Goal: Task Accomplishment & Management: Manage account settings

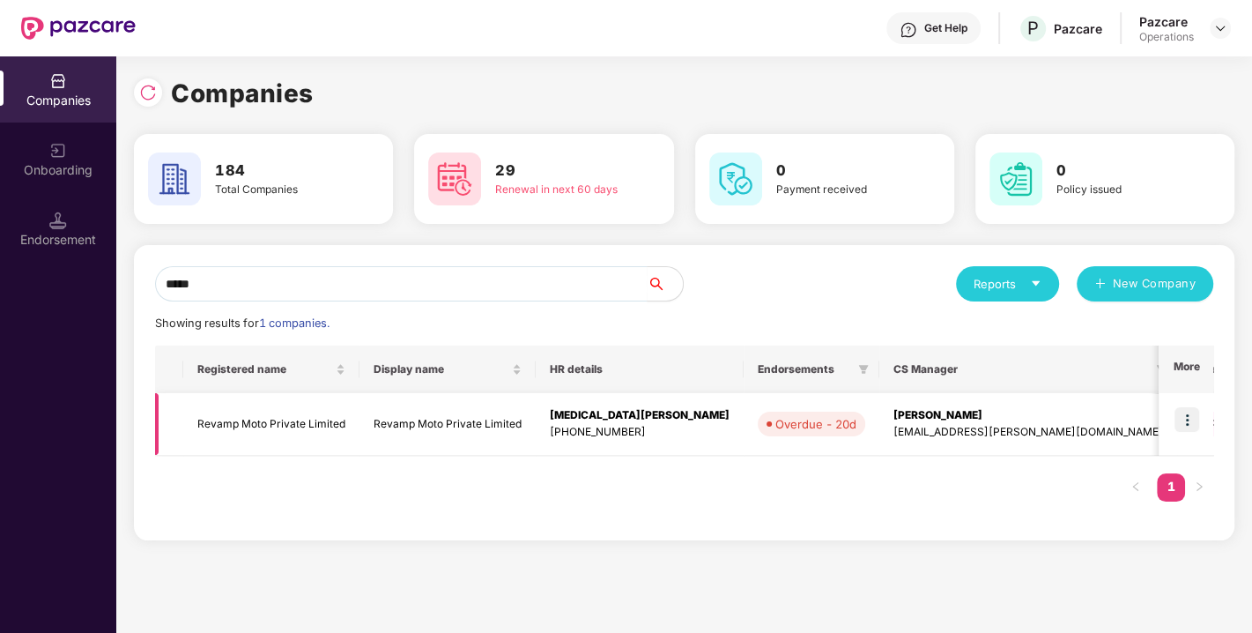
click at [1188, 418] on img at bounding box center [1187, 419] width 25 height 25
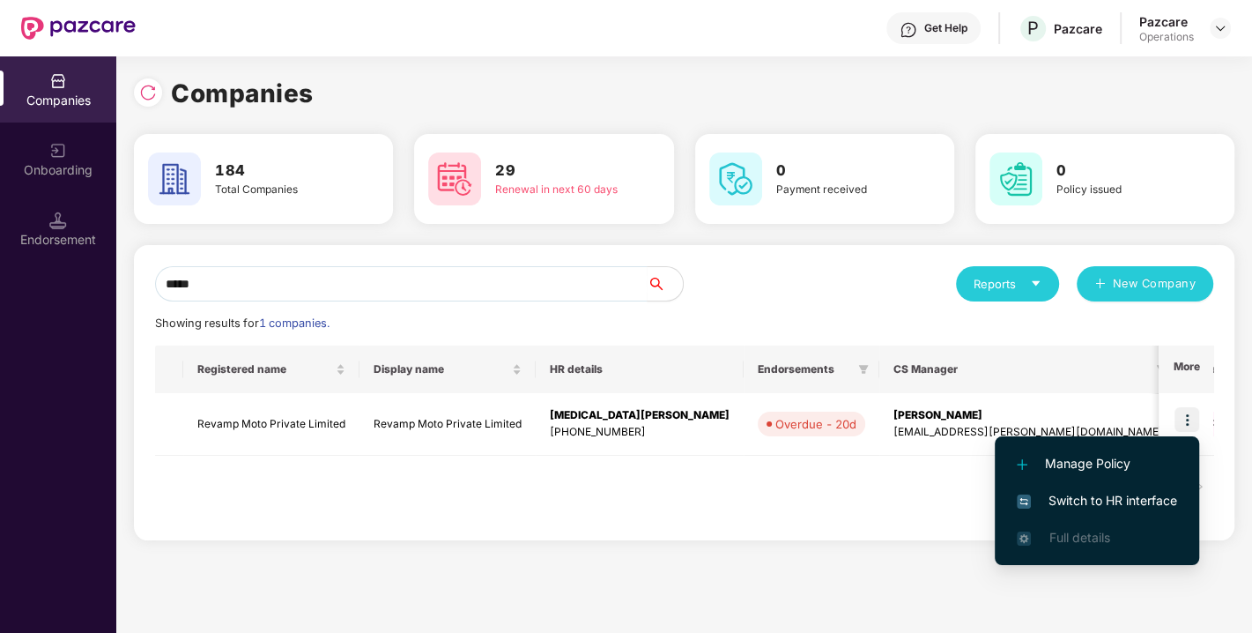
click at [626, 491] on div "Registered name Display name HR details Endorsements CS Manager Benefits Earlie…" at bounding box center [684, 433] width 1059 height 174
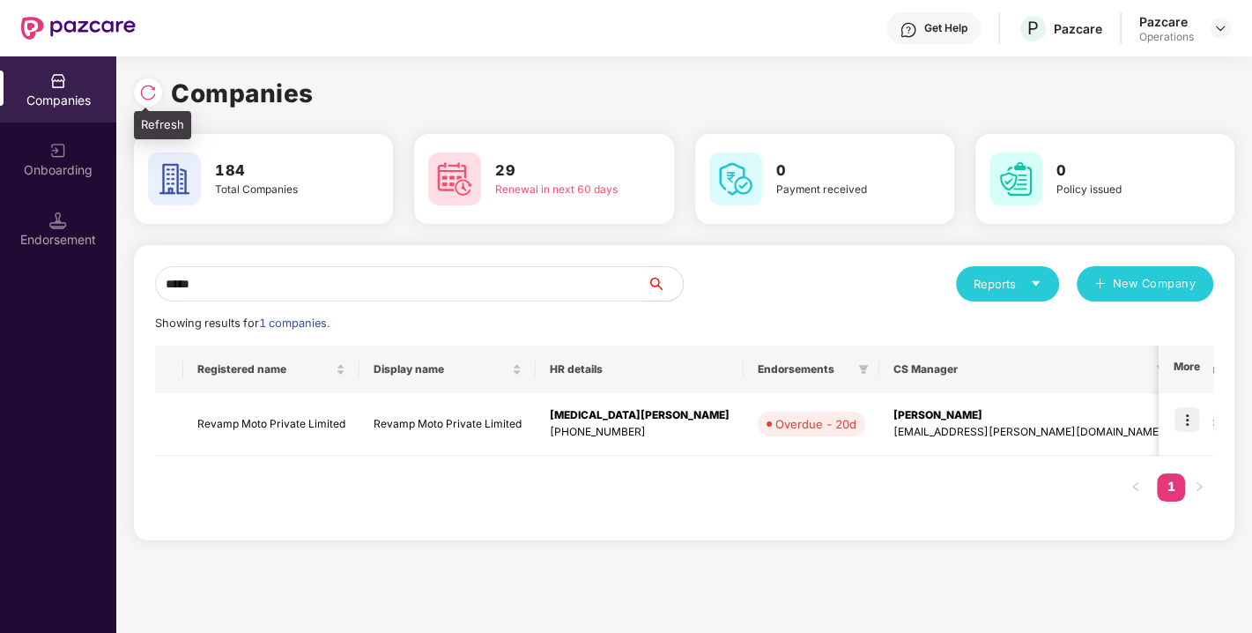
click at [151, 100] on img at bounding box center [148, 93] width 18 height 18
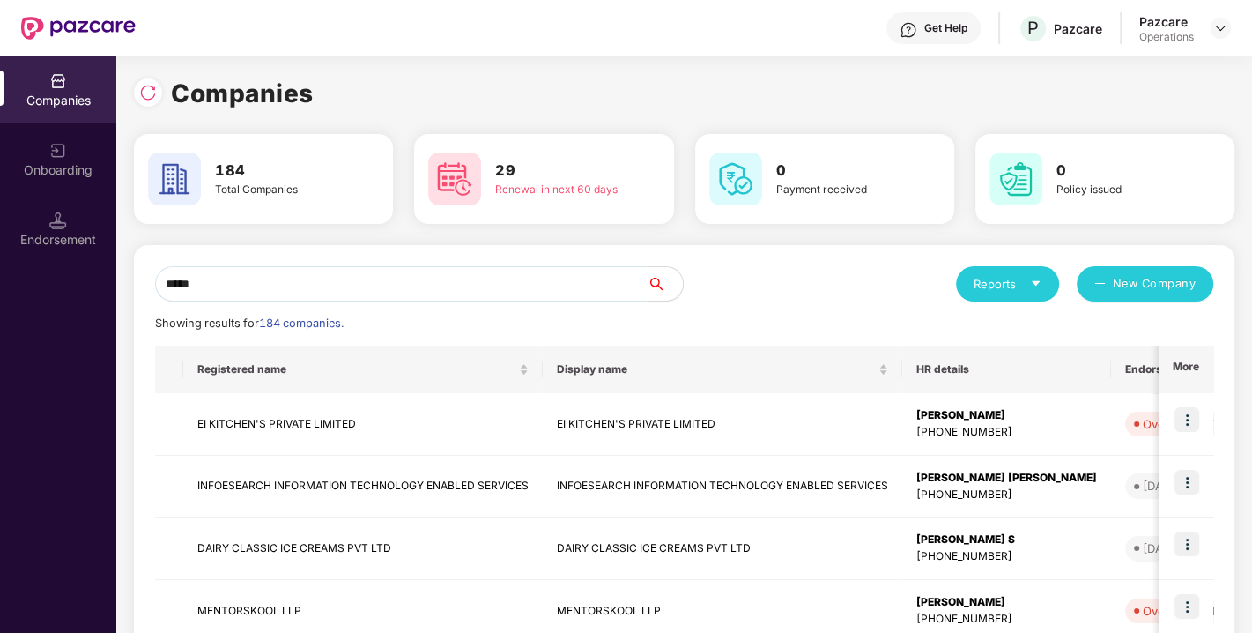
click at [225, 286] on input "*****" at bounding box center [401, 283] width 493 height 35
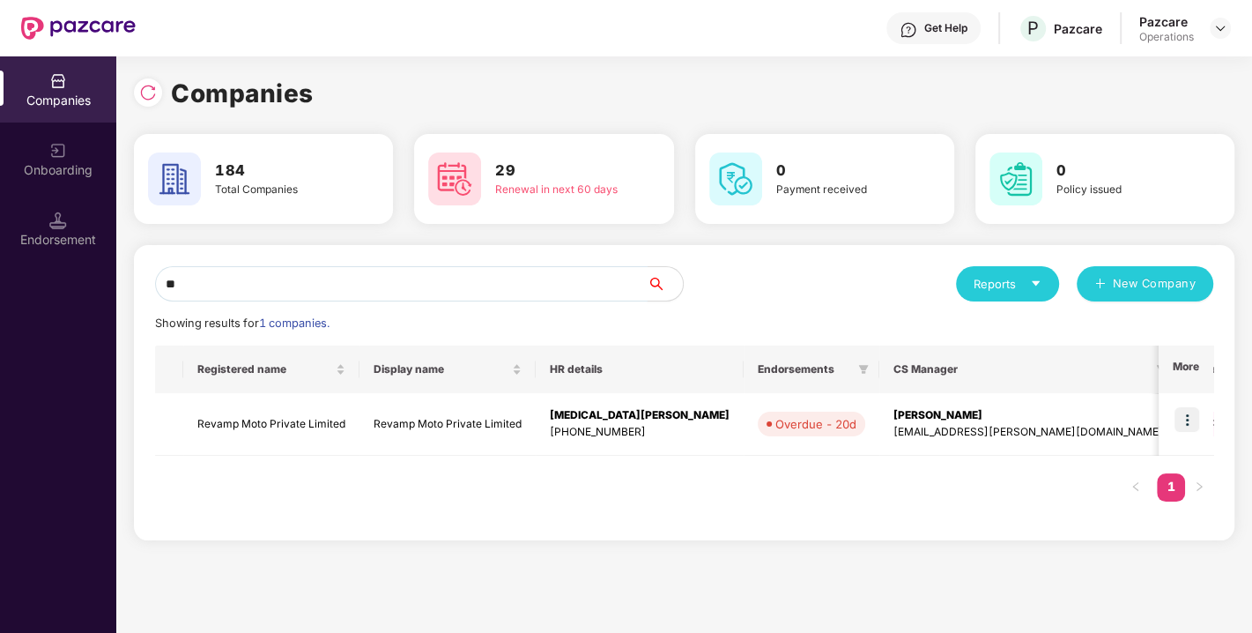
type input "*"
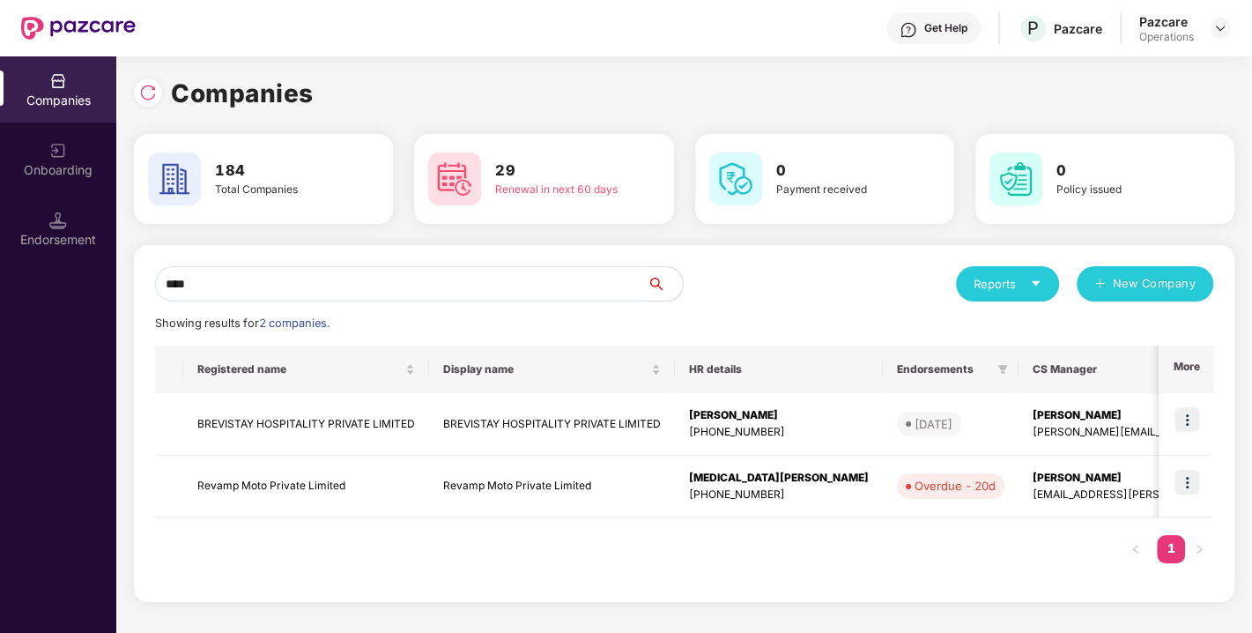
type input "*****"
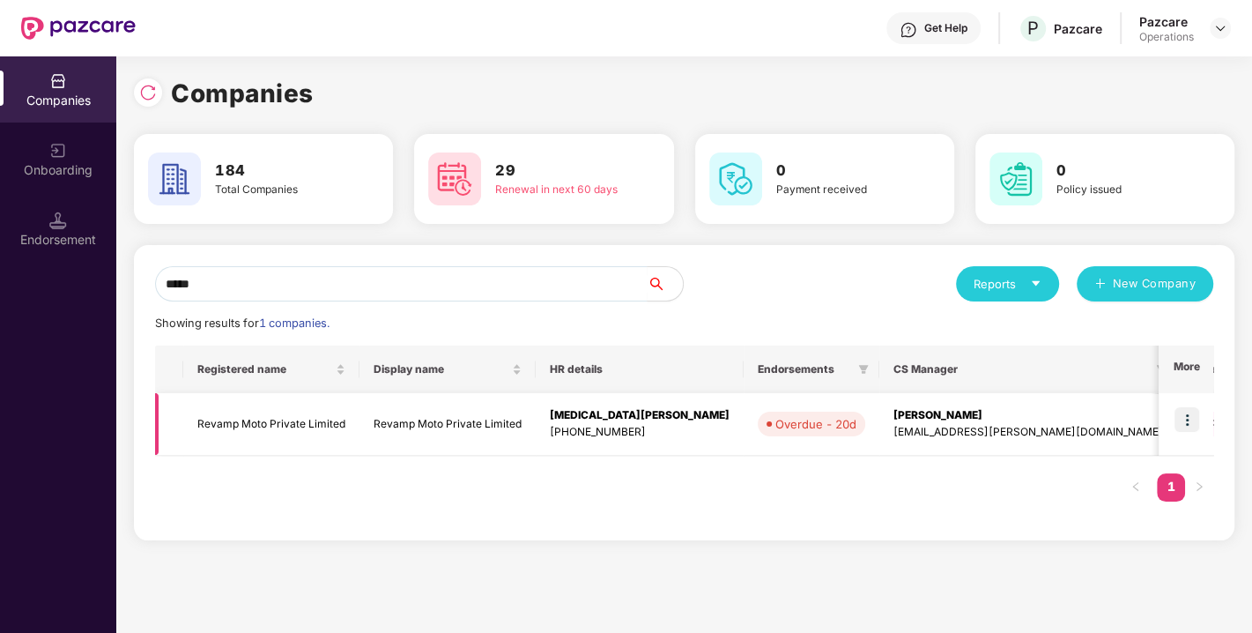
click at [1181, 418] on img at bounding box center [1187, 419] width 25 height 25
click at [1183, 420] on img at bounding box center [1187, 419] width 25 height 25
click at [1188, 419] on img at bounding box center [1187, 419] width 25 height 25
click at [1193, 415] on img at bounding box center [1187, 419] width 25 height 25
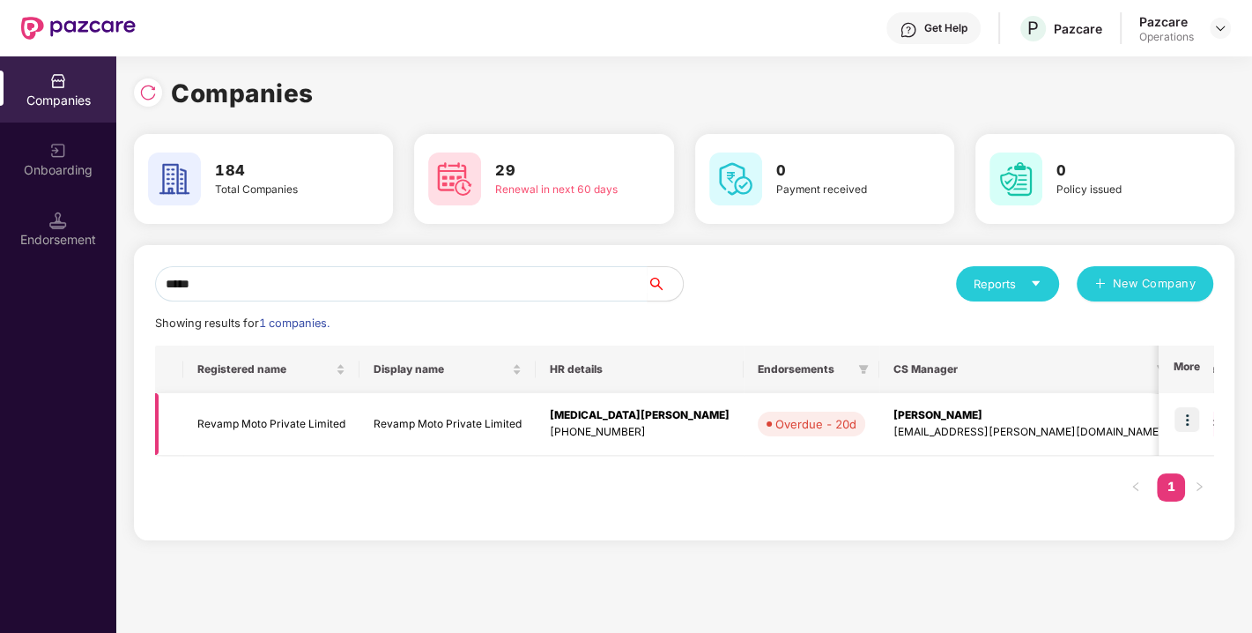
click at [1184, 415] on img at bounding box center [1187, 419] width 25 height 25
click at [1186, 413] on img at bounding box center [1187, 419] width 25 height 25
drag, startPoint x: 1187, startPoint y: 413, endPoint x: 934, endPoint y: 467, distance: 258.6
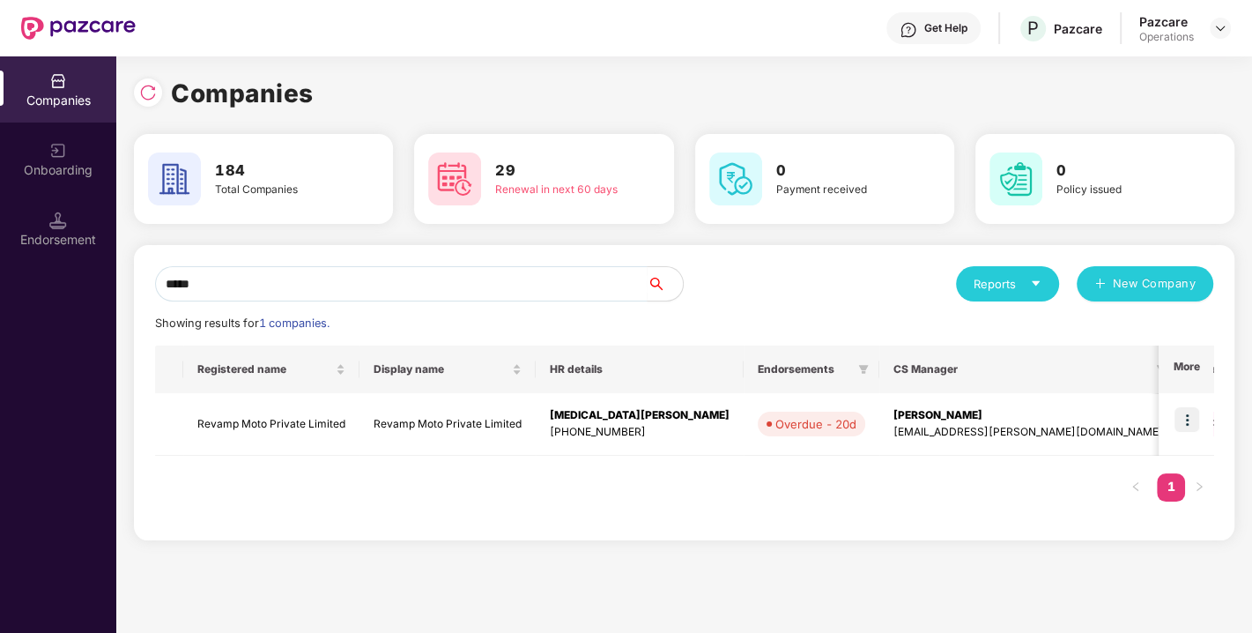
click at [934, 467] on div "Registered name Display name HR details Endorsements CS Manager Benefits Earlie…" at bounding box center [684, 433] width 1059 height 174
click at [1199, 413] on img at bounding box center [1187, 419] width 25 height 25
click at [1196, 413] on img at bounding box center [1187, 419] width 25 height 25
click at [1181, 423] on img at bounding box center [1187, 419] width 25 height 25
click at [1190, 423] on img at bounding box center [1187, 419] width 25 height 25
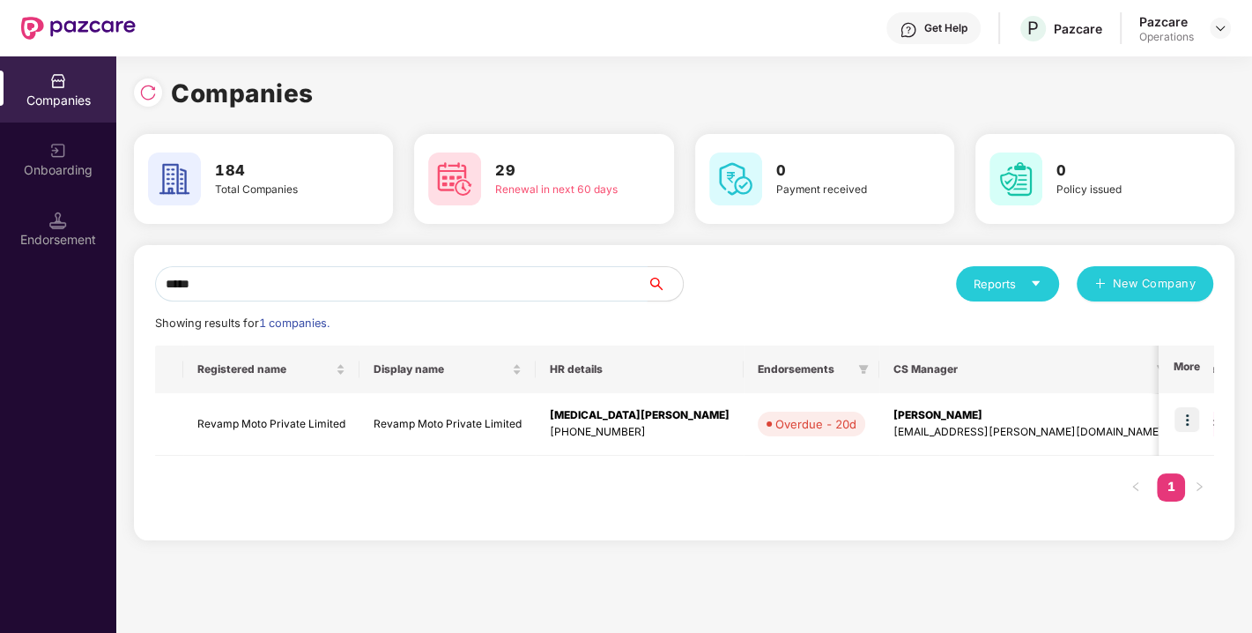
drag, startPoint x: 224, startPoint y: 279, endPoint x: 123, endPoint y: 306, distance: 103.9
click at [123, 306] on div "Companies 184 Total Companies 29 Renewal in next 60 days 0 Payment received 0 P…" at bounding box center [684, 344] width 1136 height 576
type input "****"
click at [1186, 415] on img at bounding box center [1187, 419] width 25 height 25
click at [1190, 421] on img at bounding box center [1187, 419] width 25 height 25
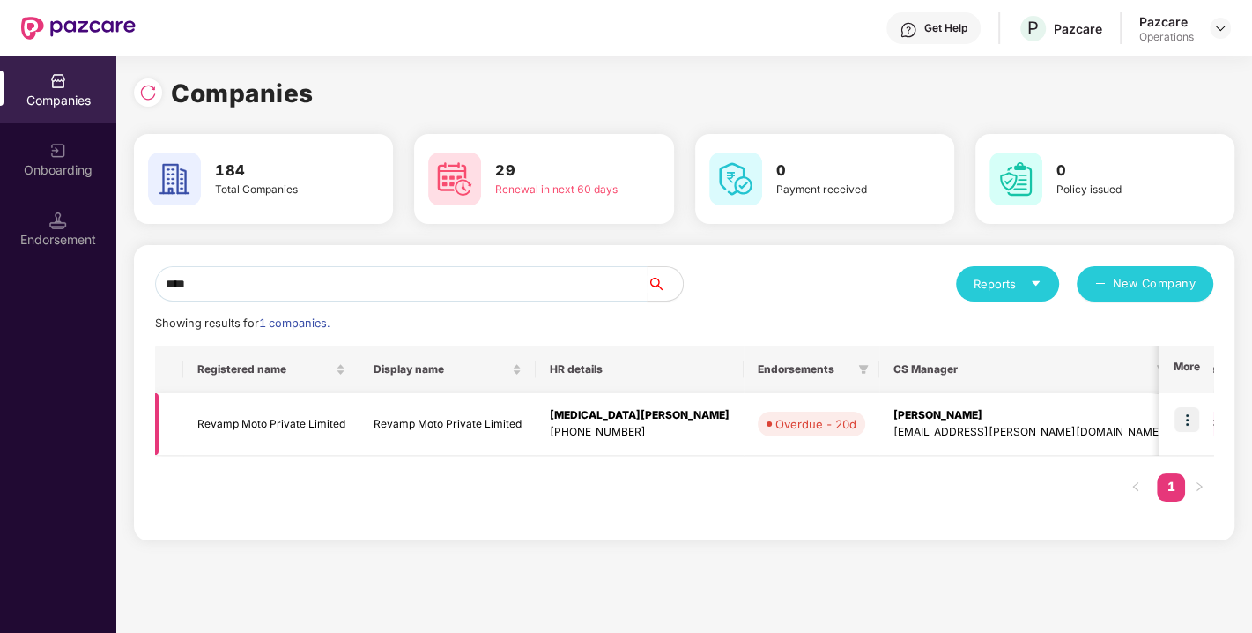
click at [1190, 421] on img at bounding box center [1187, 419] width 25 height 25
click at [41, 244] on div "Endorsement" at bounding box center [58, 240] width 116 height 18
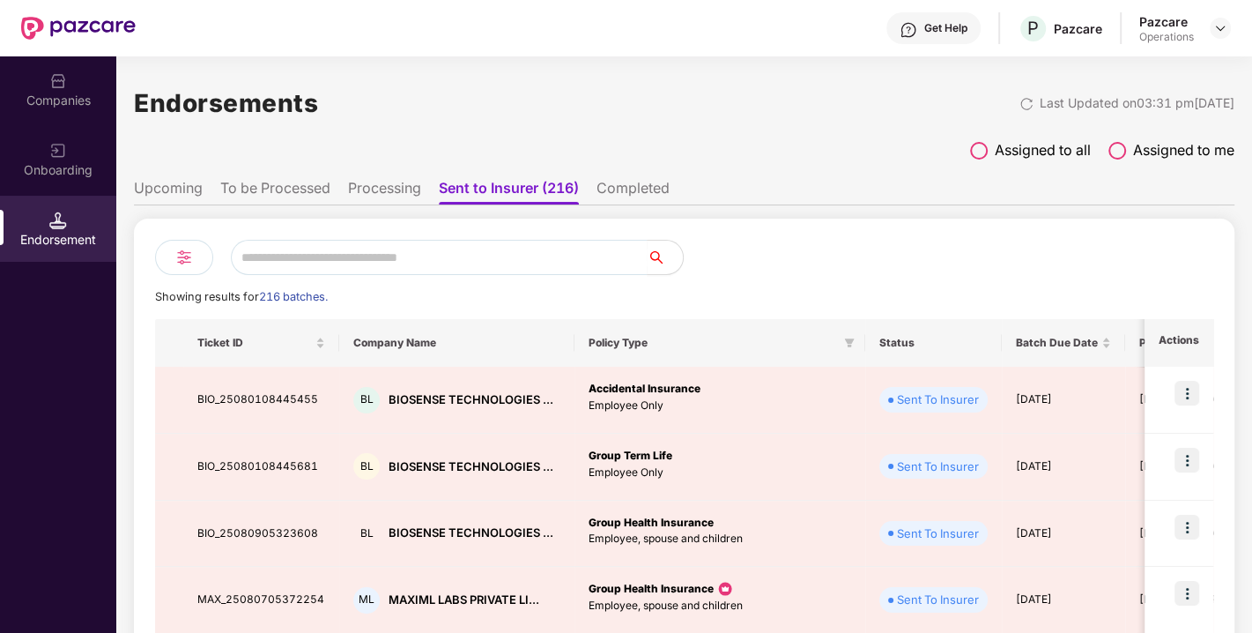
click at [274, 173] on ul "Upcoming To be Processed Processing Sent to Insurer (216) Completed" at bounding box center [684, 187] width 1101 height 35
click at [235, 194] on li "To be Processed" at bounding box center [275, 192] width 110 height 26
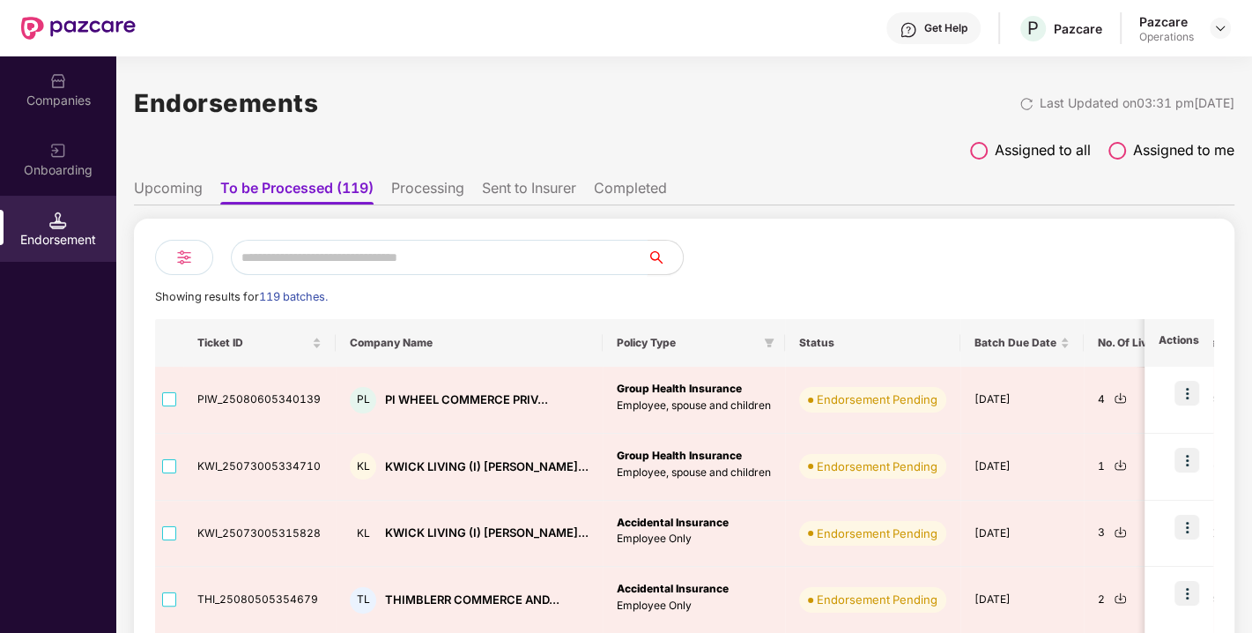
click at [293, 261] on input "text" at bounding box center [439, 257] width 417 height 35
paste input "*"
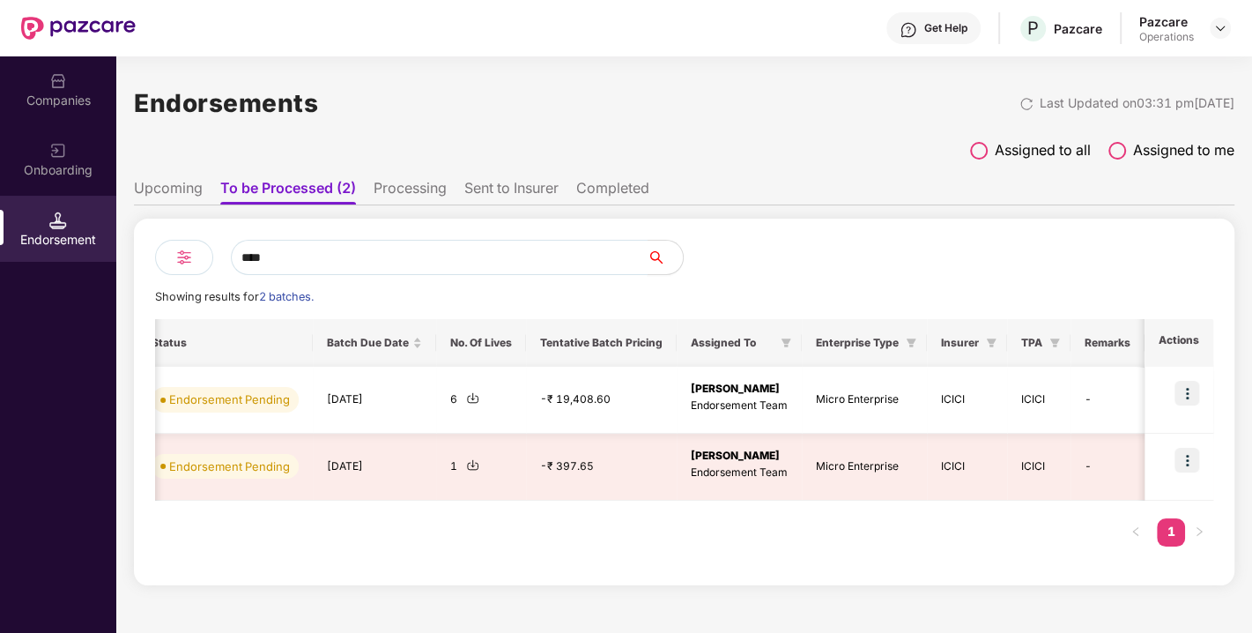
scroll to position [0, 1]
type input "****"
click at [1188, 392] on img at bounding box center [1187, 393] width 25 height 25
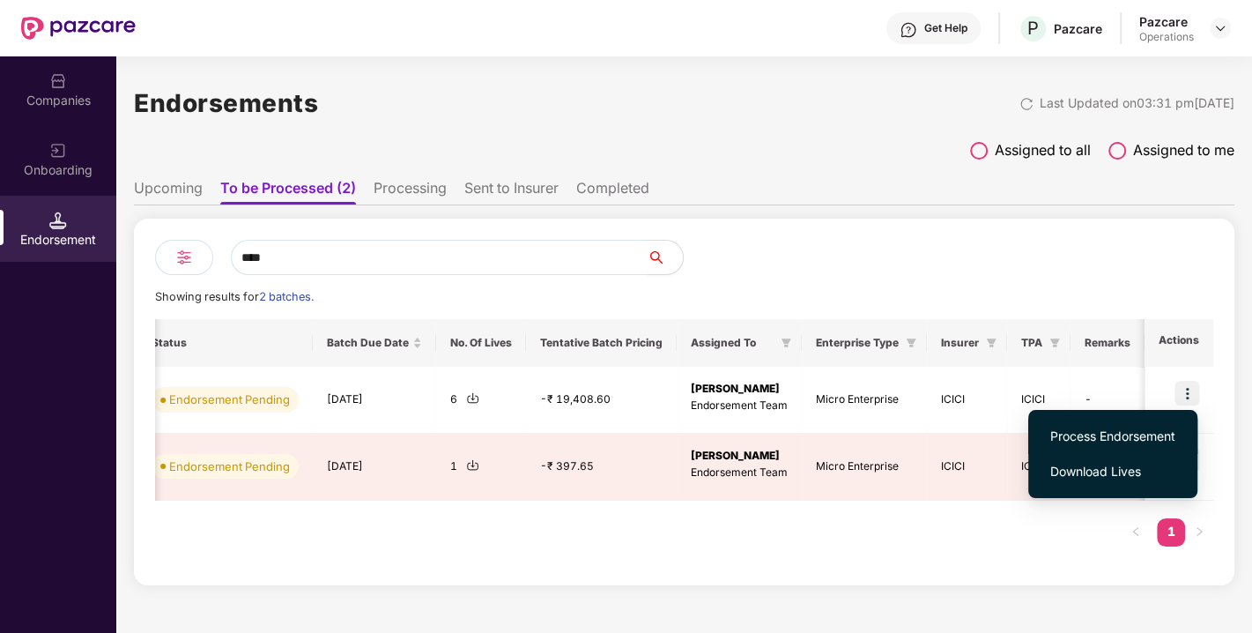
click at [1105, 438] on span "Process Endorsement" at bounding box center [1113, 436] width 125 height 19
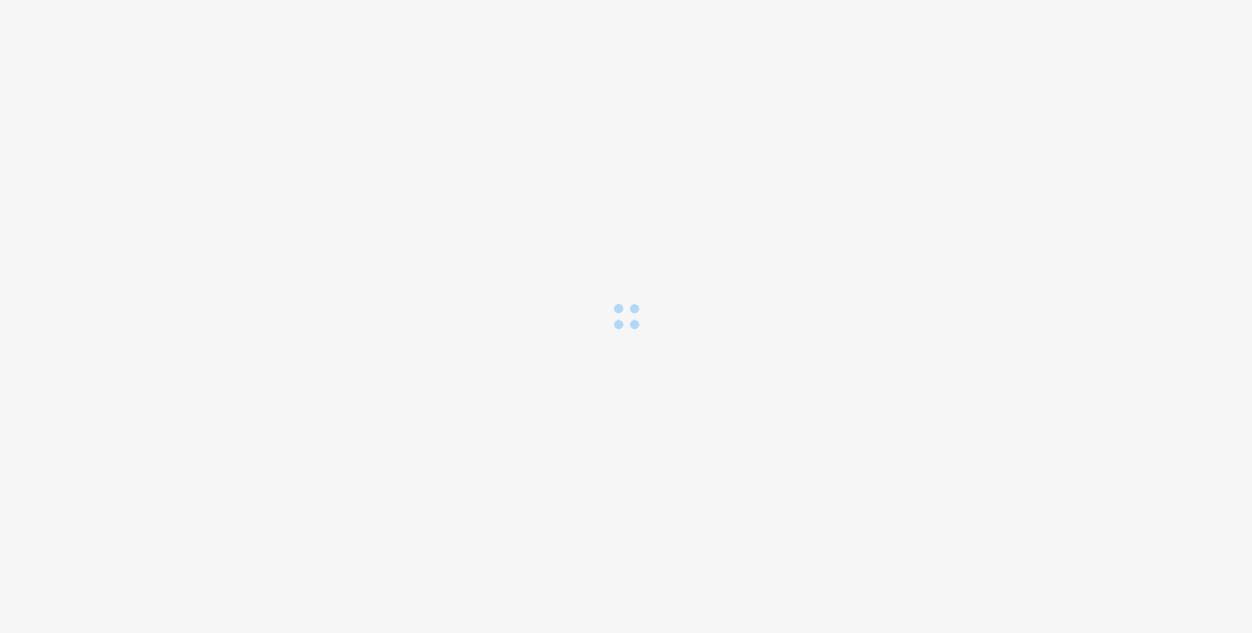
scroll to position [0, 0]
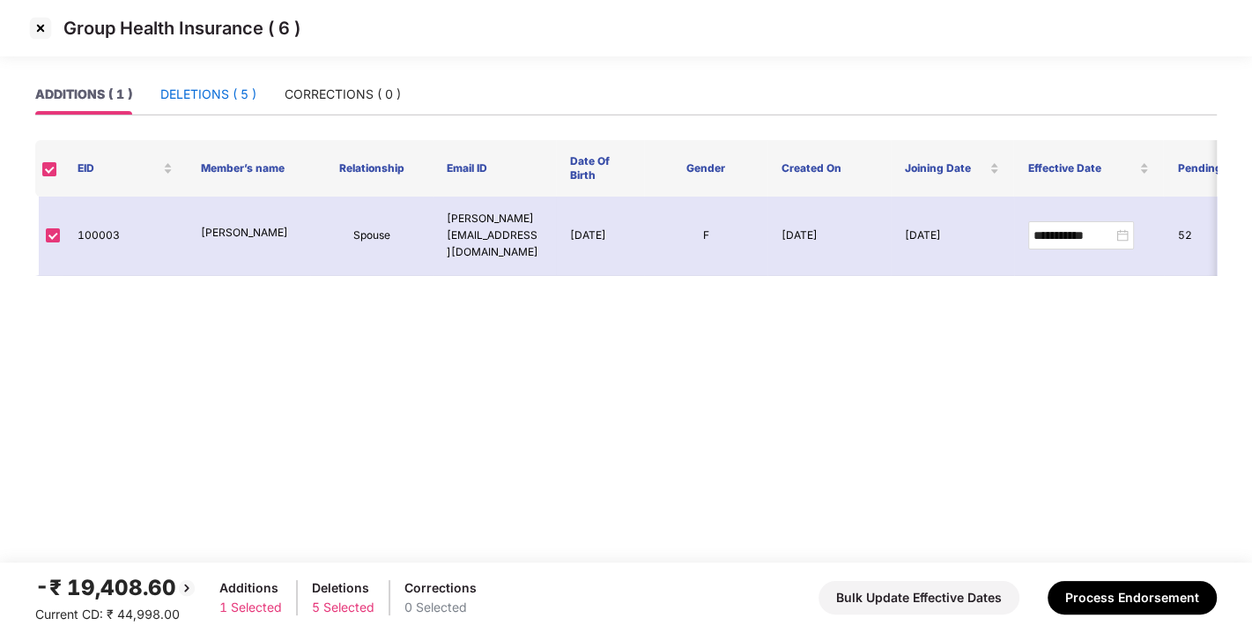
click at [229, 86] on div "DELETIONS ( 5 )" at bounding box center [208, 94] width 96 height 19
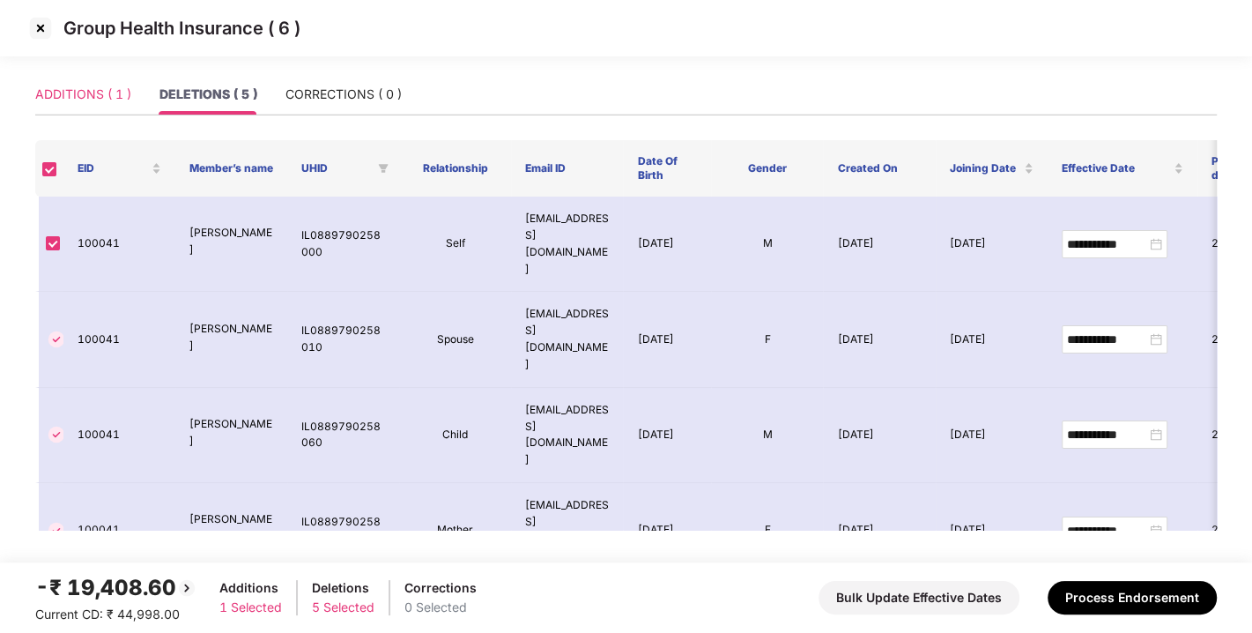
click at [60, 109] on div "ADDITIONS ( 1 )" at bounding box center [83, 94] width 96 height 41
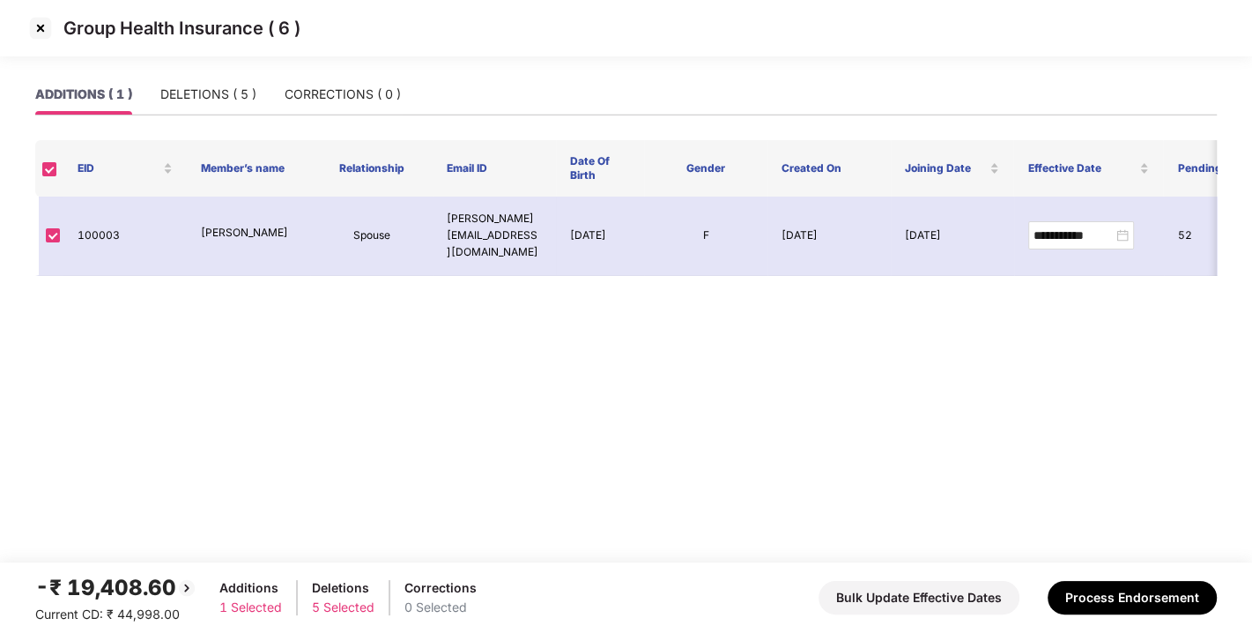
click at [43, 28] on img at bounding box center [40, 28] width 28 height 28
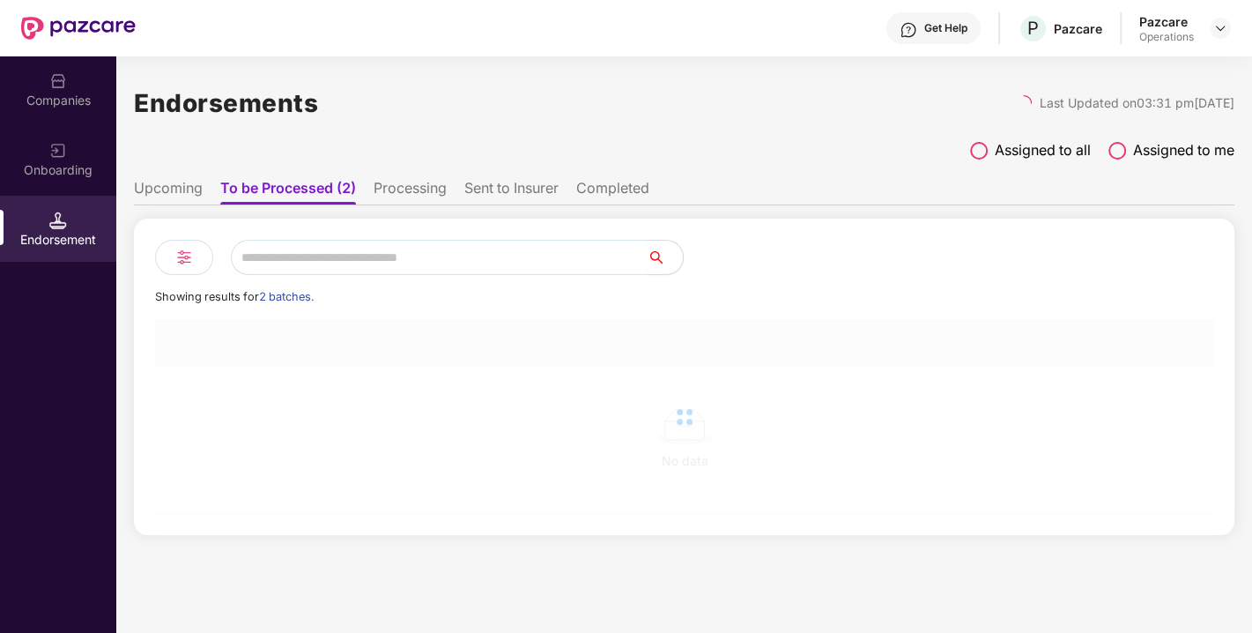
scroll to position [0, 1]
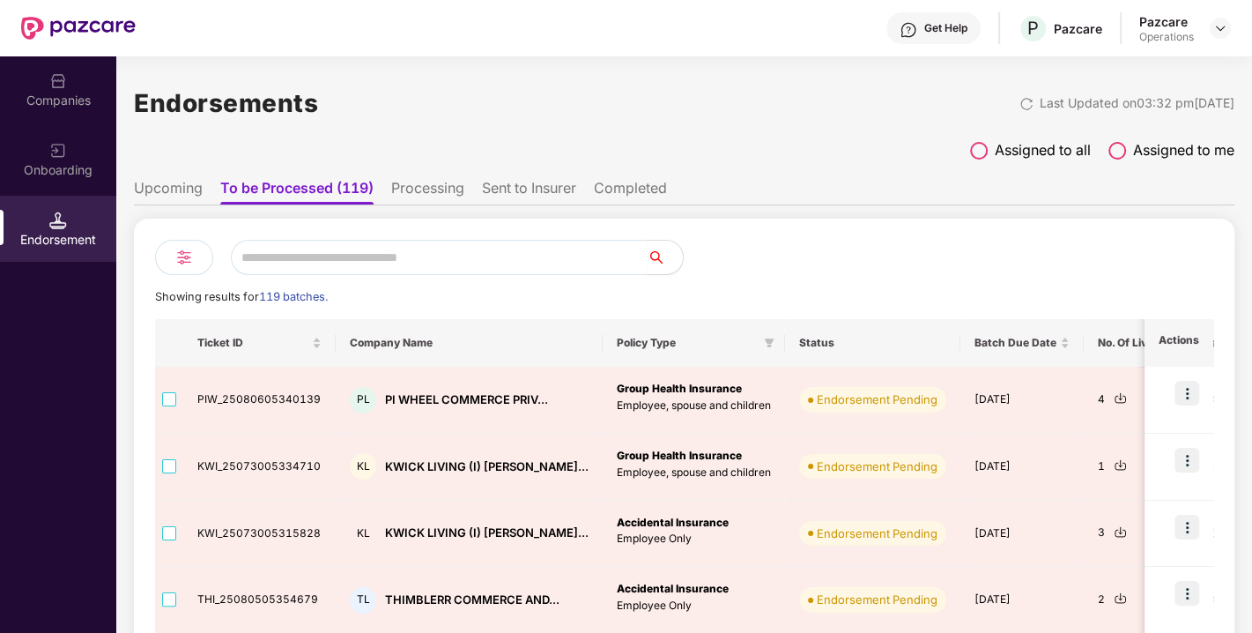
click at [87, 118] on div "Companies" at bounding box center [58, 89] width 116 height 66
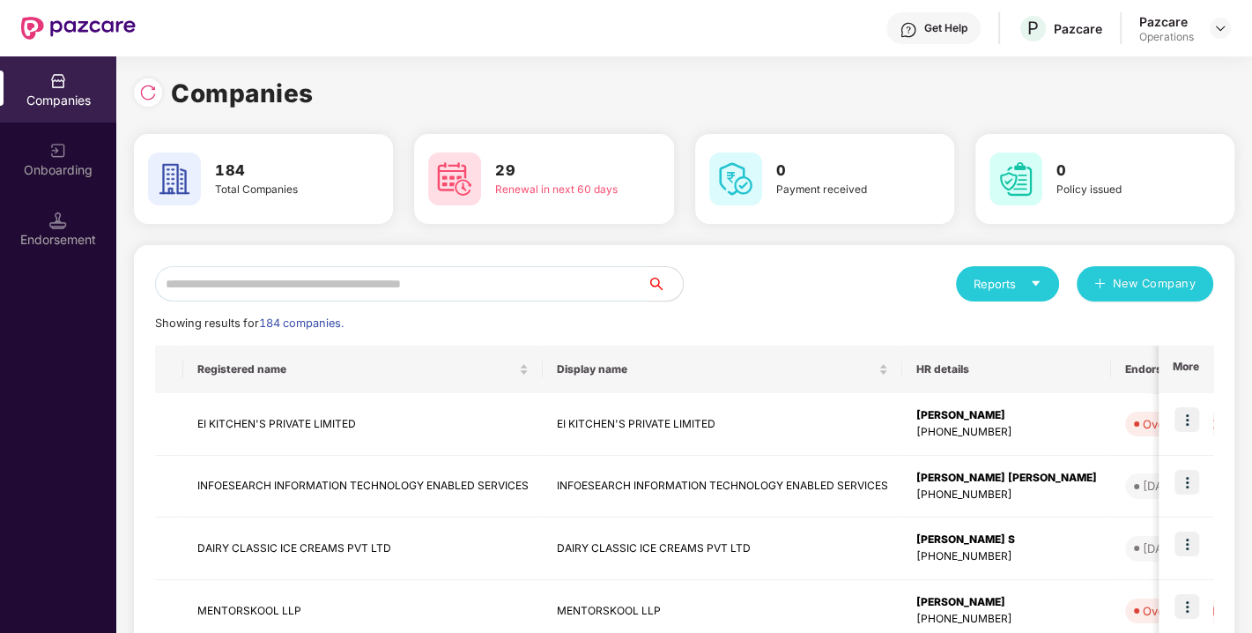
click at [309, 296] on input "text" at bounding box center [401, 283] width 493 height 35
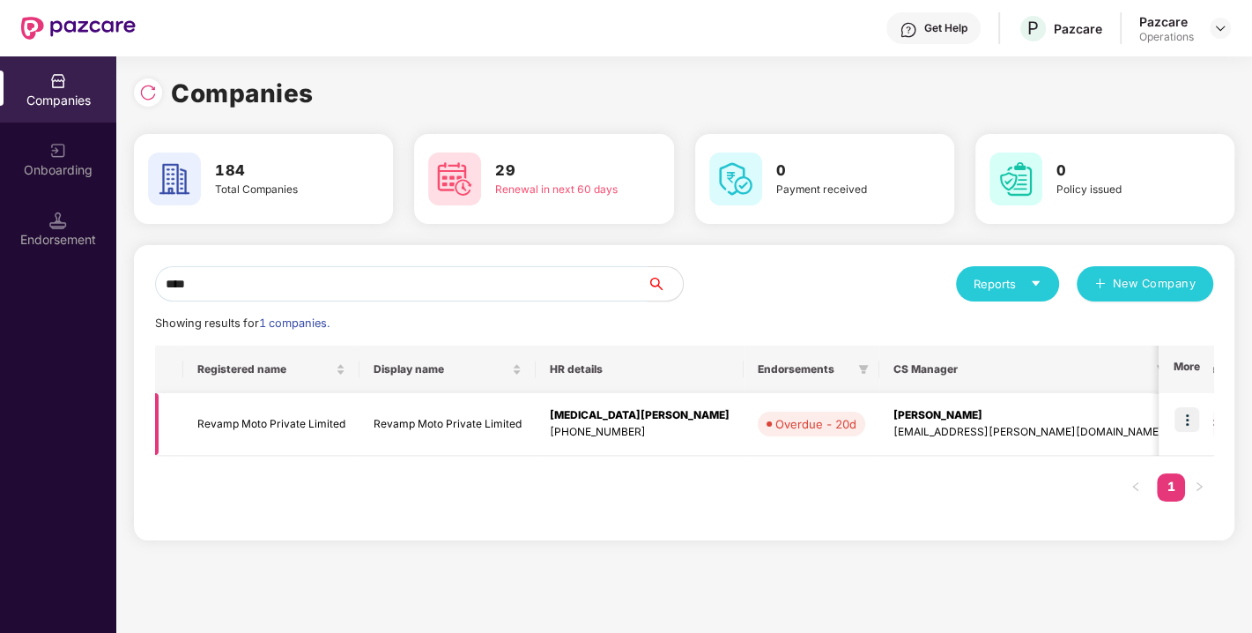
type input "****"
click at [1183, 420] on img at bounding box center [1187, 419] width 25 height 25
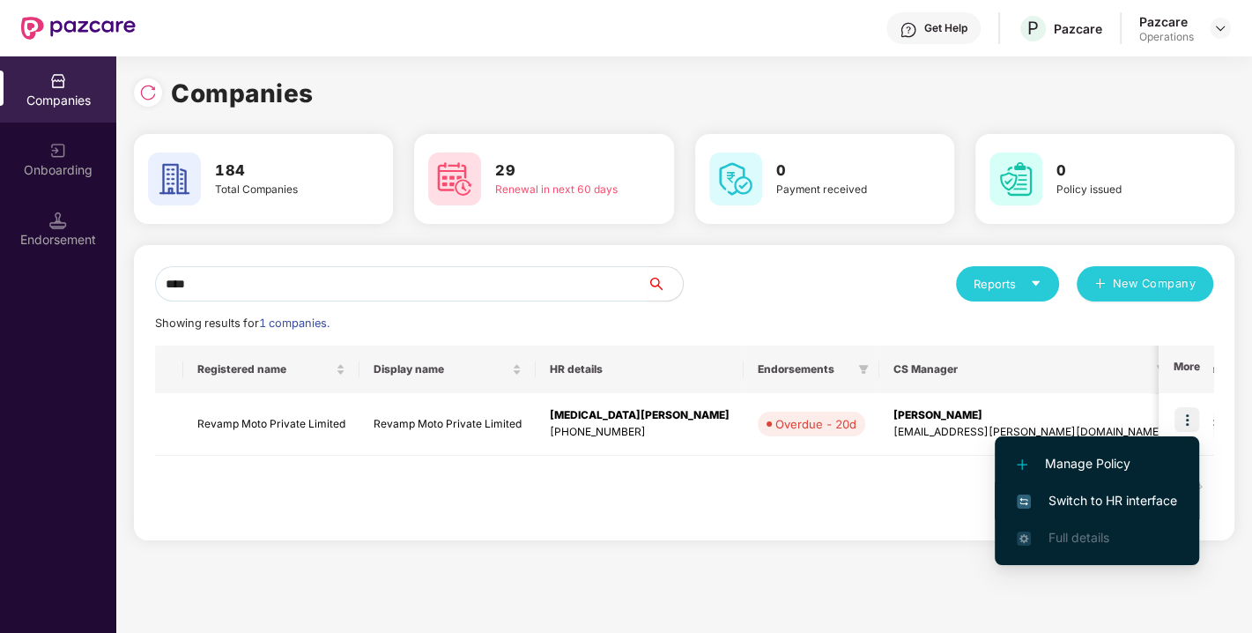
click at [1098, 486] on li "Switch to HR interface" at bounding box center [1097, 500] width 204 height 37
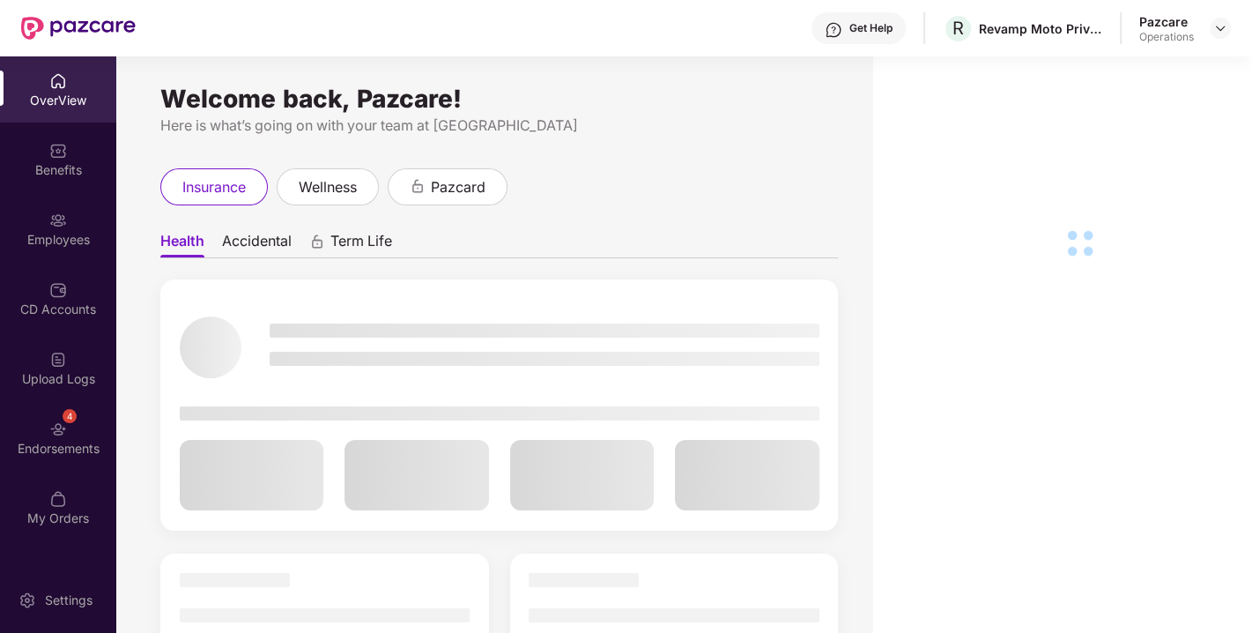
click at [0, 435] on div "4 Endorsements" at bounding box center [58, 438] width 116 height 66
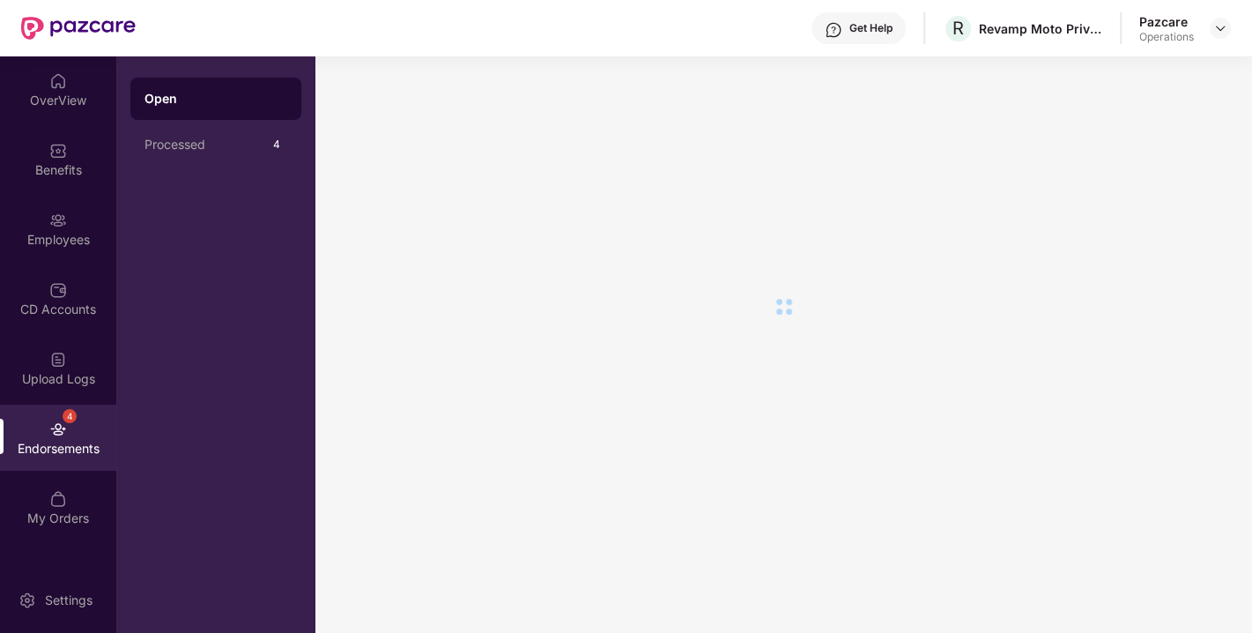
click at [85, 440] on div "Endorsements" at bounding box center [58, 449] width 116 height 18
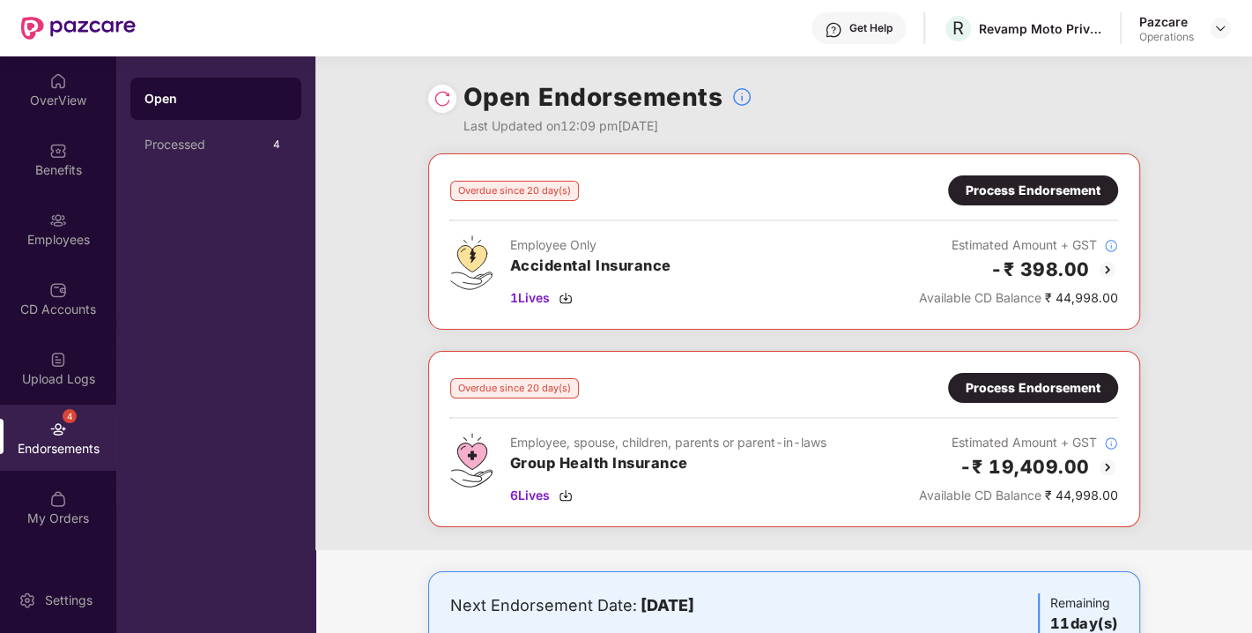
click at [442, 102] on img at bounding box center [443, 99] width 18 height 18
click at [1044, 190] on div "Process Endorsement" at bounding box center [1033, 190] width 135 height 19
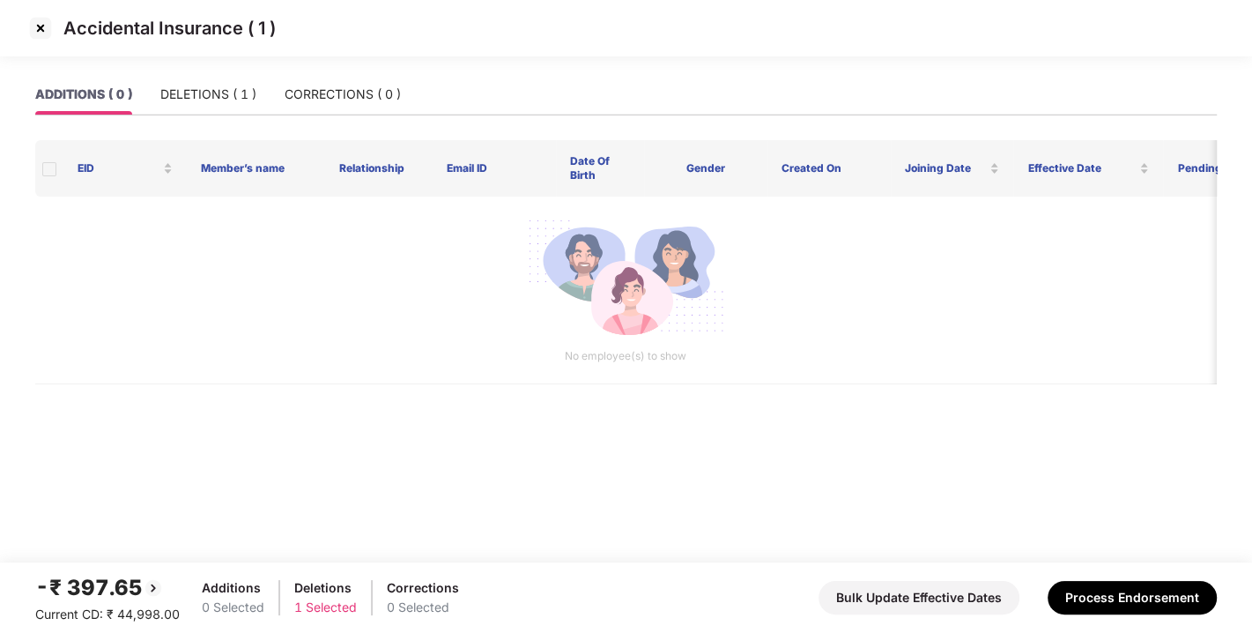
click at [34, 26] on img at bounding box center [40, 28] width 28 height 28
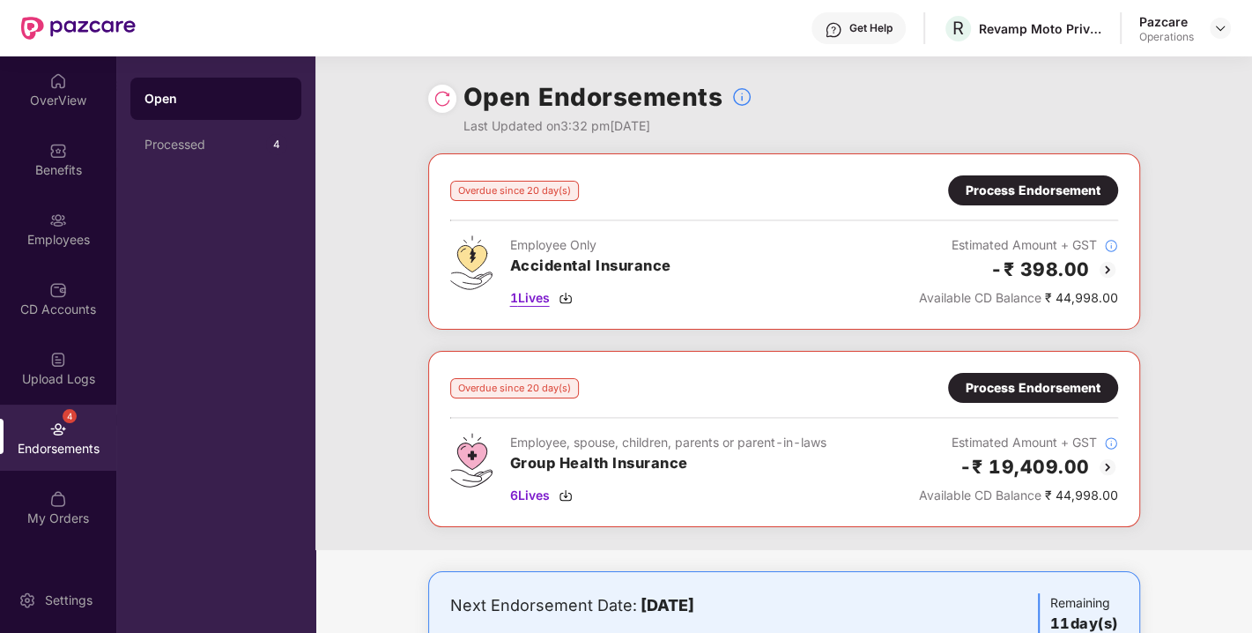
click at [569, 297] on img at bounding box center [566, 298] width 14 height 14
click at [1037, 179] on div "Process Endorsement" at bounding box center [1033, 190] width 170 height 30
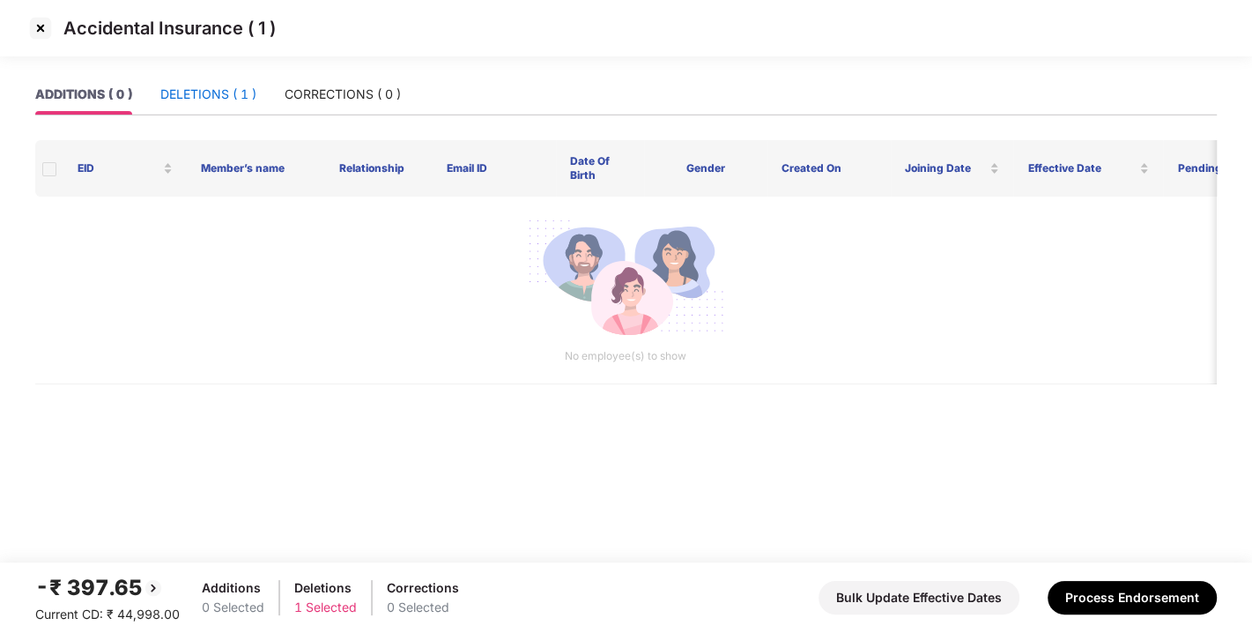
click at [209, 93] on div "DELETIONS ( 1 )" at bounding box center [208, 94] width 96 height 19
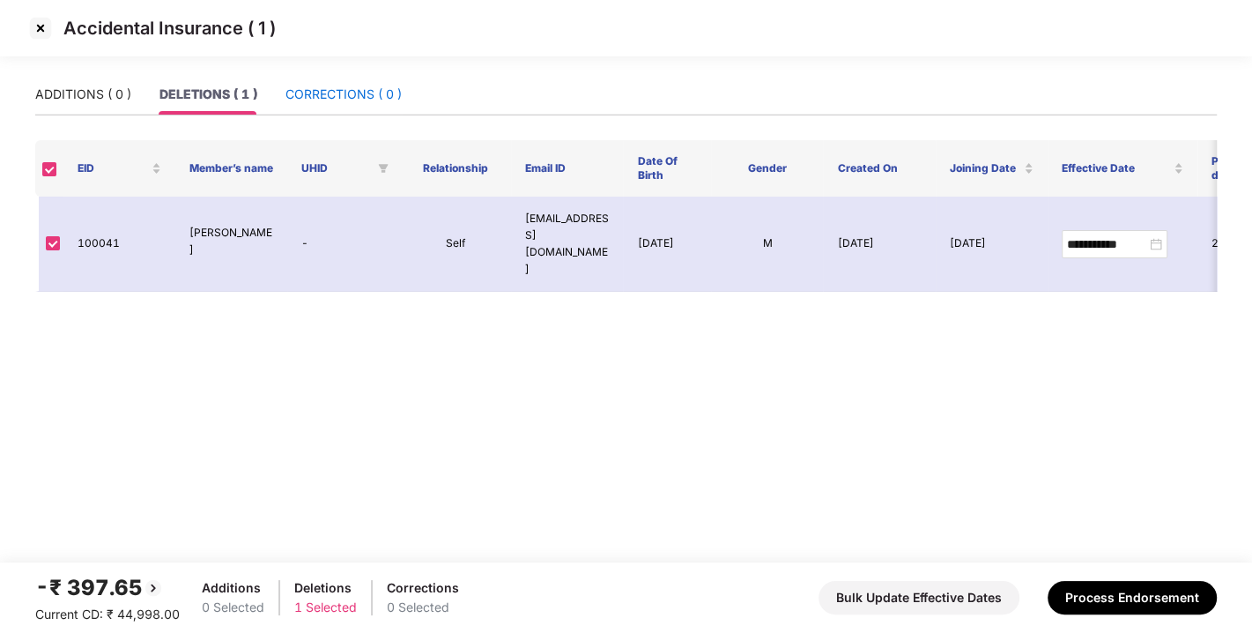
click at [349, 93] on div "CORRECTIONS ( 0 )" at bounding box center [344, 94] width 116 height 19
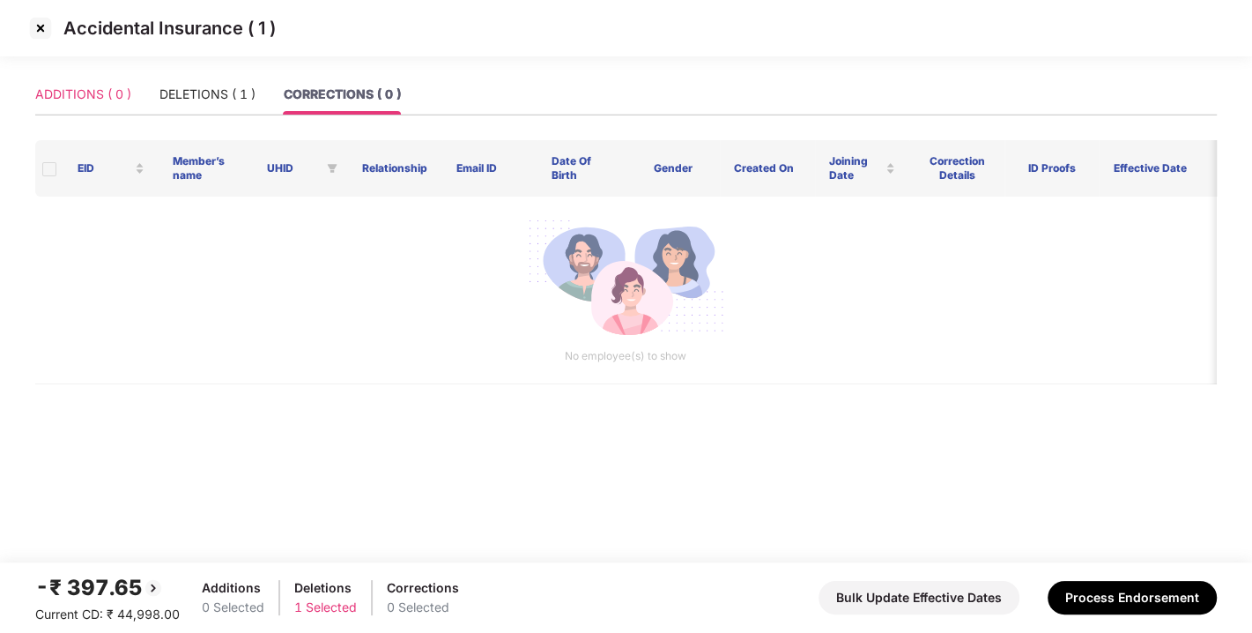
click at [57, 111] on div "ADDITIONS ( 0 )" at bounding box center [83, 94] width 96 height 41
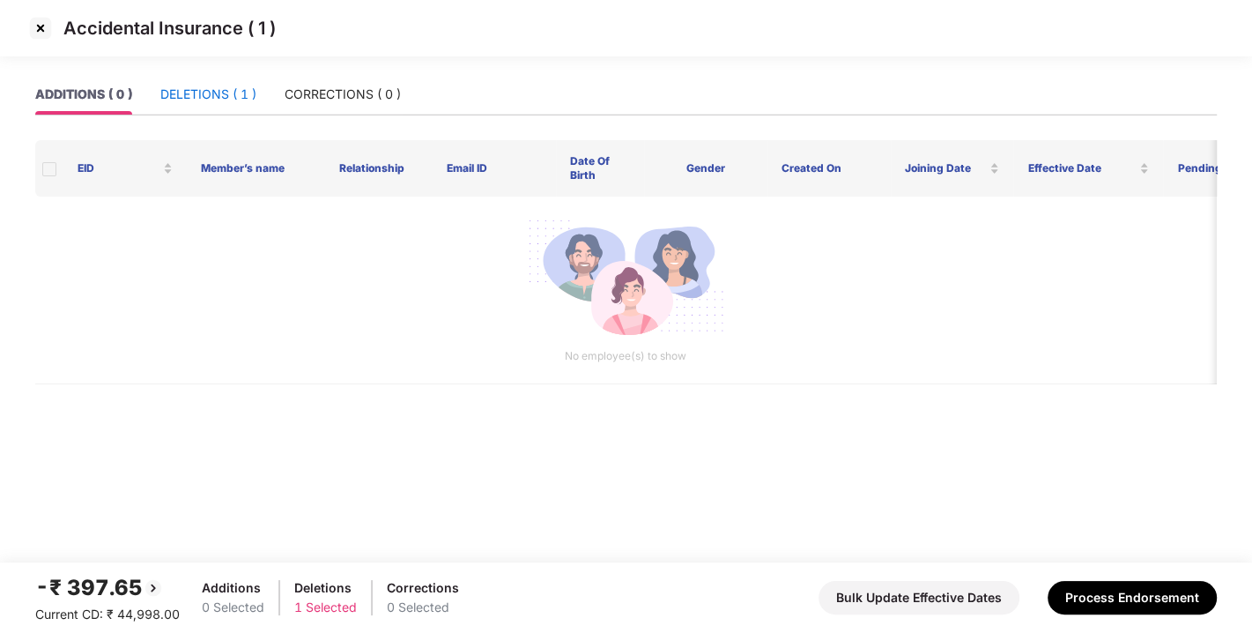
click at [223, 98] on div "DELETIONS ( 1 )" at bounding box center [208, 94] width 96 height 19
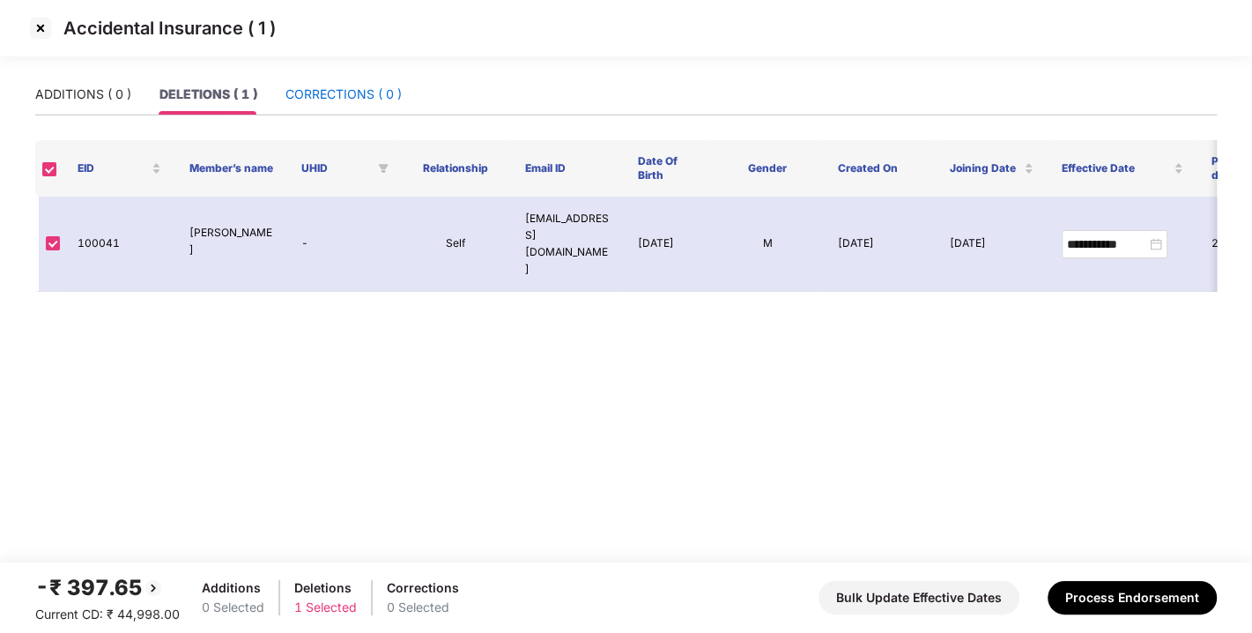
click at [349, 94] on div "CORRECTIONS ( 0 )" at bounding box center [344, 94] width 116 height 19
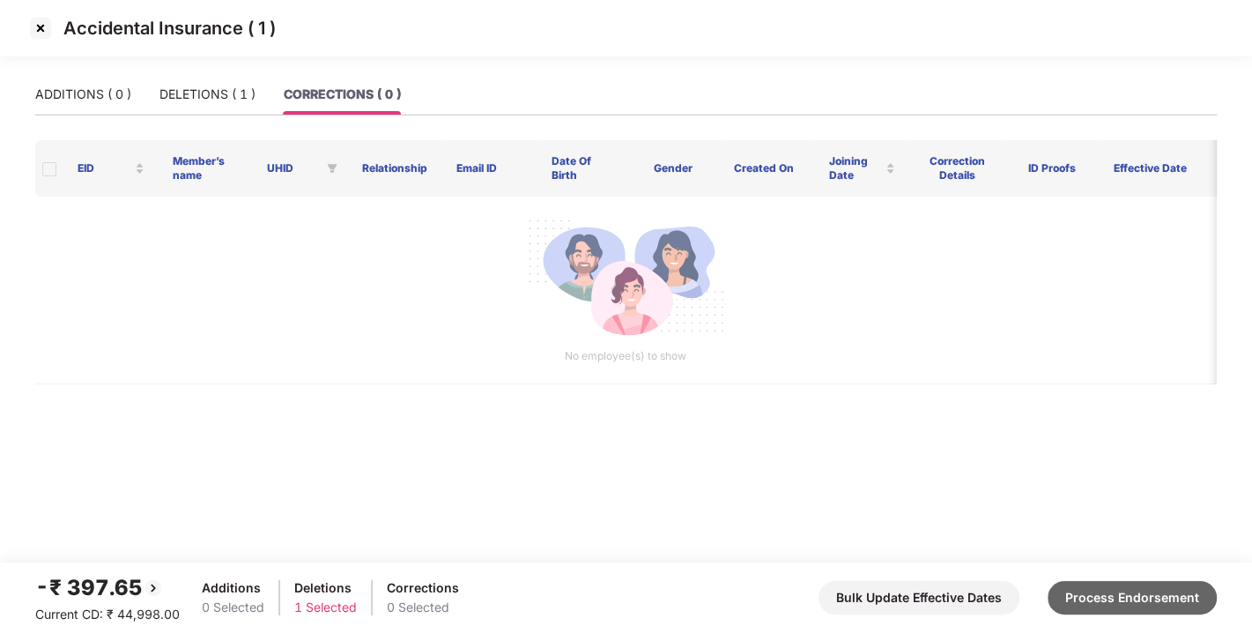
click at [1117, 608] on button "Process Endorsement" at bounding box center [1132, 597] width 169 height 33
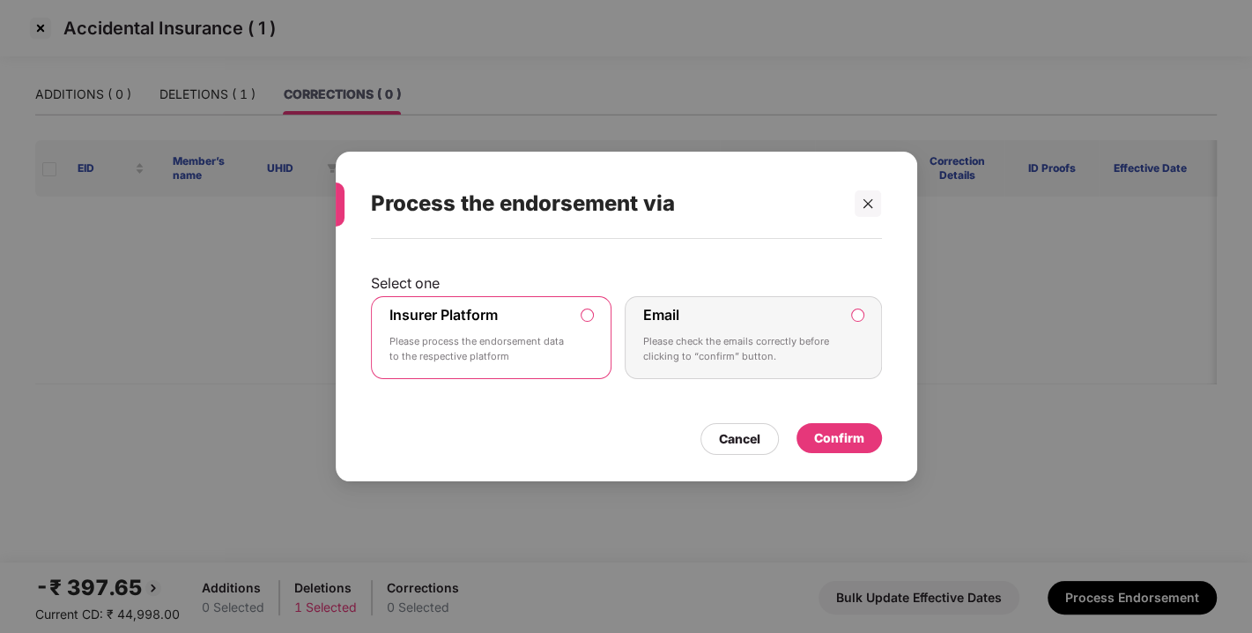
click at [829, 428] on div "Confirm" at bounding box center [839, 437] width 50 height 19
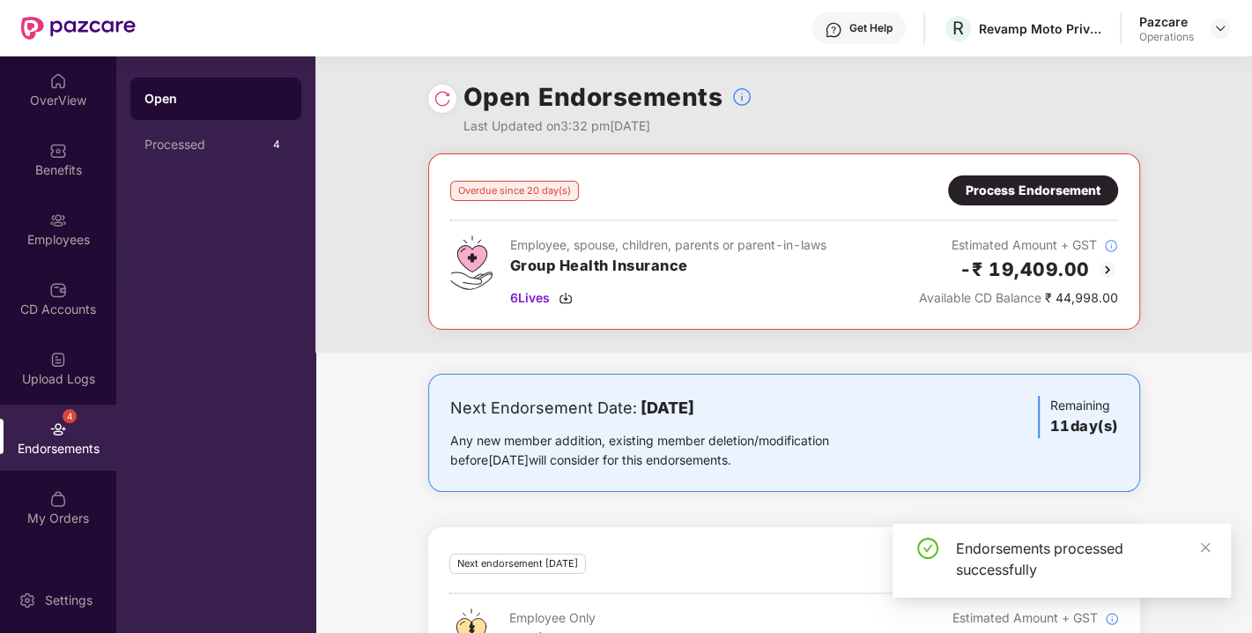
click at [1018, 194] on div "Process Endorsement" at bounding box center [1033, 190] width 135 height 19
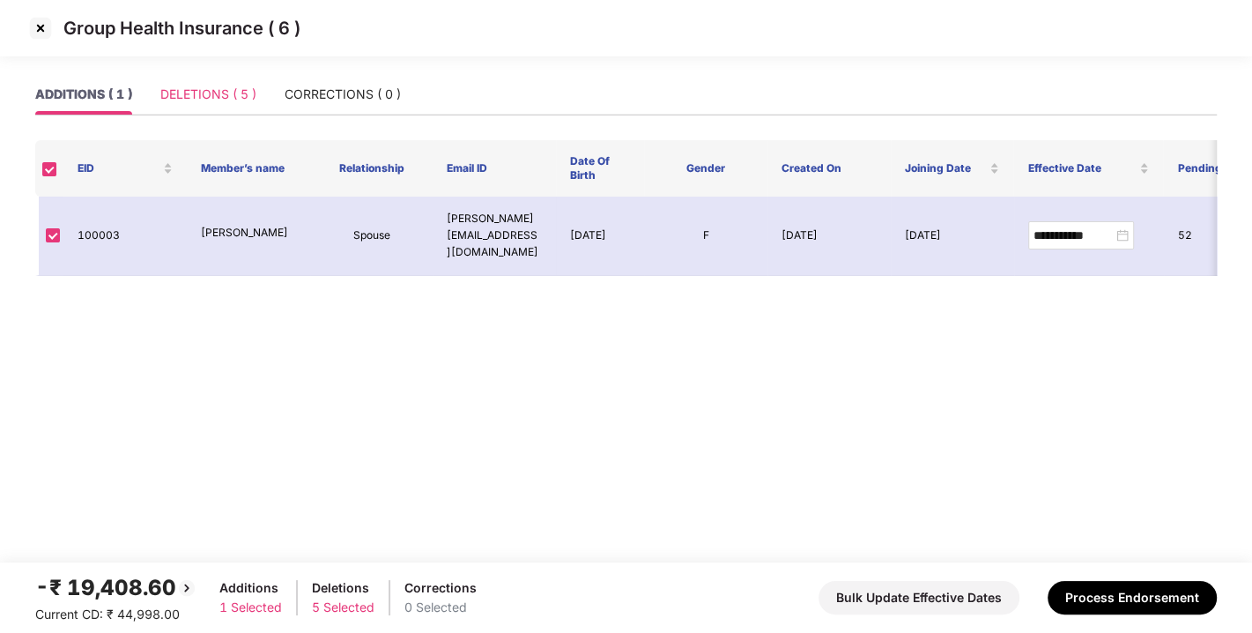
click at [183, 82] on div "DELETIONS ( 5 )" at bounding box center [208, 94] width 96 height 41
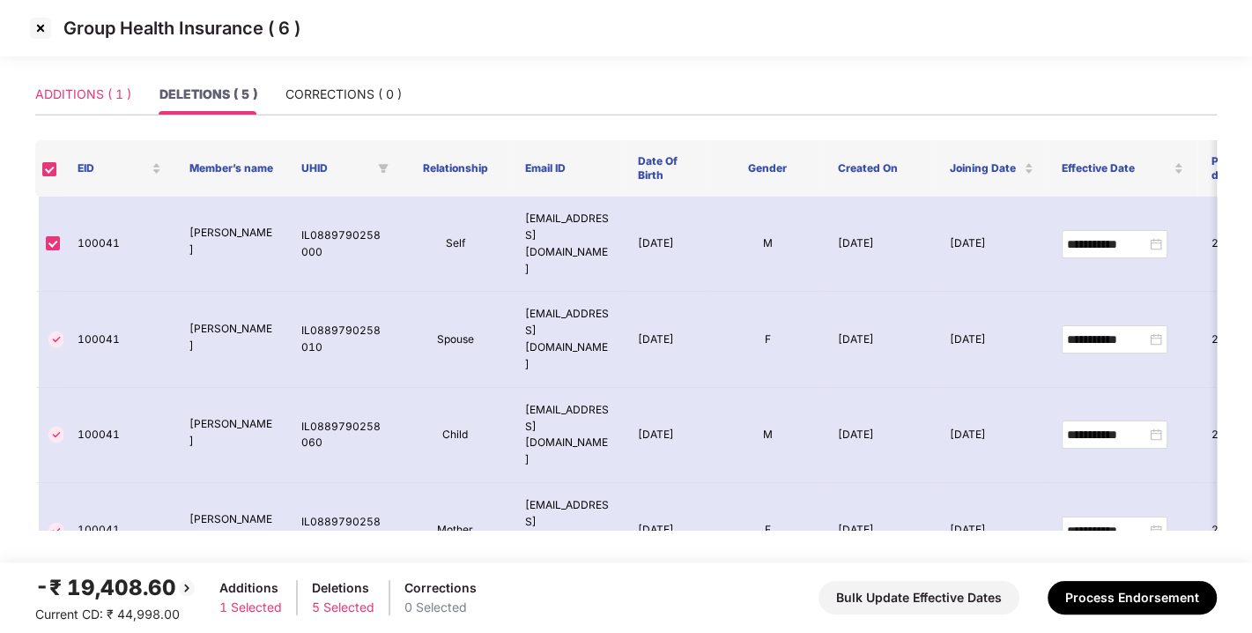
click at [88, 106] on div "ADDITIONS ( 1 )" at bounding box center [83, 94] width 96 height 41
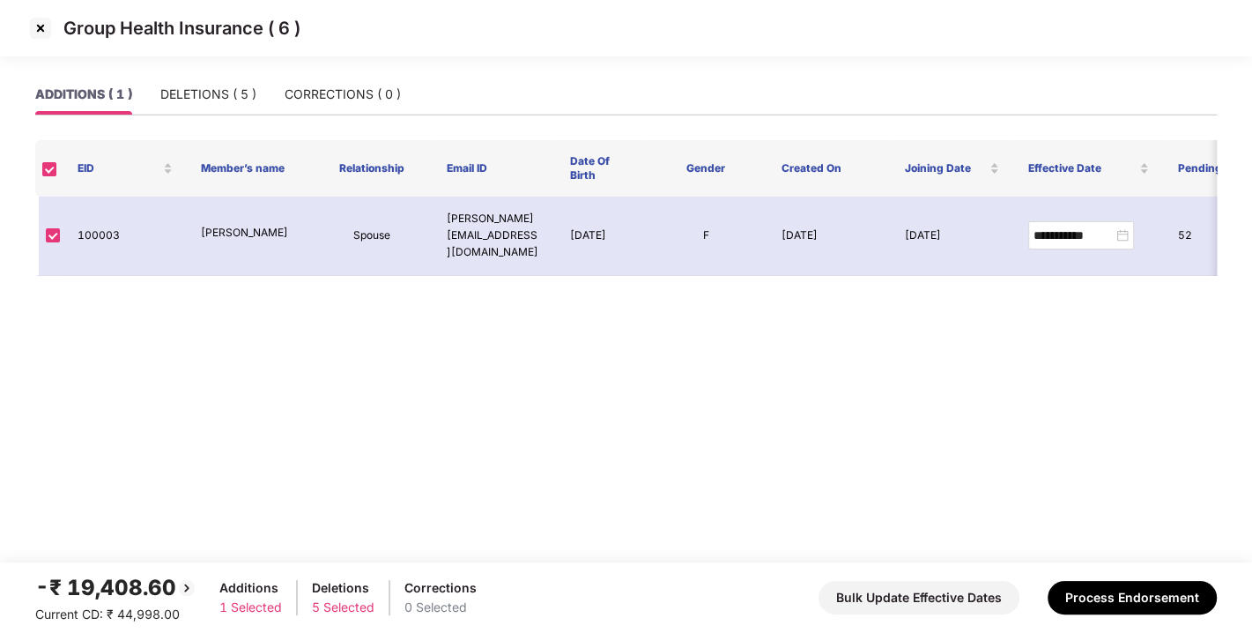
click at [35, 27] on img at bounding box center [40, 28] width 28 height 28
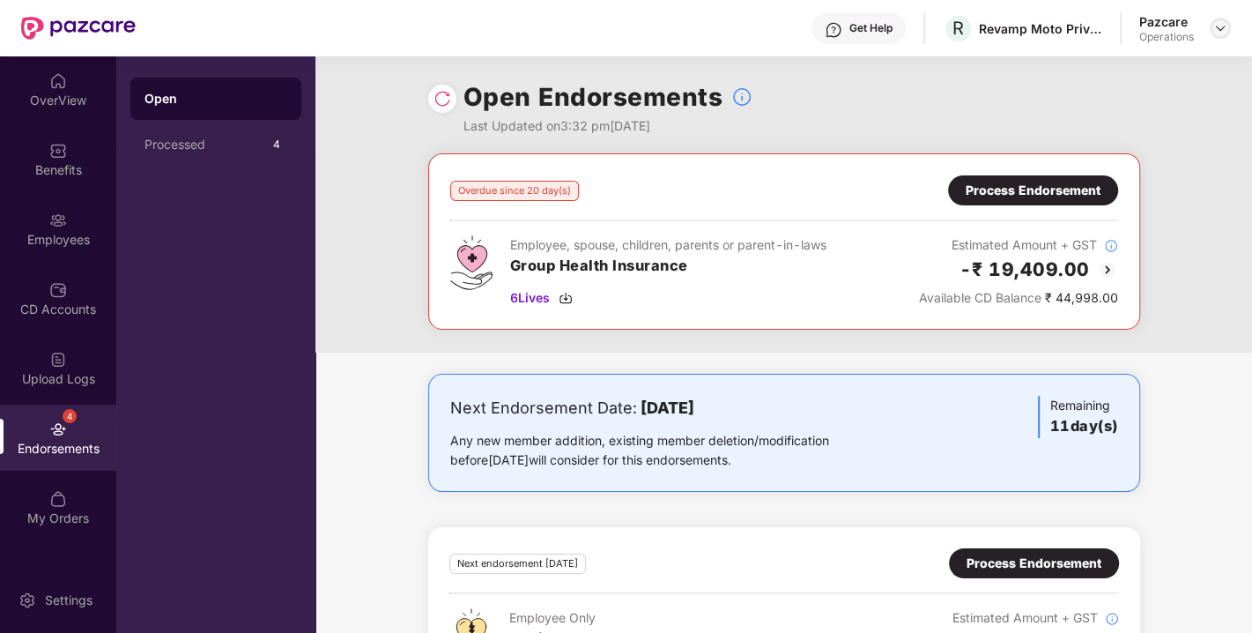
click at [1220, 38] on div at bounding box center [1220, 28] width 21 height 21
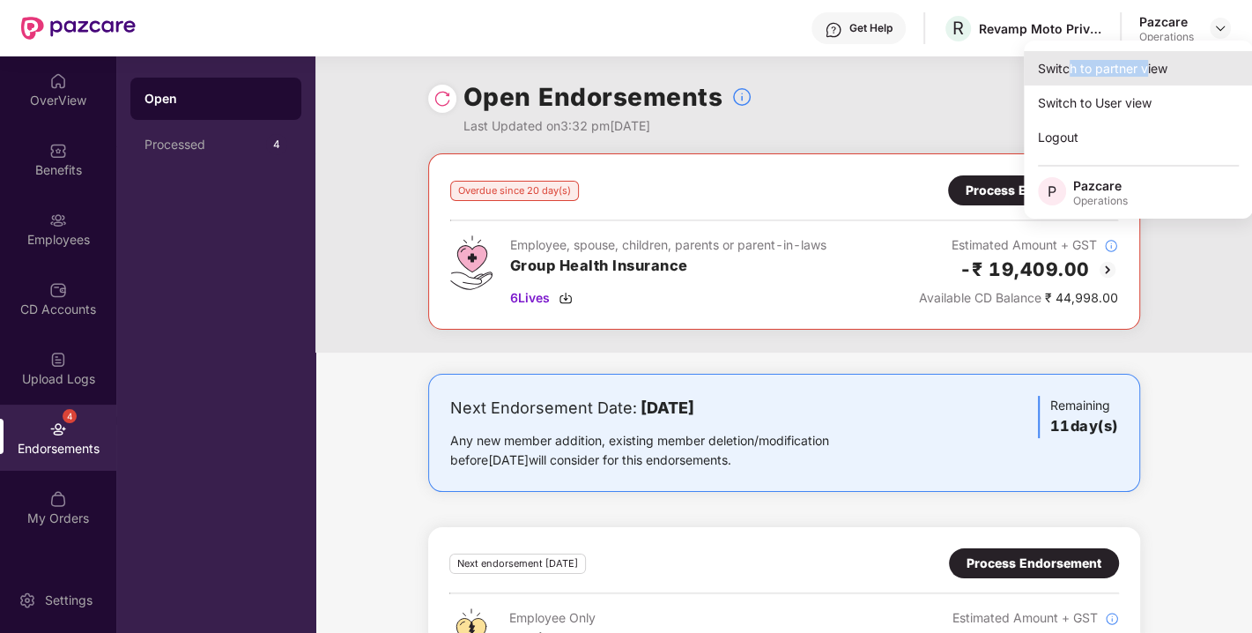
drag, startPoint x: 1146, startPoint y: 47, endPoint x: 1073, endPoint y: 63, distance: 75.0
click at [1073, 63] on div "Switch to partner view Switch to User view Logout P Pazcare Operations" at bounding box center [1138, 130] width 229 height 178
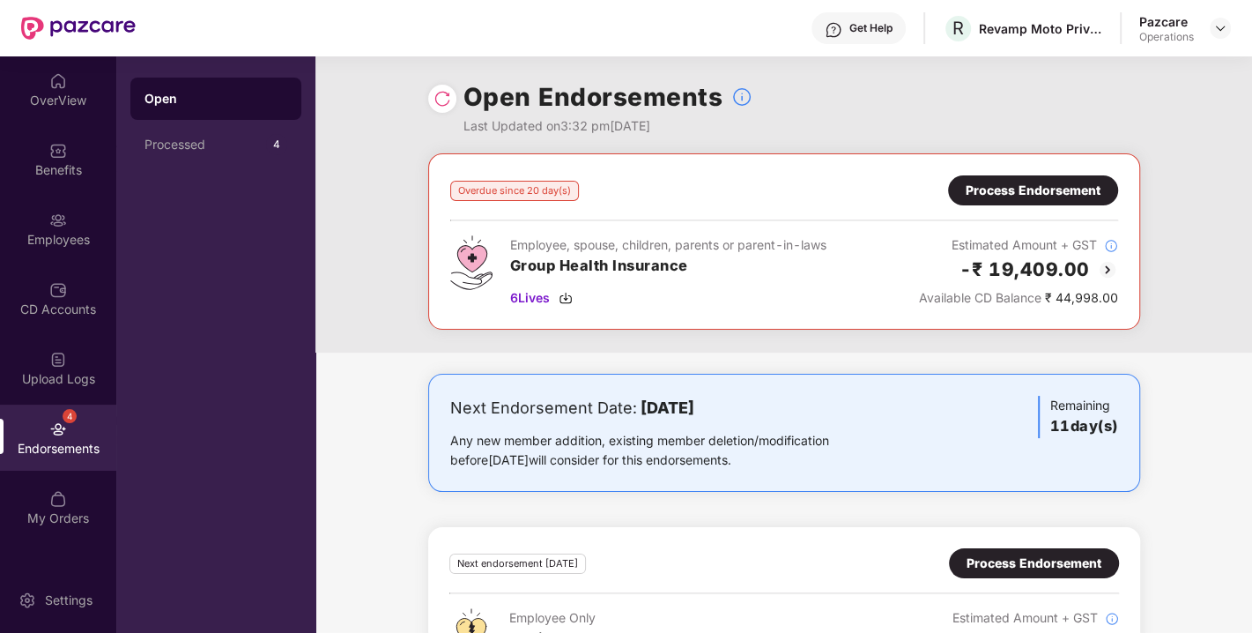
click at [1073, 63] on div "Open Endorsements Last Updated on 3:32 pm[DATE]" at bounding box center [784, 104] width 712 height 97
click at [1221, 27] on img at bounding box center [1221, 28] width 14 height 14
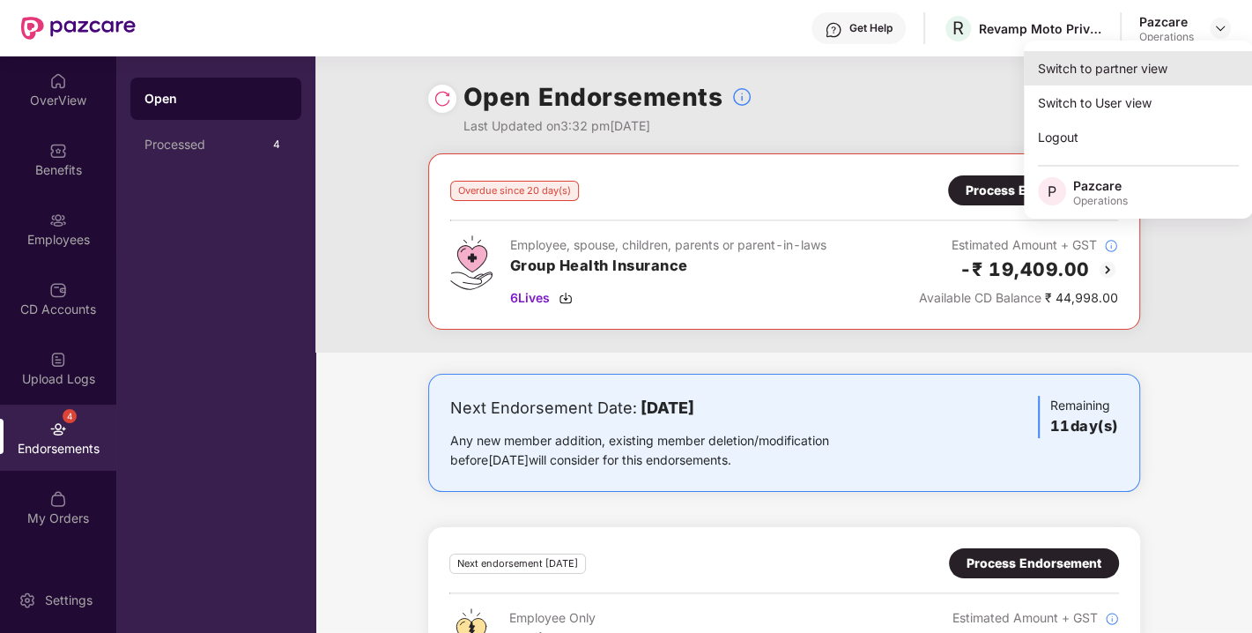
click at [1097, 77] on div "Switch to partner view" at bounding box center [1138, 68] width 229 height 34
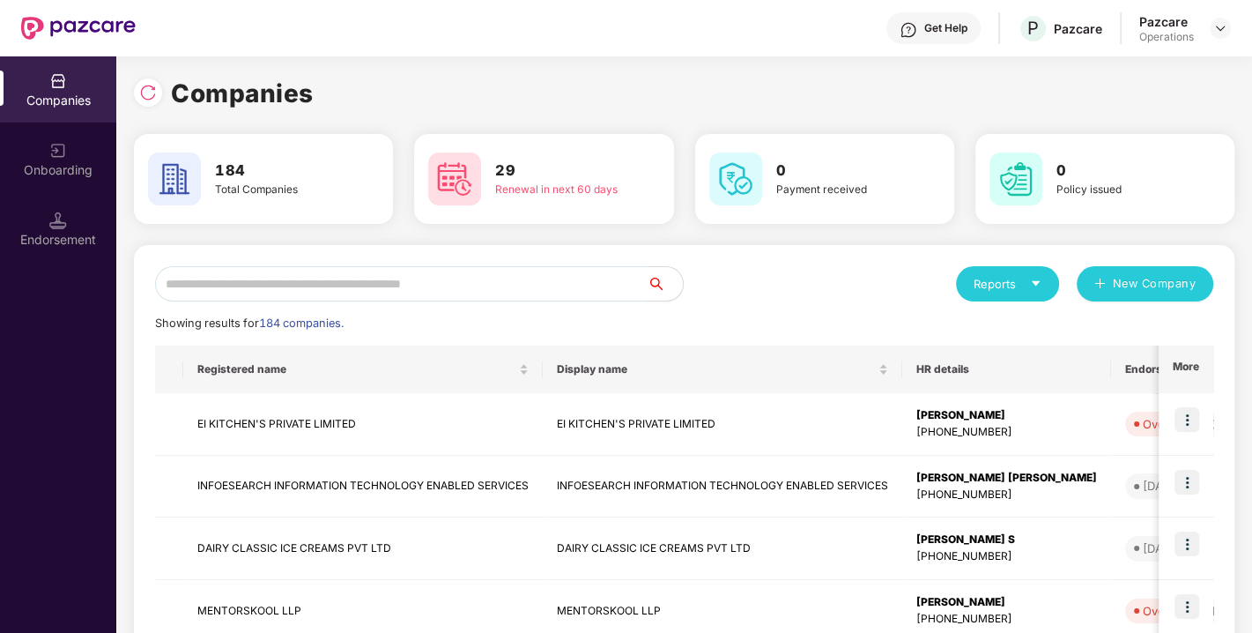
click at [453, 283] on input "text" at bounding box center [401, 283] width 493 height 35
click at [485, 281] on input "text" at bounding box center [401, 283] width 493 height 35
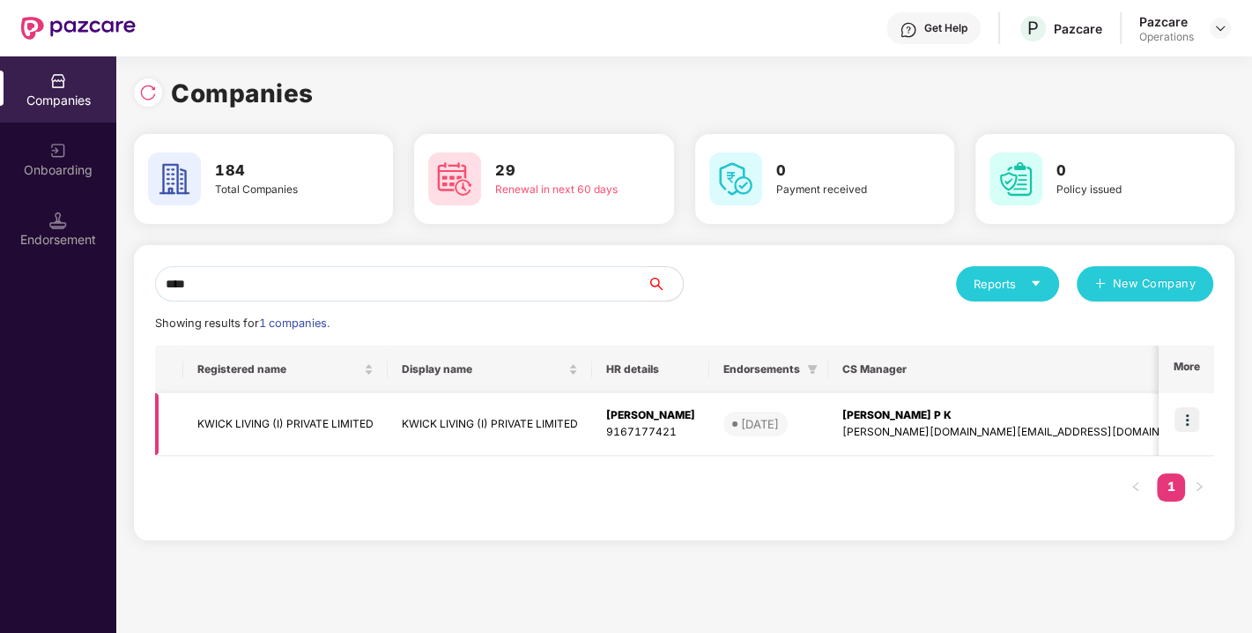
type input "****"
click at [1191, 425] on img at bounding box center [1187, 419] width 25 height 25
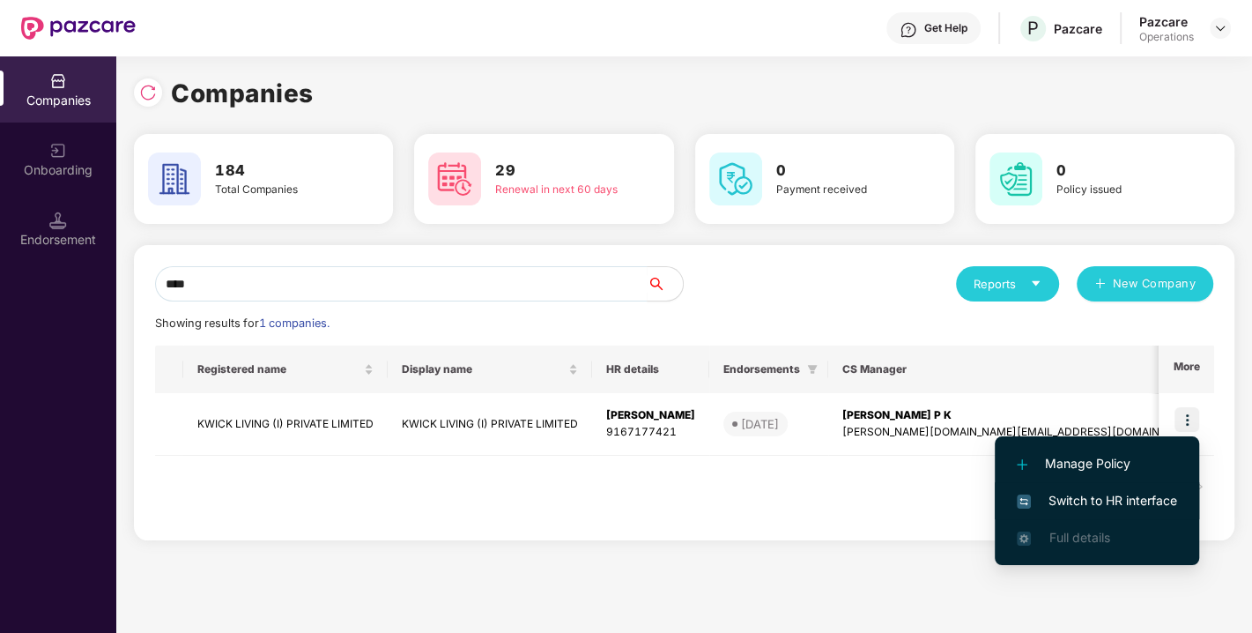
click at [1123, 498] on span "Switch to HR interface" at bounding box center [1097, 500] width 160 height 19
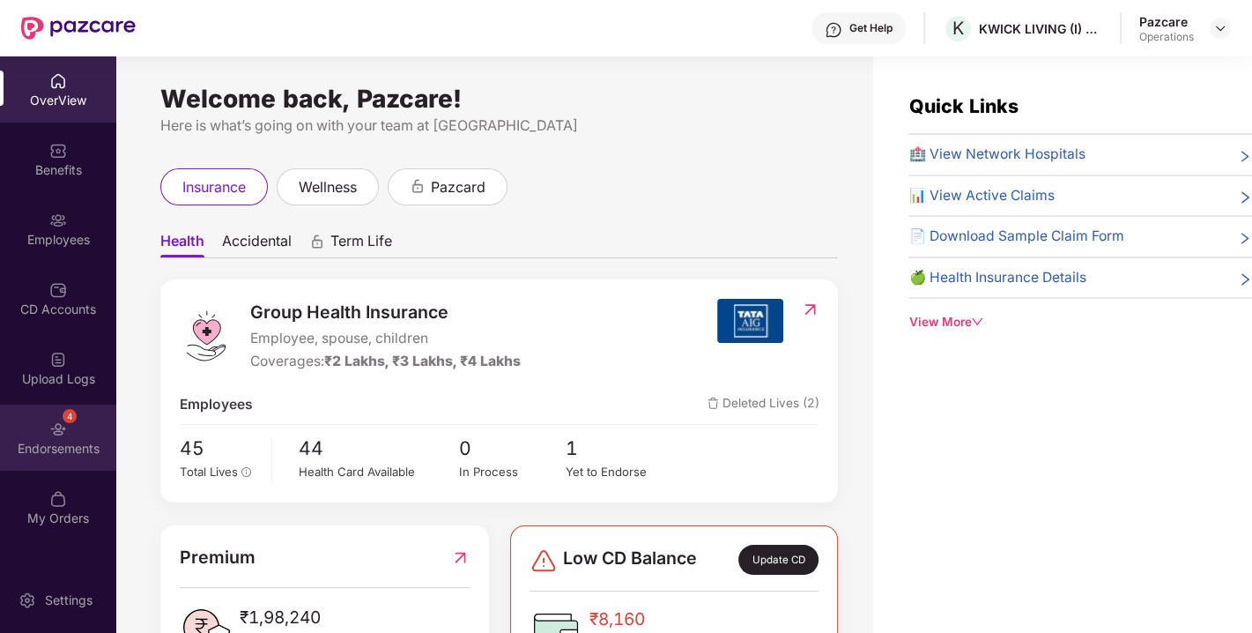
click at [71, 425] on div "4 Endorsements" at bounding box center [58, 438] width 116 height 66
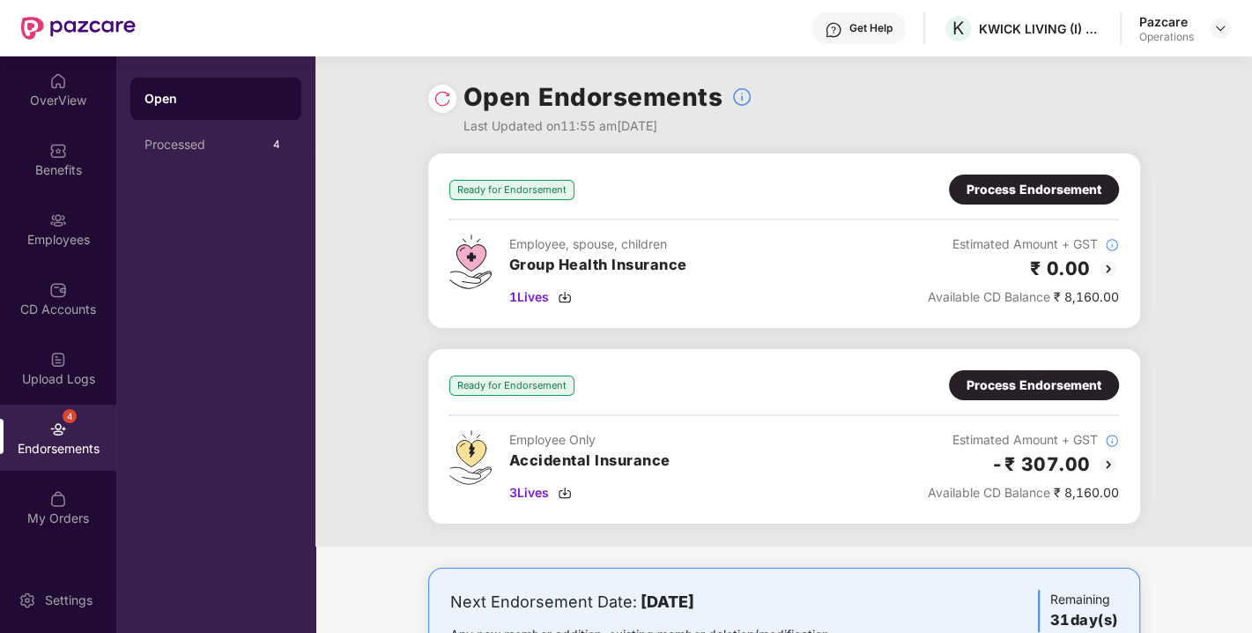
click at [1037, 388] on div "Process Endorsement" at bounding box center [1034, 384] width 135 height 19
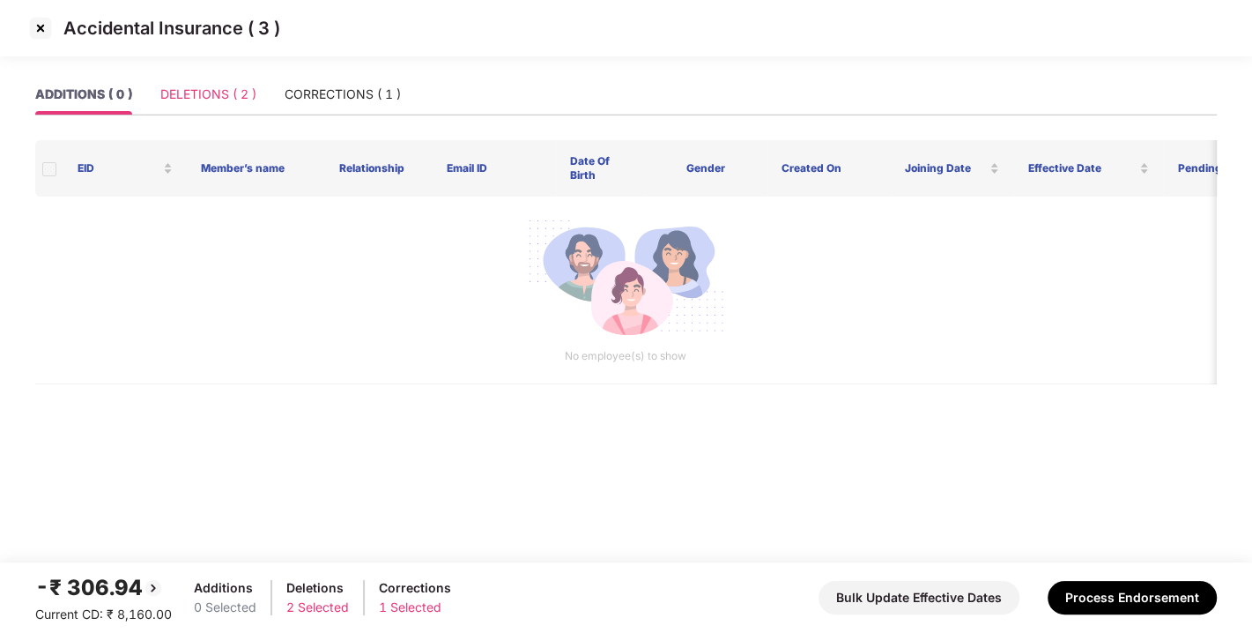
click at [227, 82] on div "DELETIONS ( 2 )" at bounding box center [208, 94] width 96 height 41
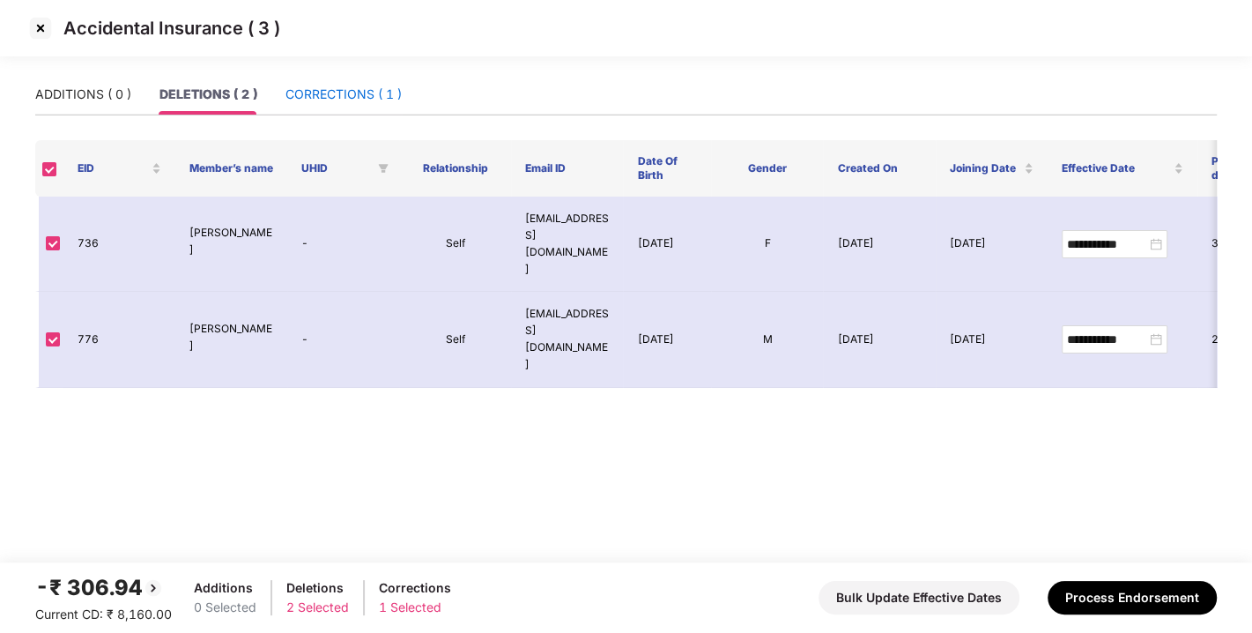
click at [346, 93] on div "CORRECTIONS ( 1 )" at bounding box center [344, 94] width 116 height 19
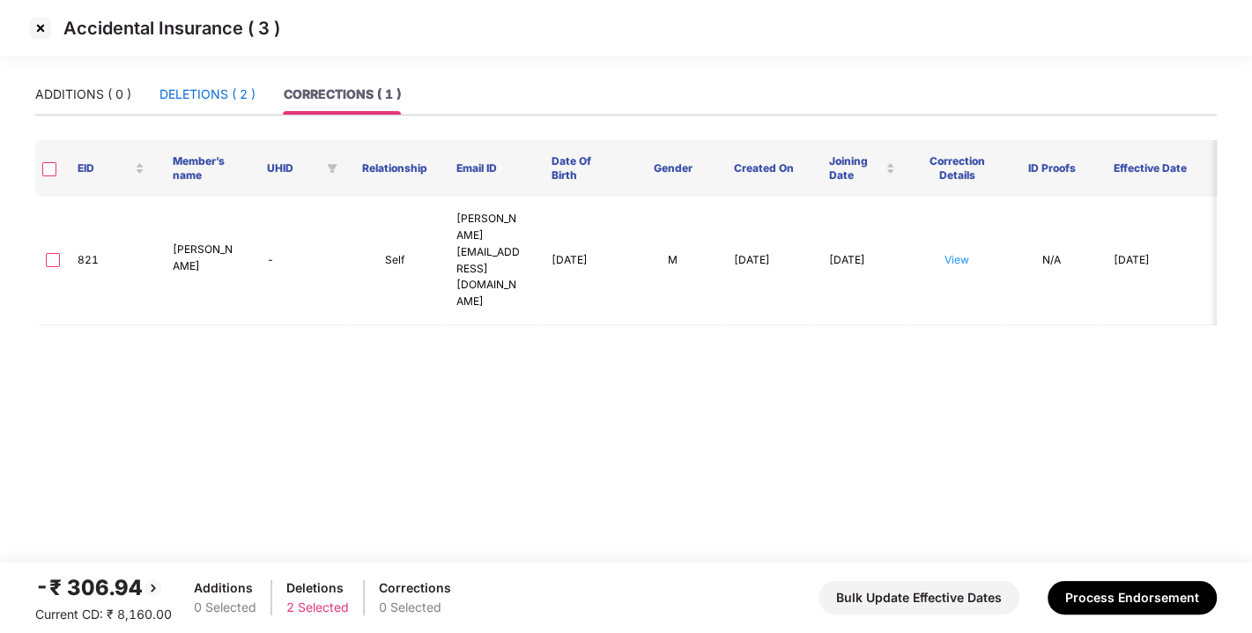
click at [216, 95] on div "DELETIONS ( 2 )" at bounding box center [208, 94] width 96 height 19
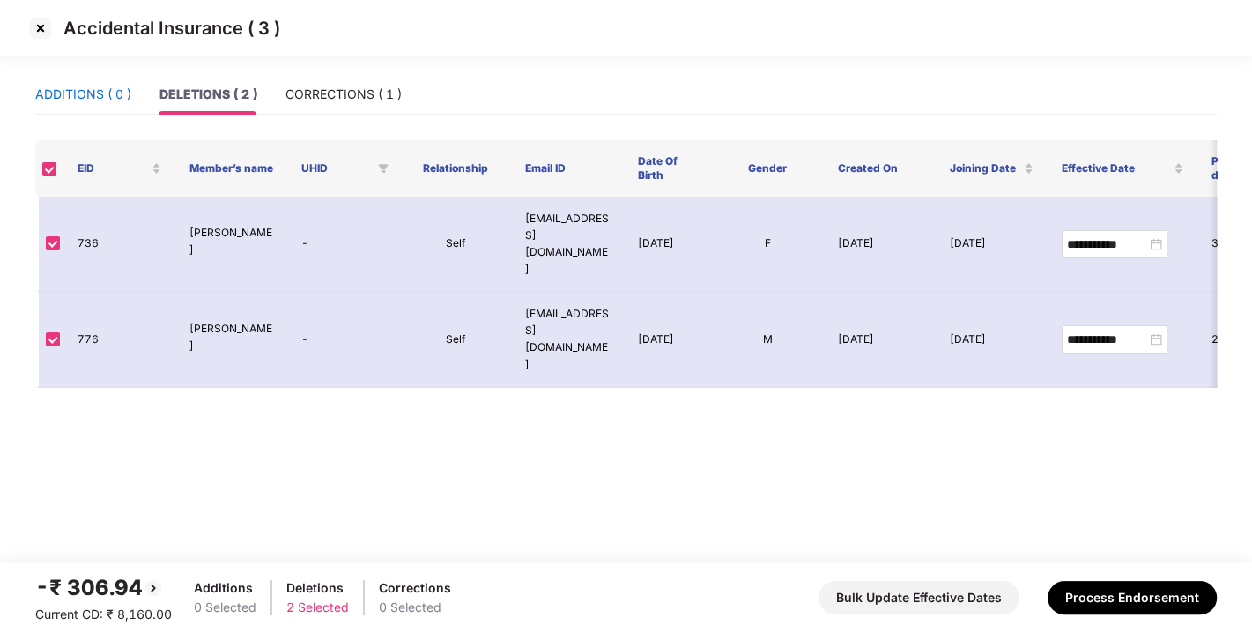
click at [49, 101] on div "ADDITIONS ( 0 )" at bounding box center [83, 94] width 96 height 19
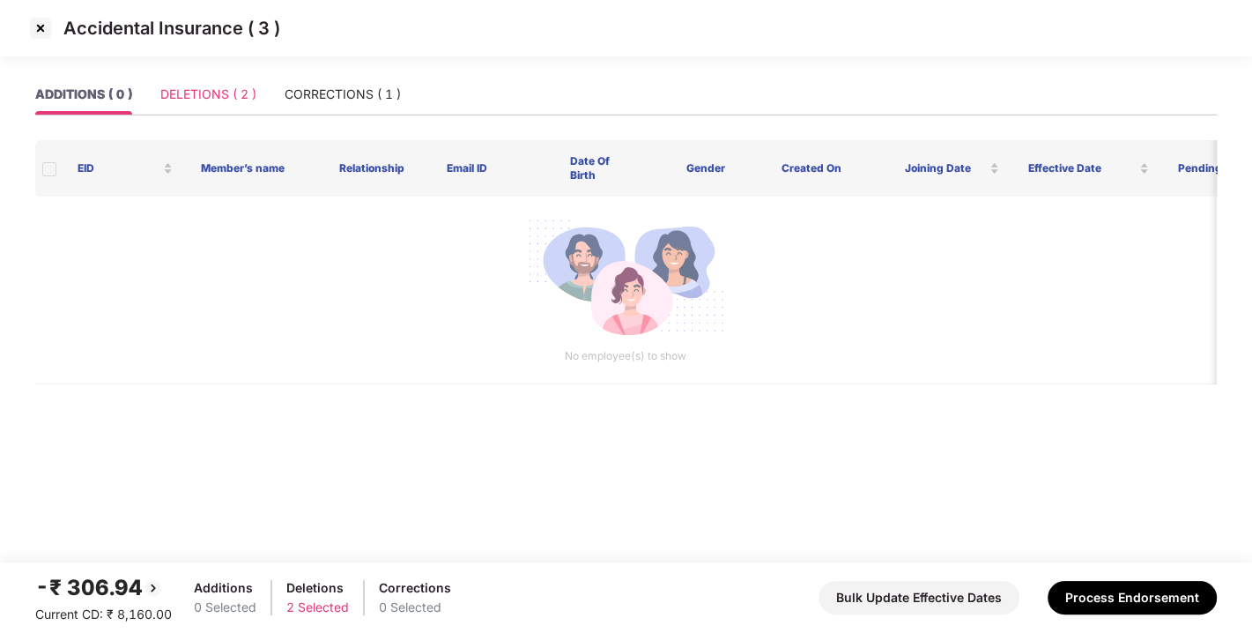
click at [236, 80] on div "DELETIONS ( 2 )" at bounding box center [208, 94] width 96 height 41
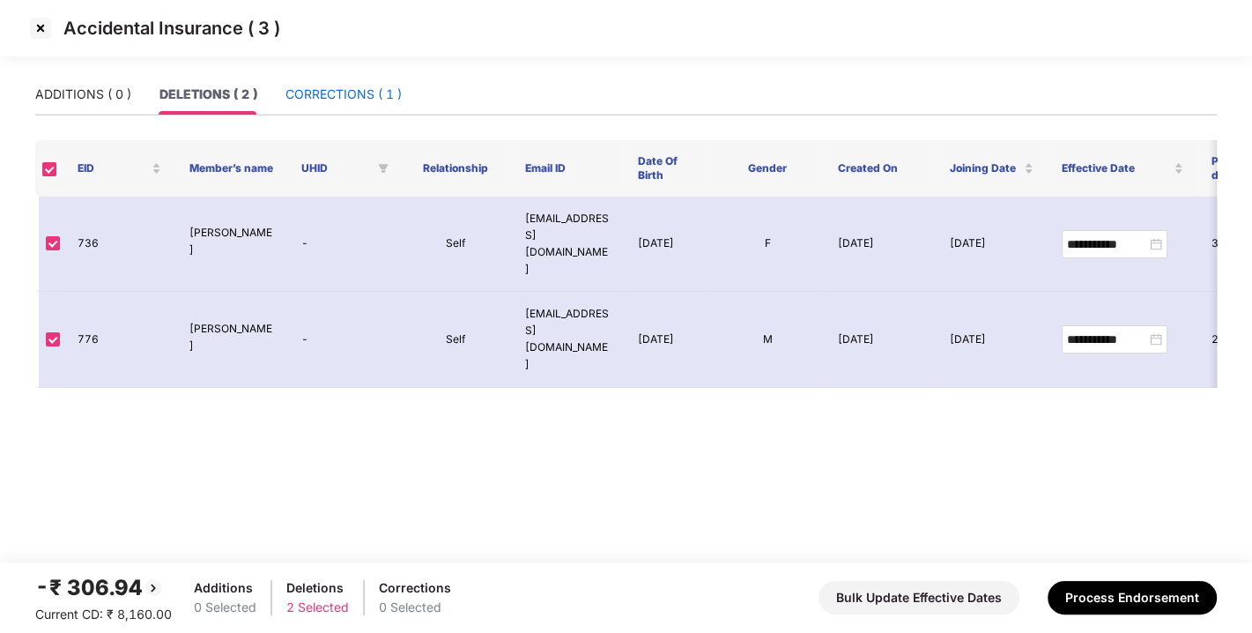
click at [336, 91] on div "CORRECTIONS ( 1 )" at bounding box center [344, 94] width 116 height 19
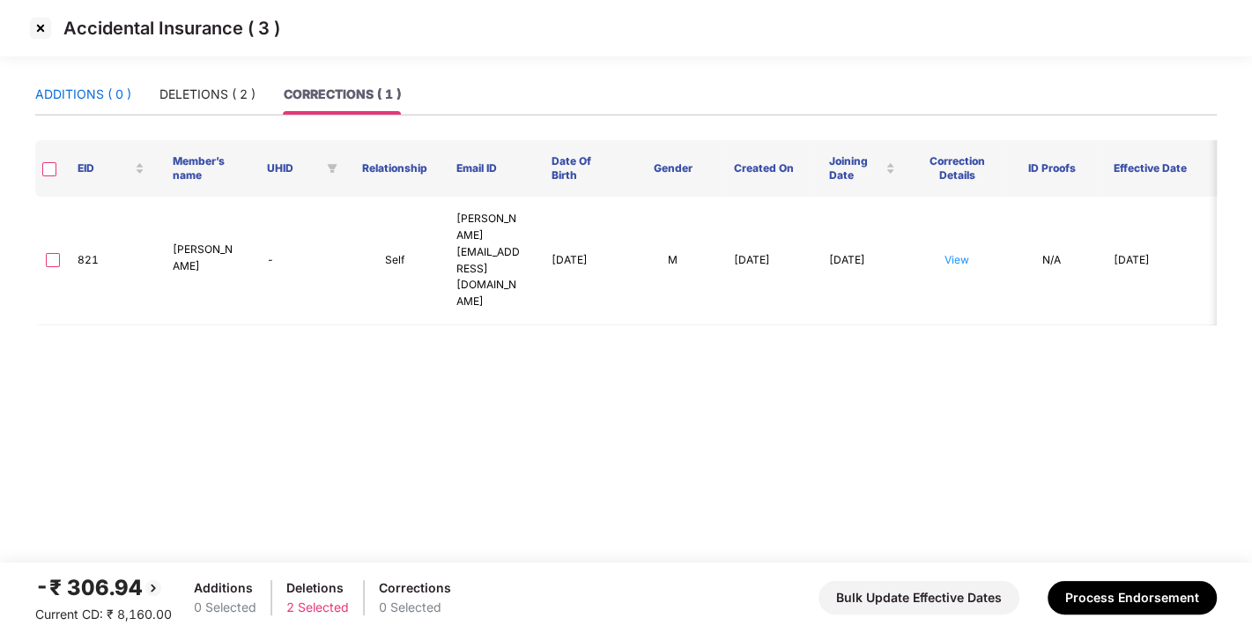
click at [98, 98] on div "ADDITIONS ( 0 )" at bounding box center [83, 94] width 96 height 19
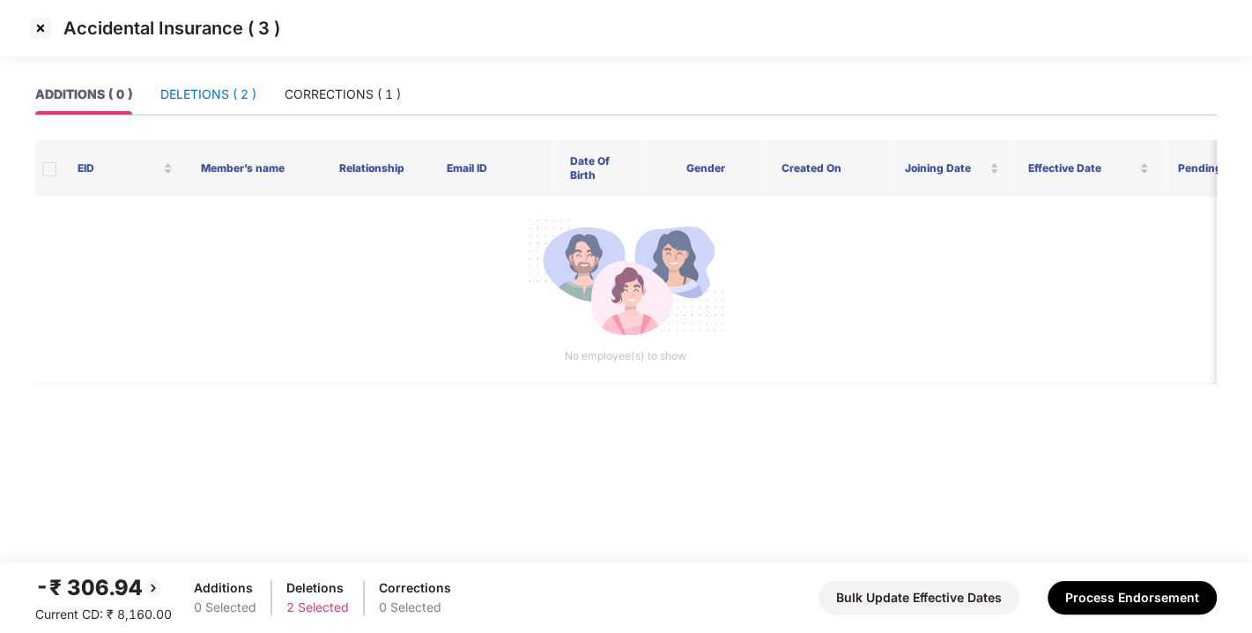
click at [191, 98] on div "DELETIONS ( 2 )" at bounding box center [208, 94] width 96 height 19
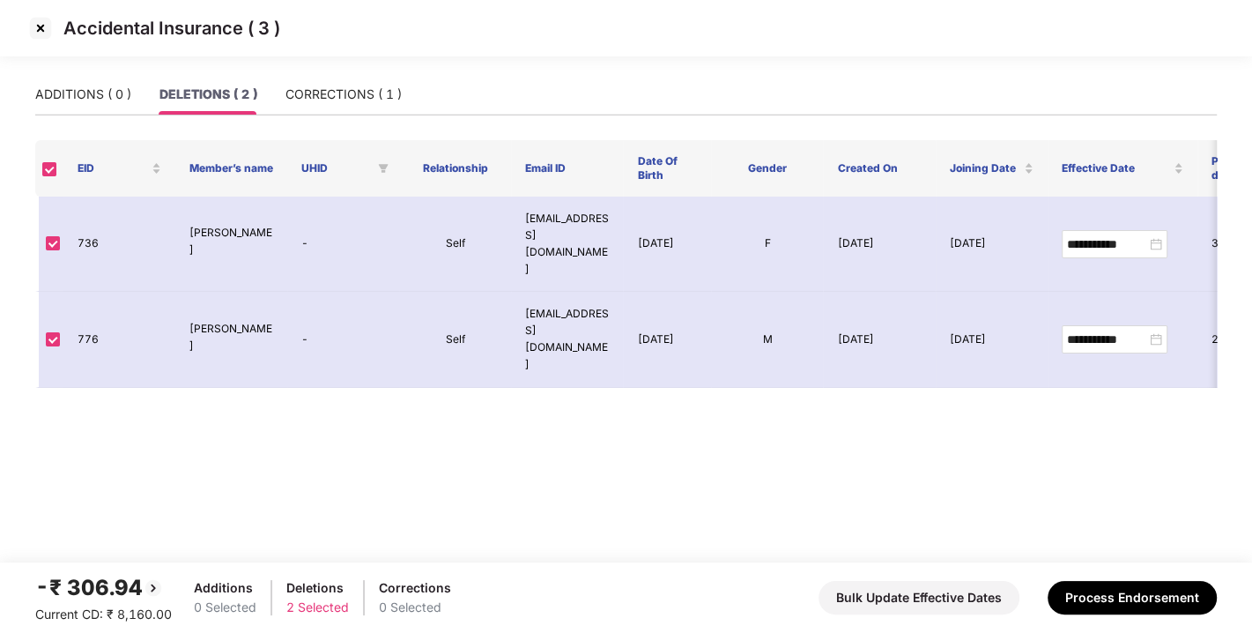
click at [391, 68] on div "Accidental Insurance ( 3 )" at bounding box center [626, 37] width 1252 height 74
click at [354, 97] on div "CORRECTIONS ( 1 )" at bounding box center [344, 94] width 116 height 19
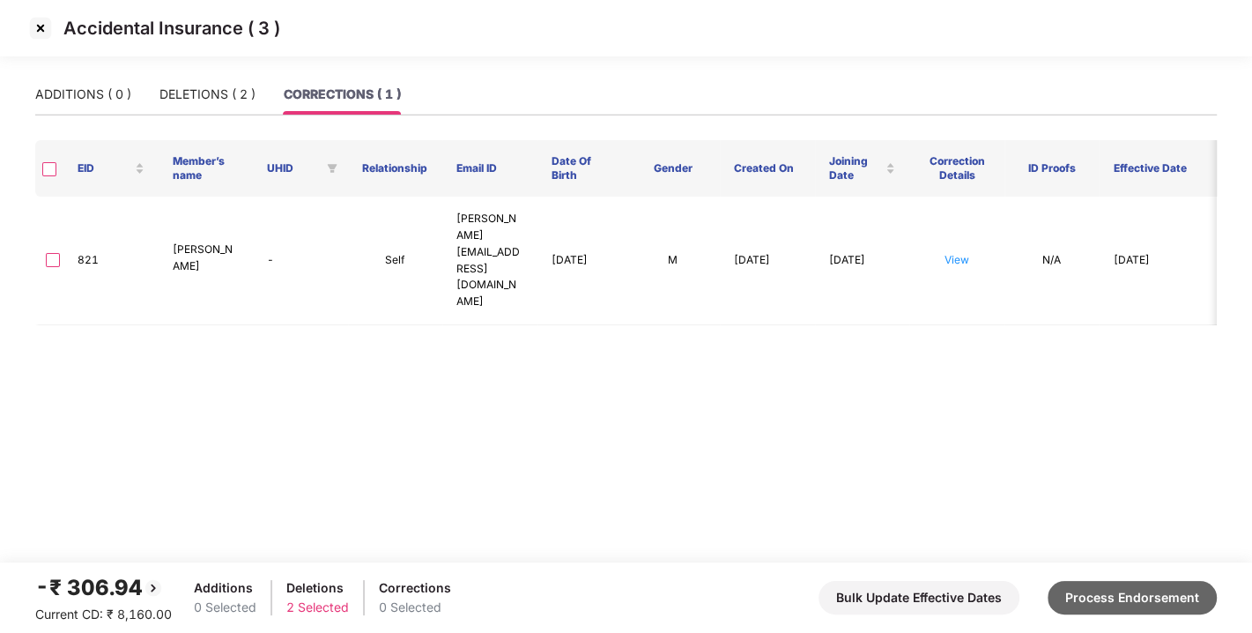
click at [1143, 585] on button "Process Endorsement" at bounding box center [1132, 597] width 169 height 33
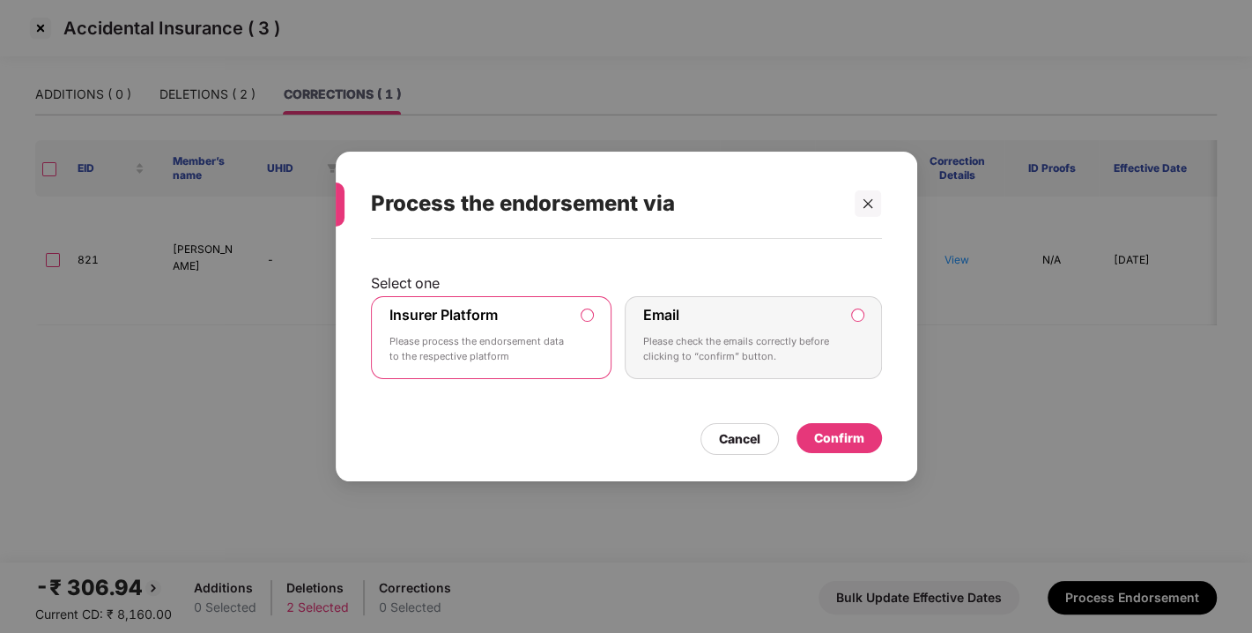
click at [829, 437] on div "Confirm" at bounding box center [839, 437] width 50 height 19
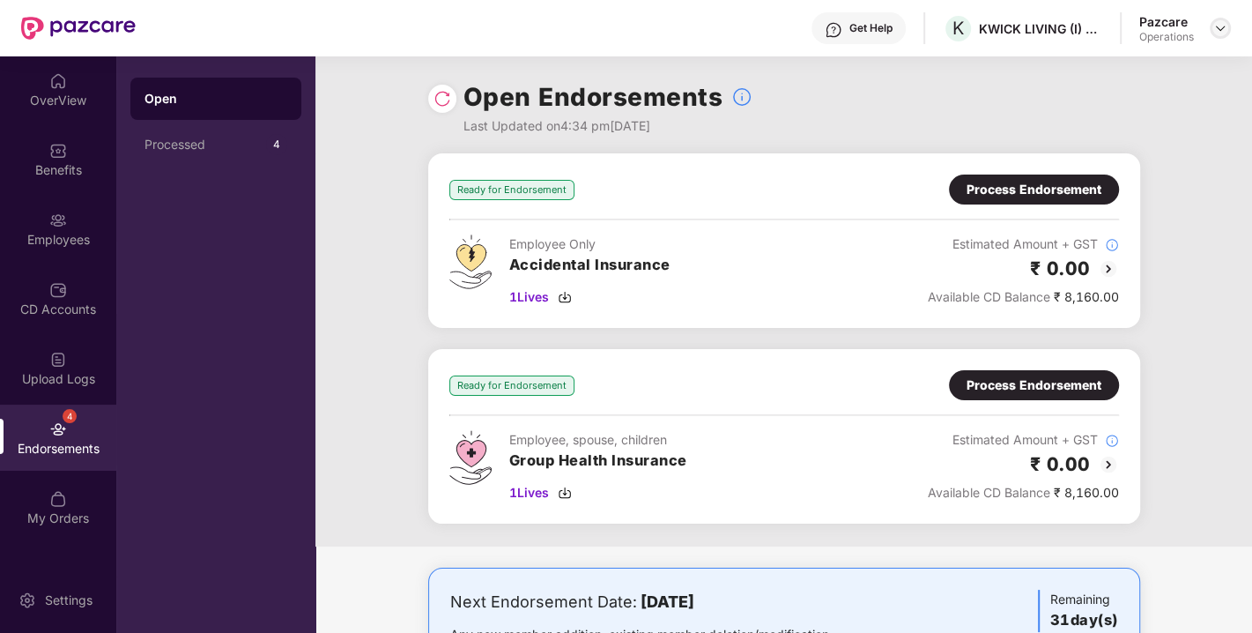
click at [1219, 25] on img at bounding box center [1221, 28] width 14 height 14
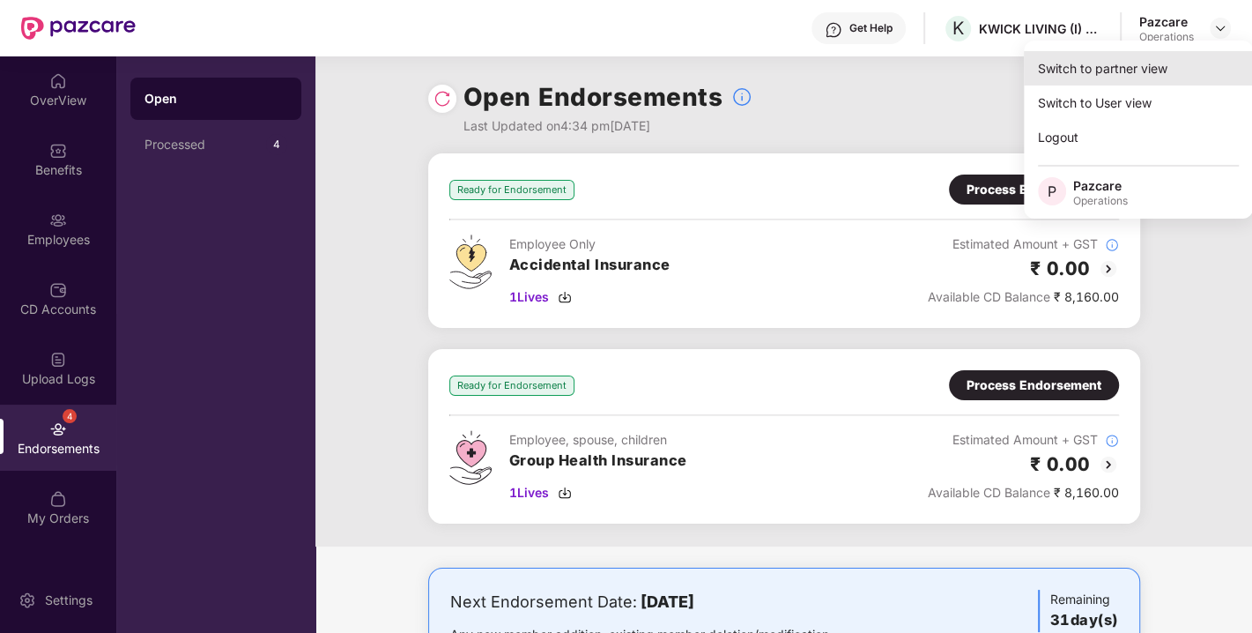
click at [1140, 60] on div "Switch to partner view" at bounding box center [1138, 68] width 229 height 34
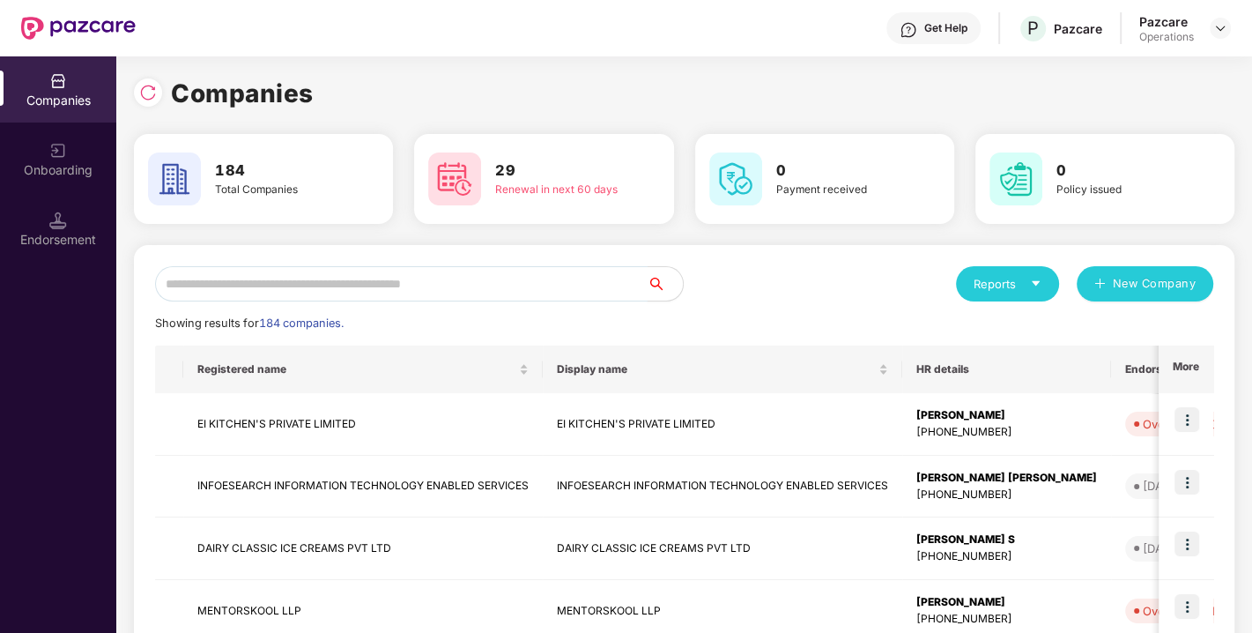
click at [365, 283] on input "text" at bounding box center [401, 283] width 493 height 35
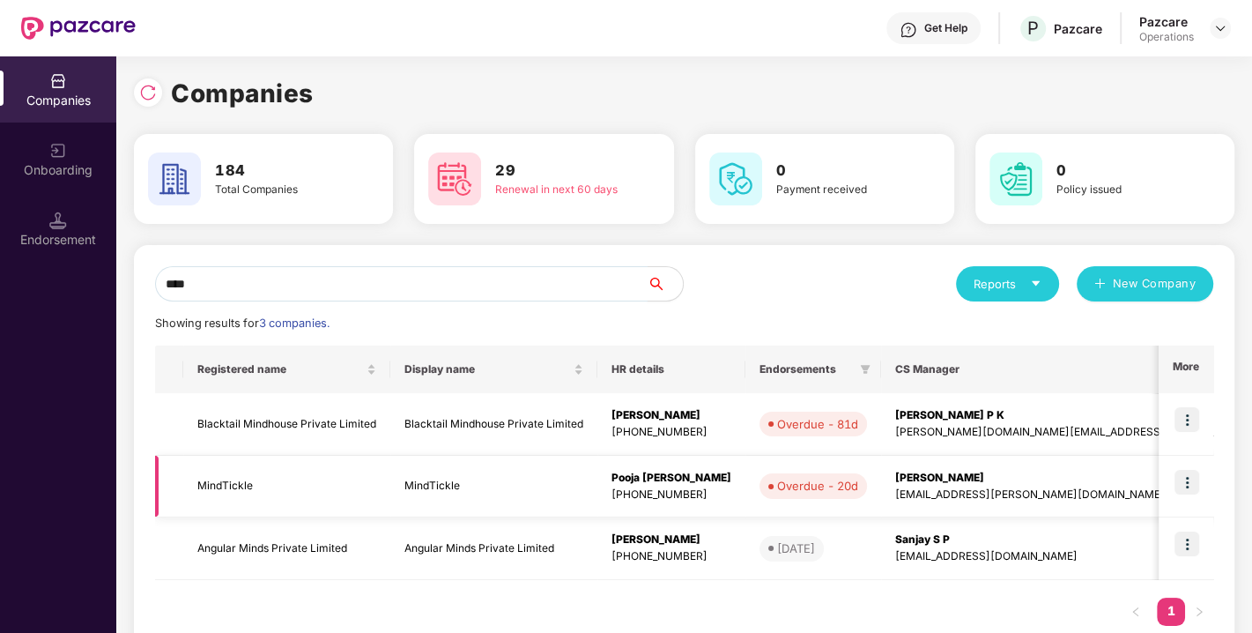
type input "****"
click at [219, 492] on td "MindTickle" at bounding box center [286, 487] width 207 height 63
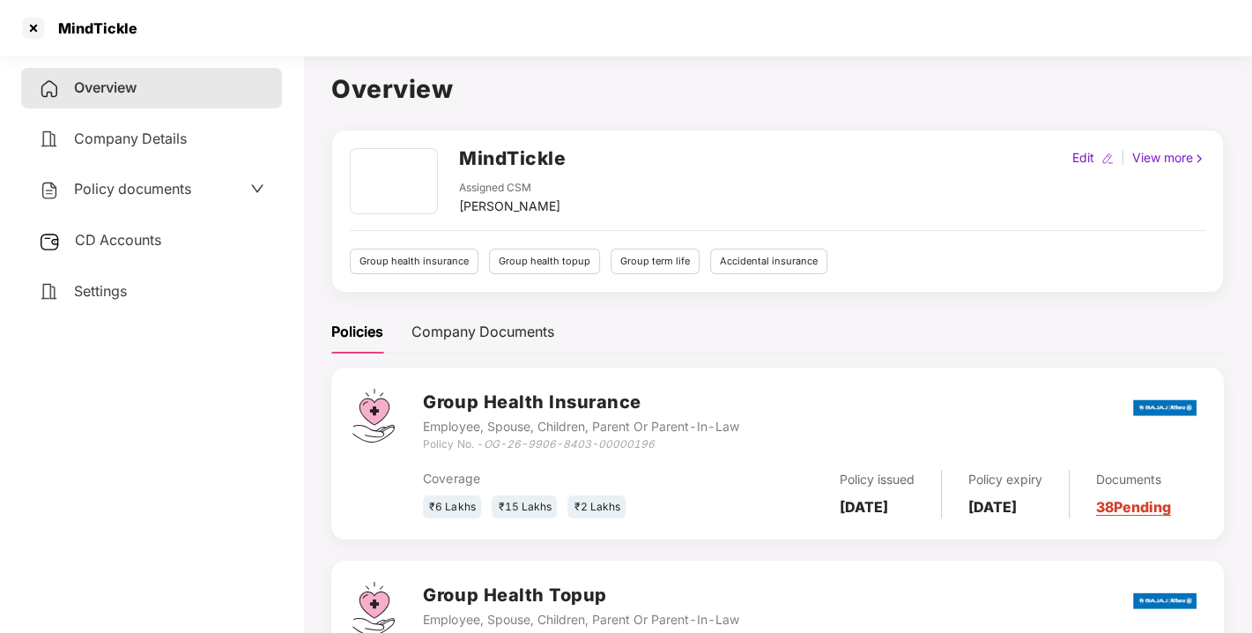
click at [136, 181] on span "Policy documents" at bounding box center [132, 189] width 117 height 18
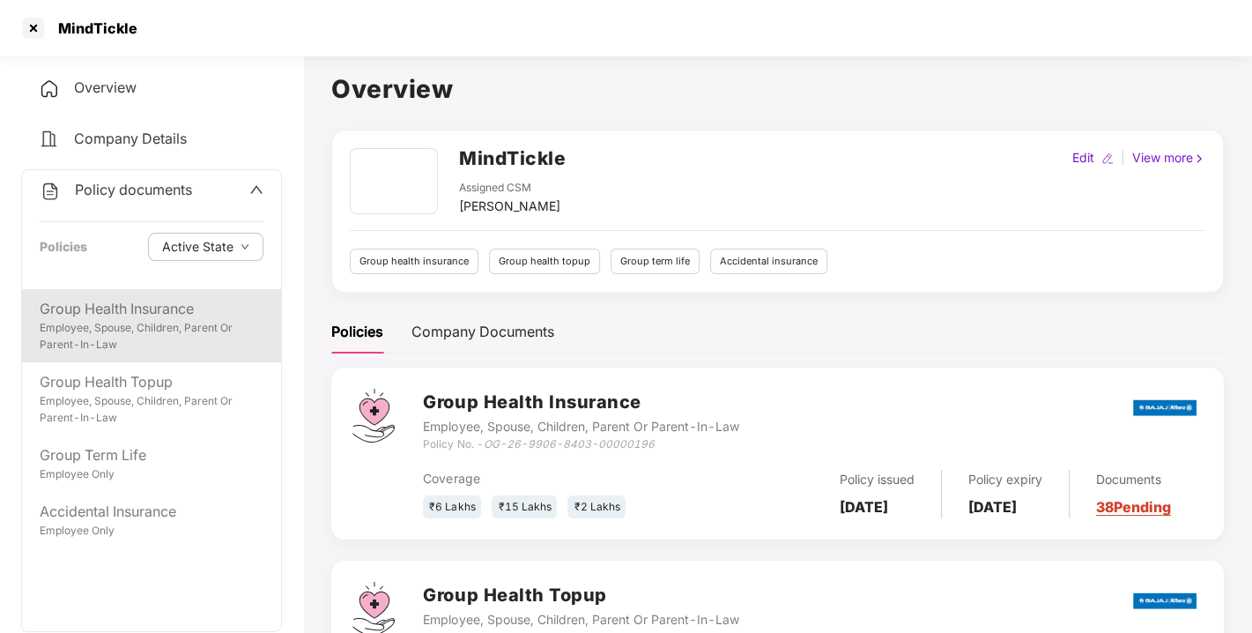
click at [121, 327] on div "Employee, Spouse, Children, Parent Or Parent-In-Law" at bounding box center [152, 336] width 224 height 33
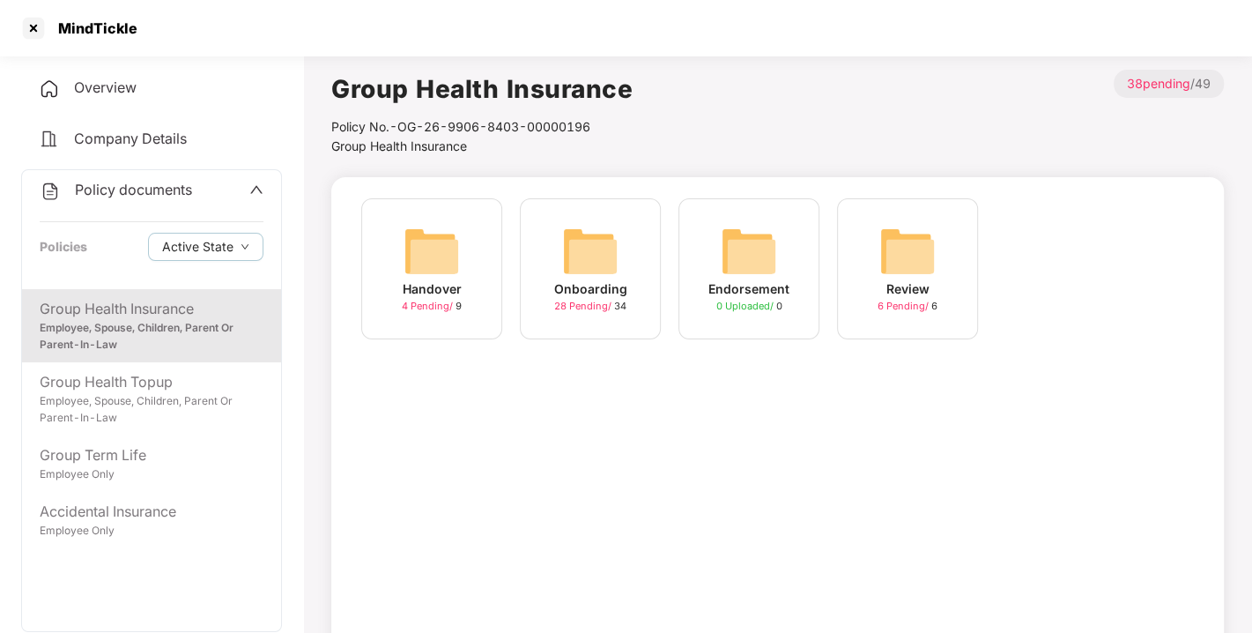
click at [93, 80] on span "Overview" at bounding box center [105, 87] width 63 height 18
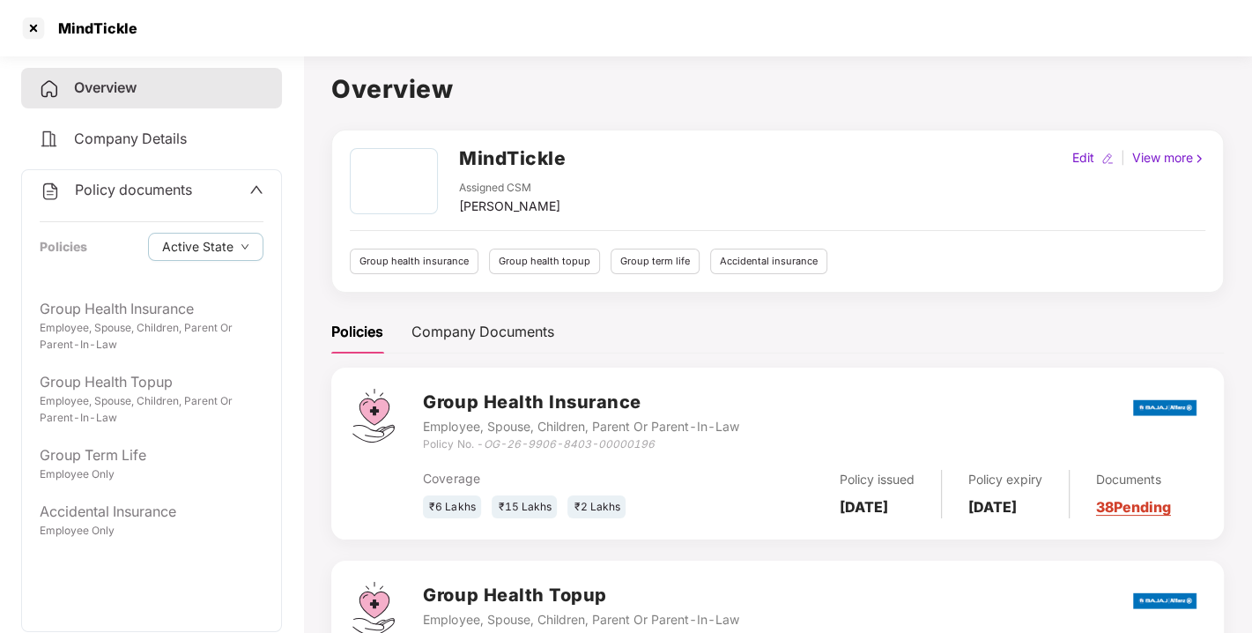
click at [487, 160] on h2 "MindTickle" at bounding box center [512, 158] width 107 height 29
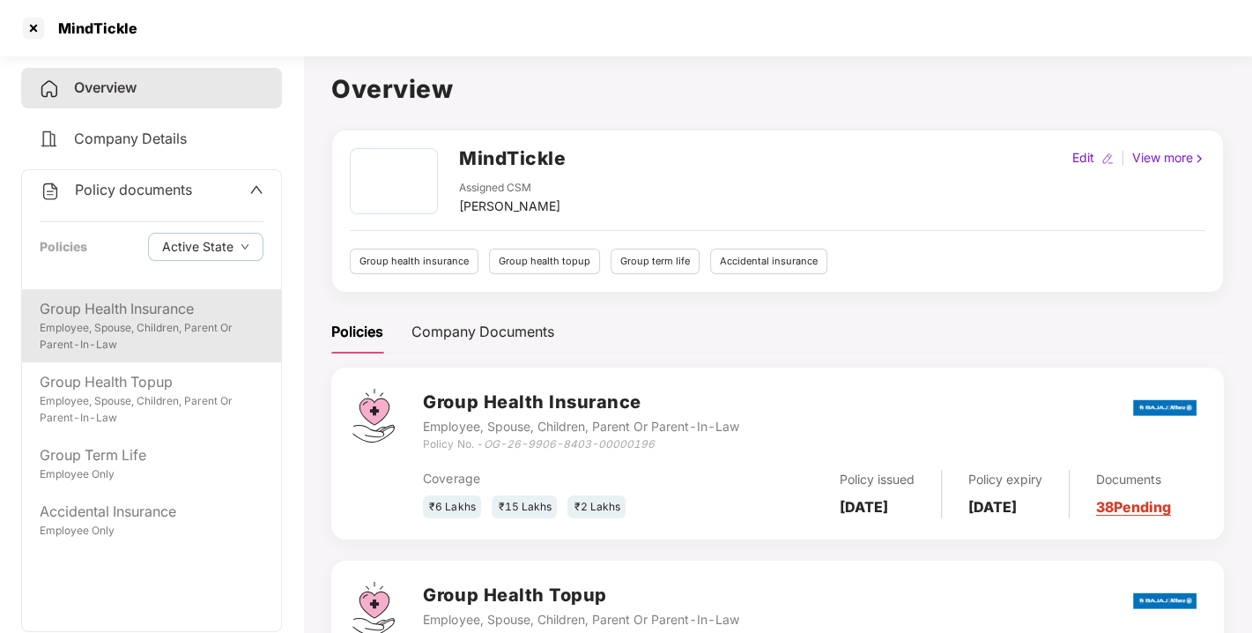
click at [104, 334] on div "Employee, Spouse, Children, Parent Or Parent-In-Law" at bounding box center [152, 336] width 224 height 33
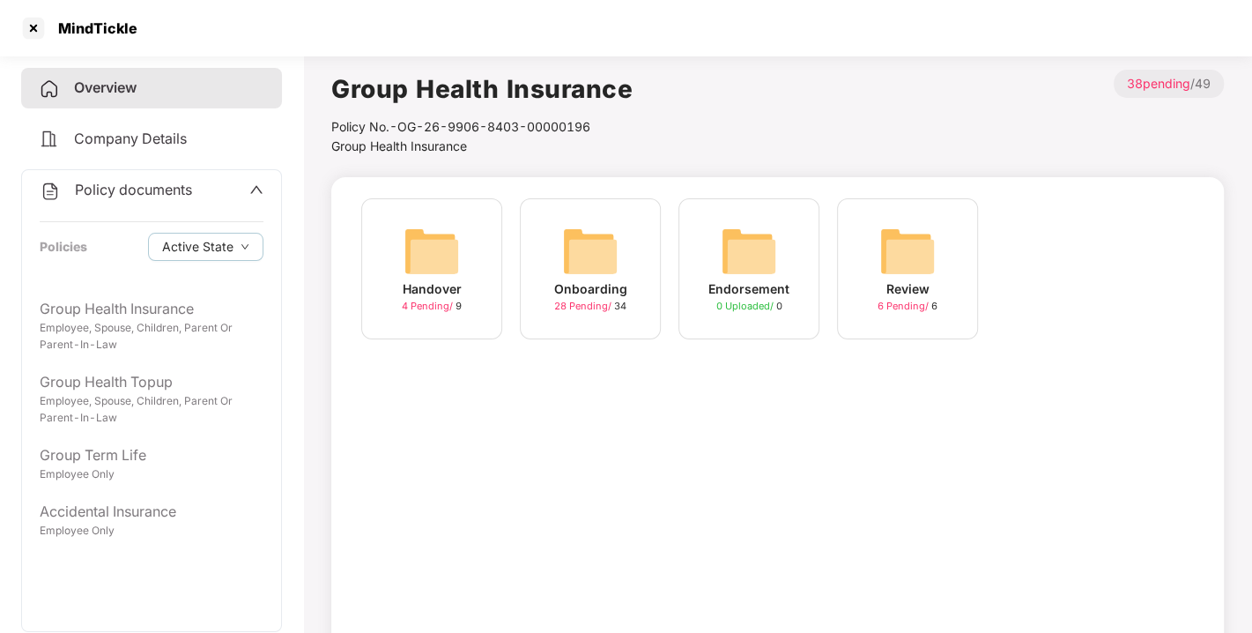
click at [95, 93] on span "Overview" at bounding box center [105, 87] width 63 height 18
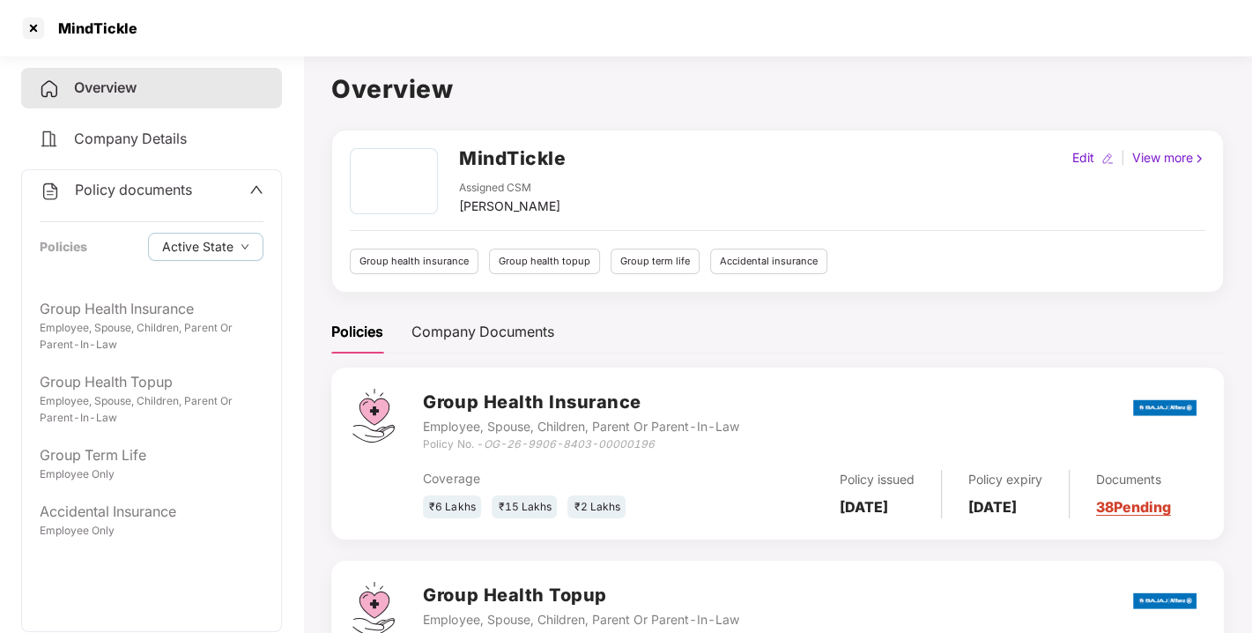
click at [483, 164] on h2 "MindTickle" at bounding box center [512, 158] width 107 height 29
copy h2 "MindTickle"
click at [483, 164] on h2 "MindTickle" at bounding box center [512, 158] width 107 height 29
copy h2 "MindTickle"
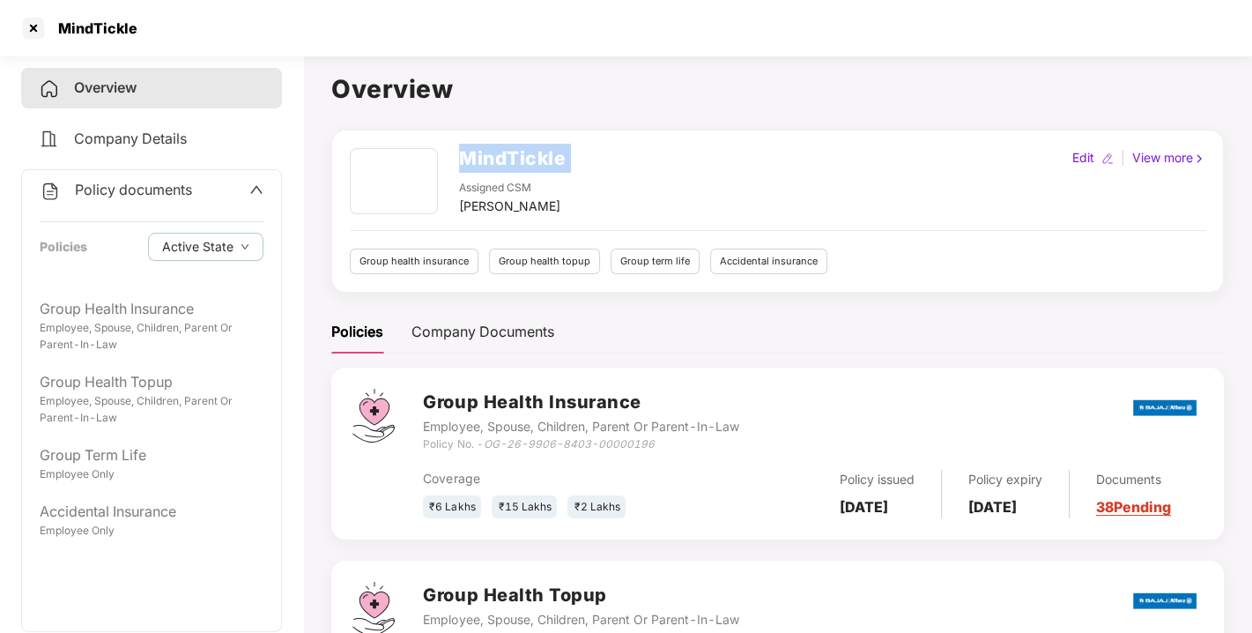
copy h2 "MindTickle"
click at [148, 301] on div "Active State Archived State" at bounding box center [209, 293] width 123 height 63
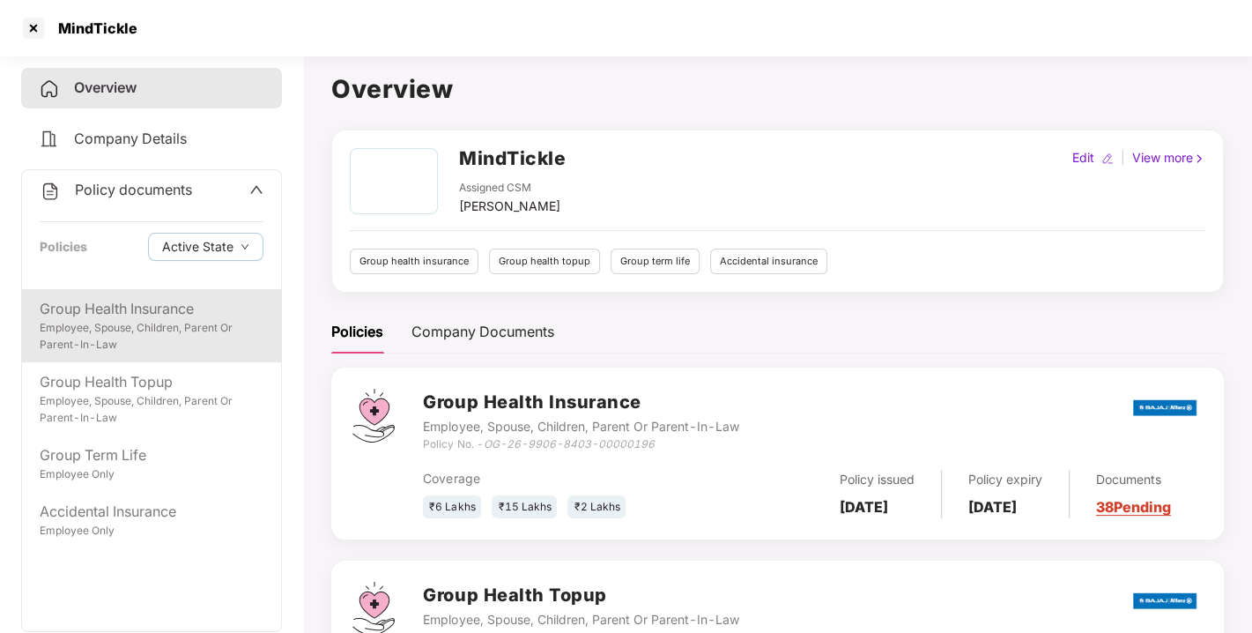
click at [99, 326] on div "Employee, Spouse, Children, Parent Or Parent-In-Law" at bounding box center [152, 336] width 224 height 33
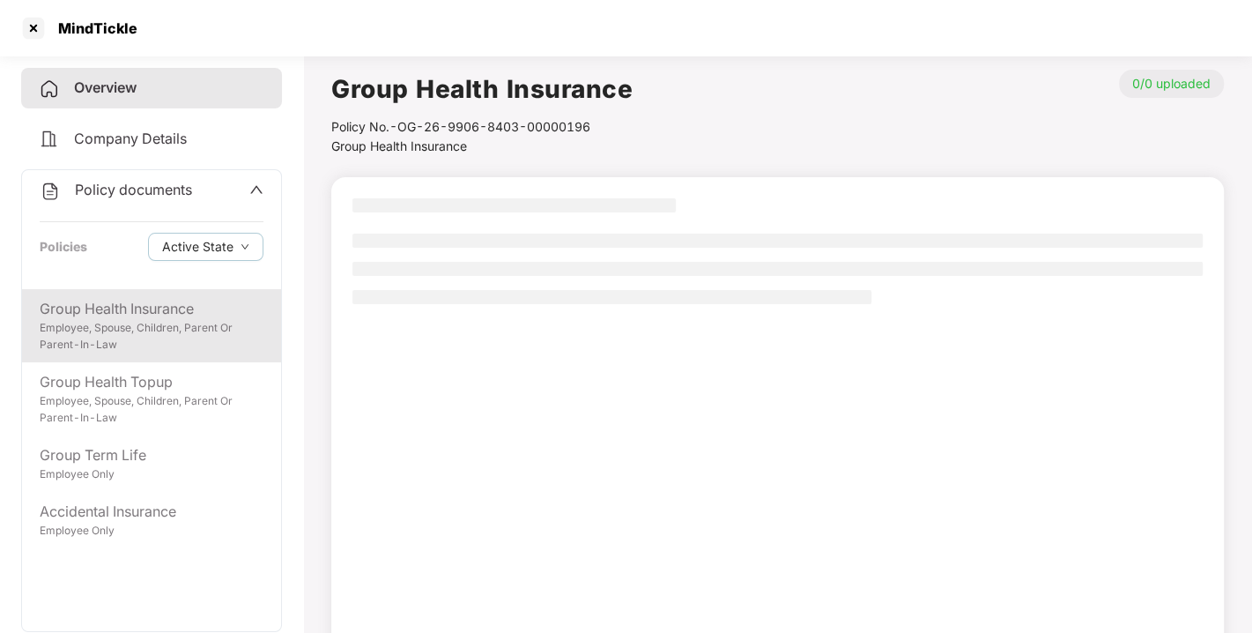
click at [135, 322] on div "Employee, Spouse, Children, Parent Or Parent-In-Law" at bounding box center [152, 336] width 224 height 33
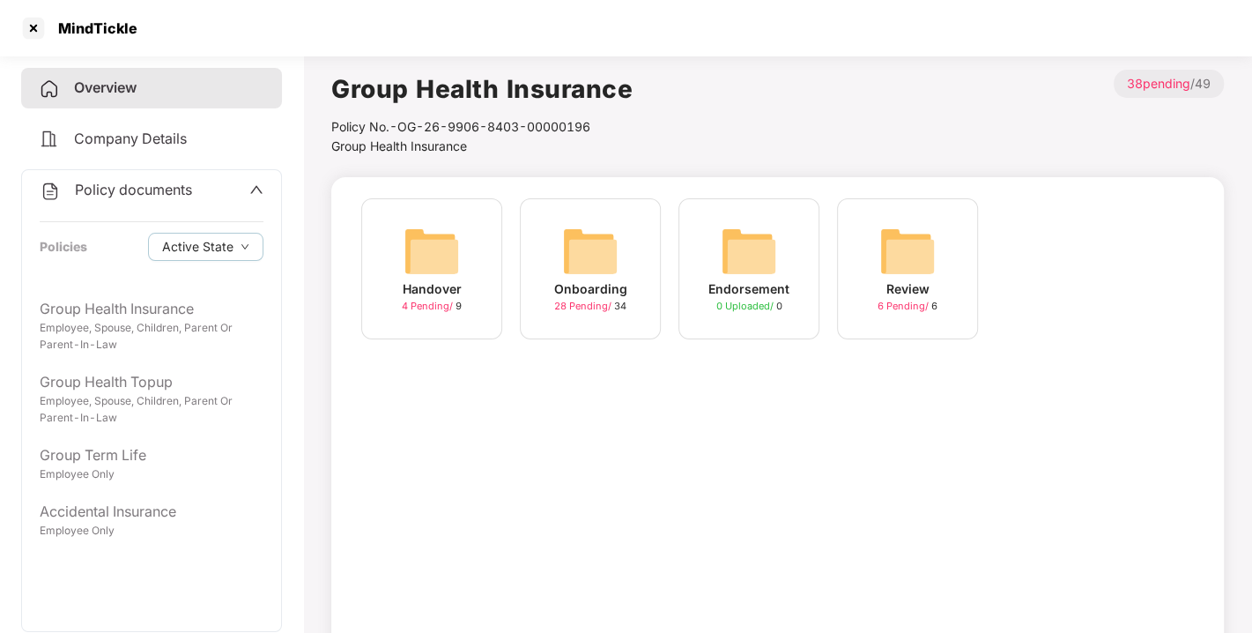
click at [597, 252] on img at bounding box center [590, 251] width 56 height 56
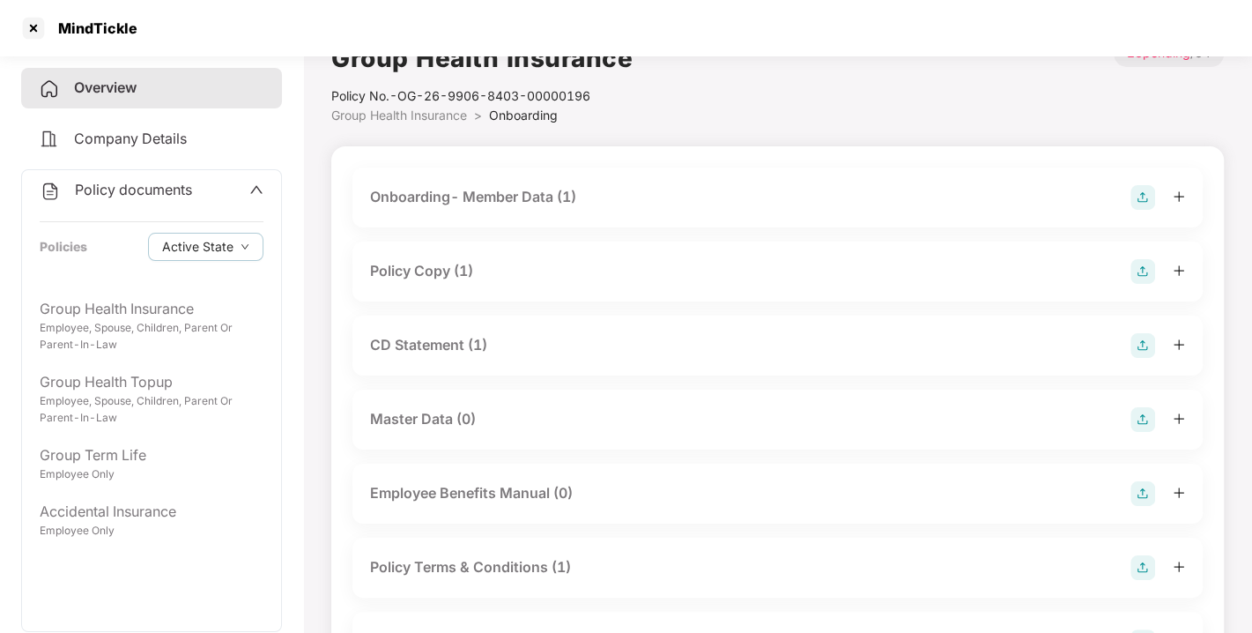
scroll to position [33, 0]
click at [423, 273] on div "Policy Copy (1)" at bounding box center [421, 269] width 103 height 22
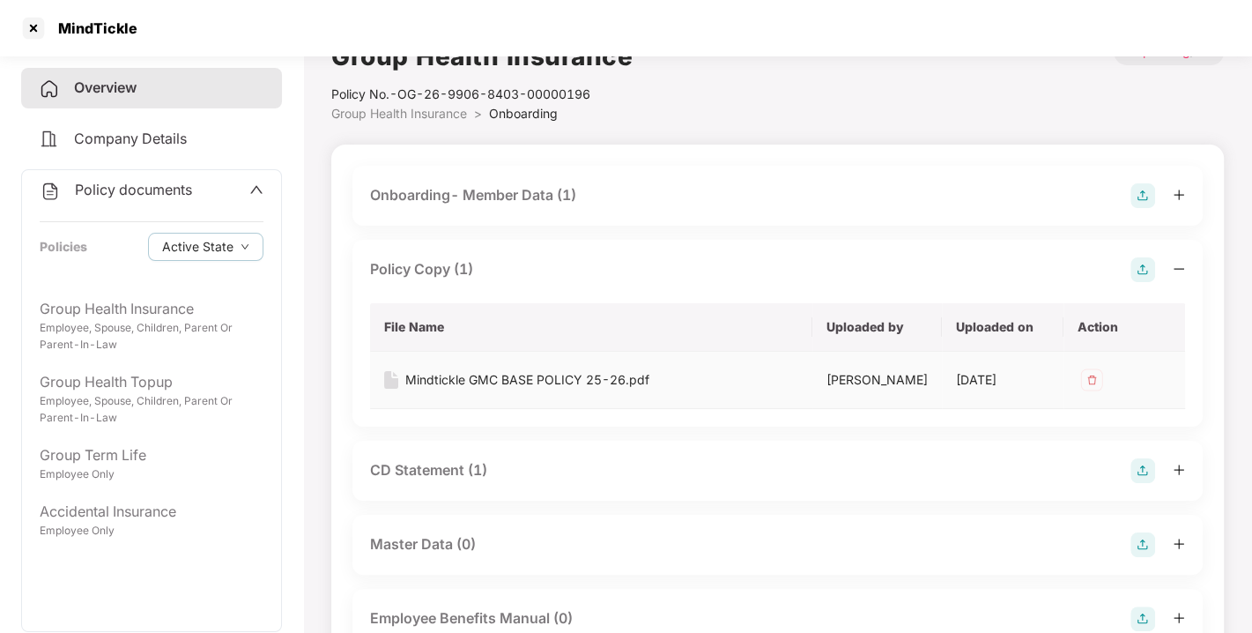
click at [486, 382] on div "Mindtickle GMC BASE POLICY 25-26.pdf" at bounding box center [527, 379] width 244 height 19
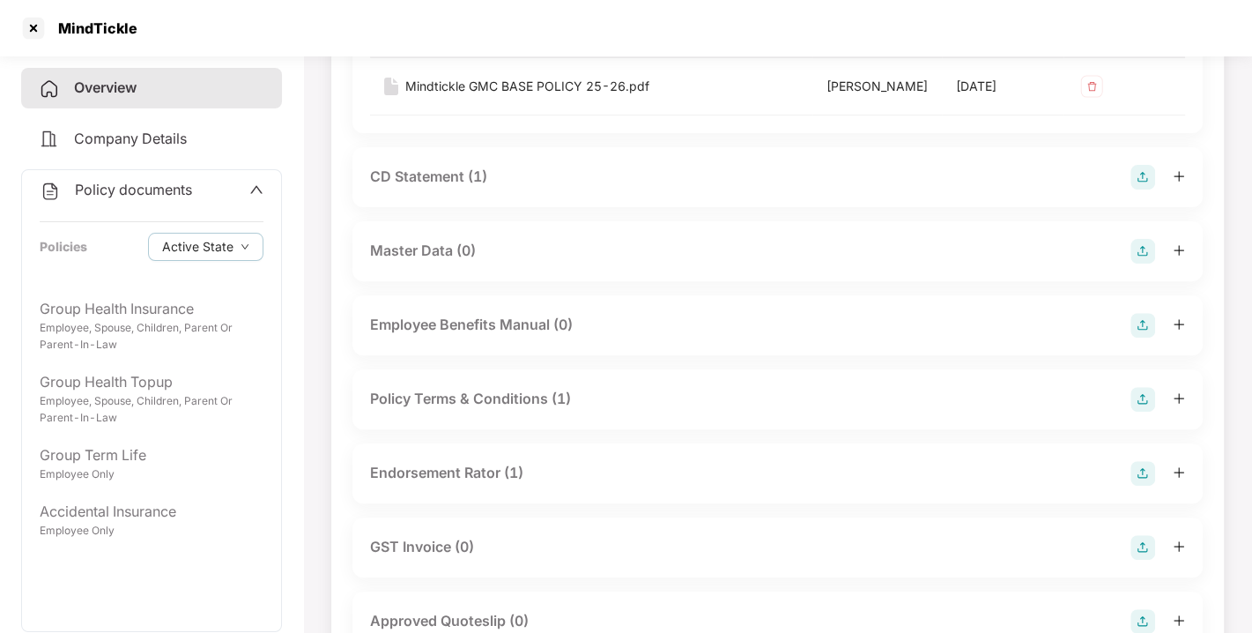
scroll to position [330, 0]
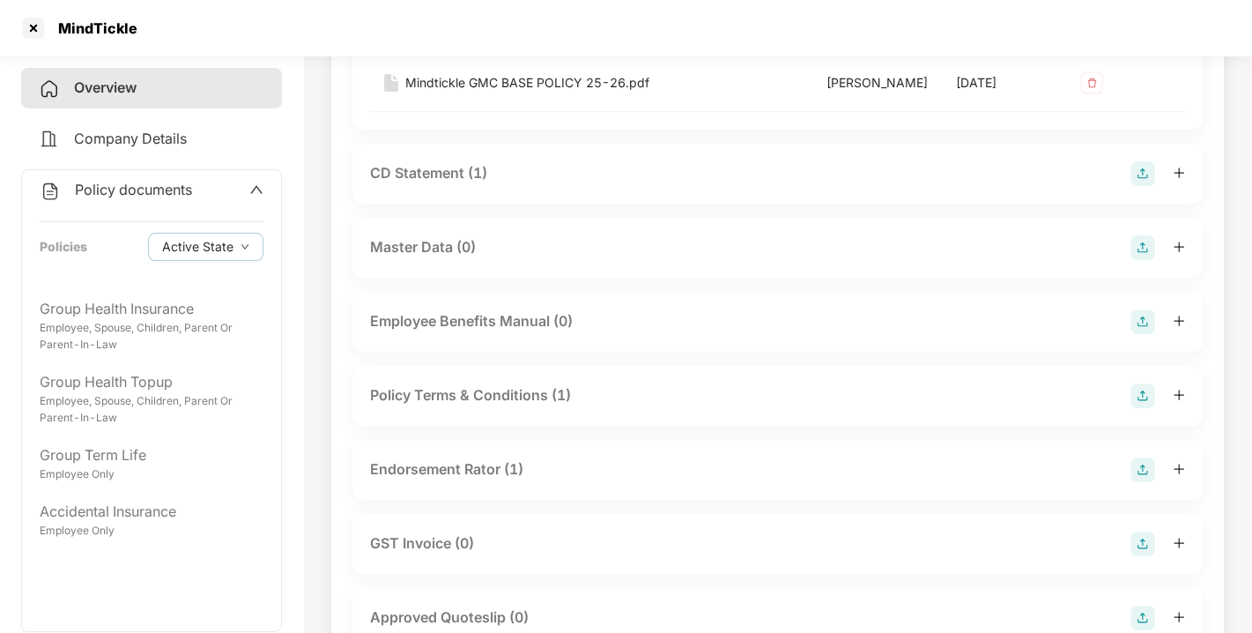
click at [427, 168] on div "CD Statement (1)" at bounding box center [428, 173] width 117 height 22
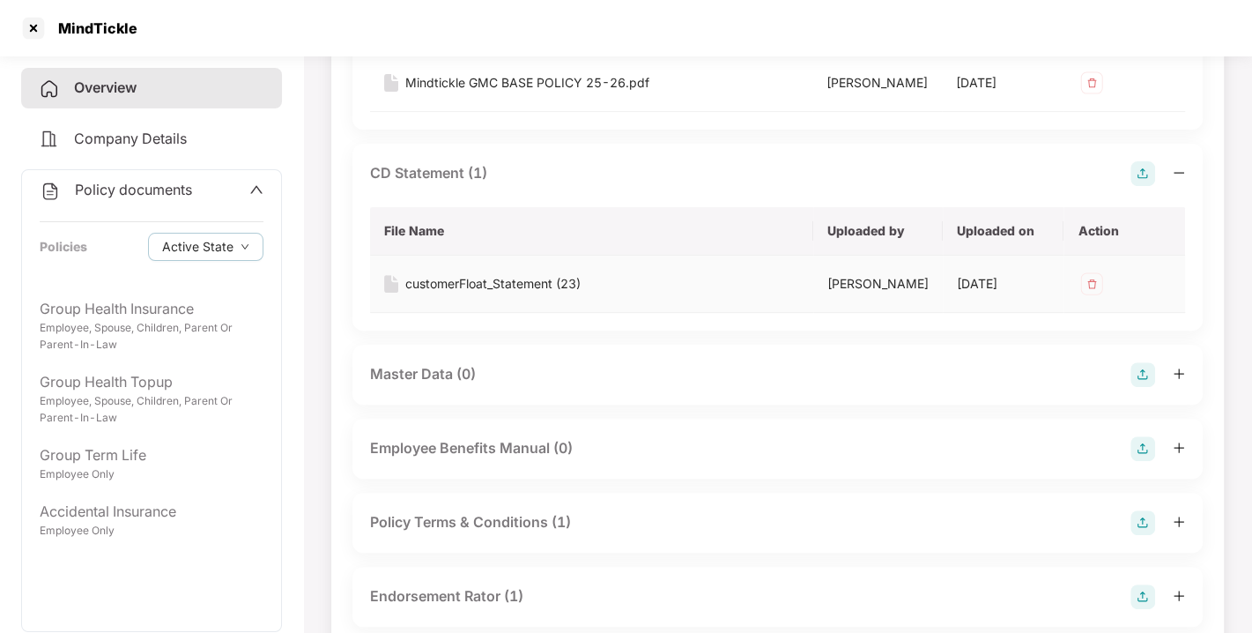
click at [474, 292] on div "customerFloat_Statement (23)" at bounding box center [492, 283] width 175 height 19
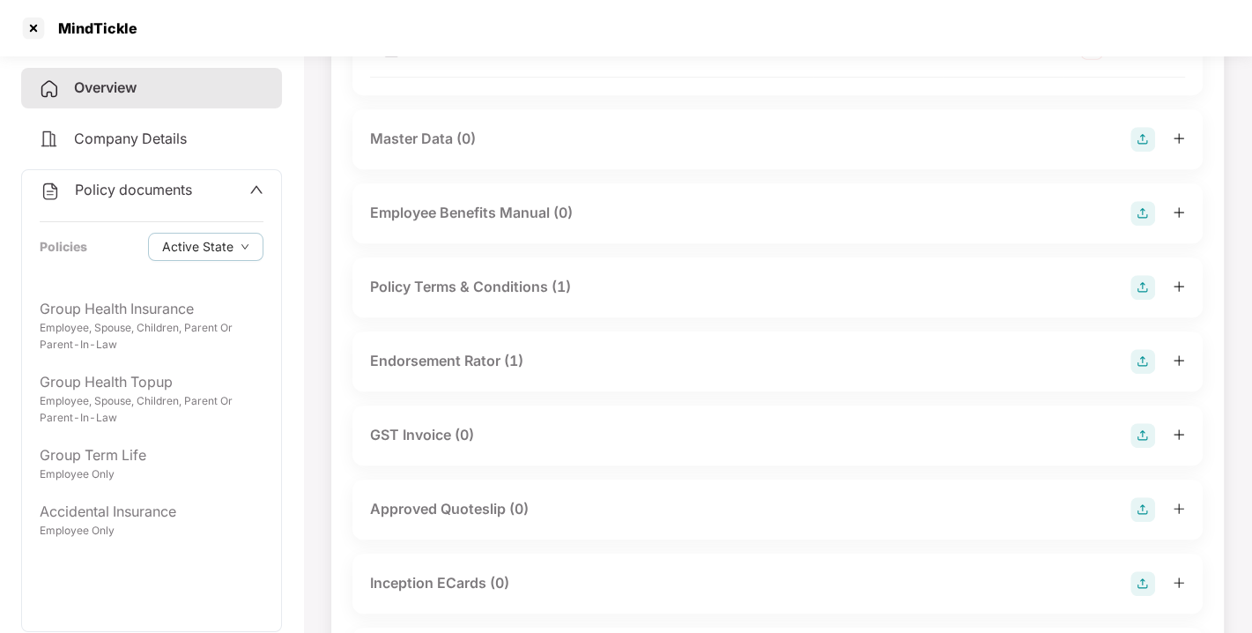
scroll to position [579, 0]
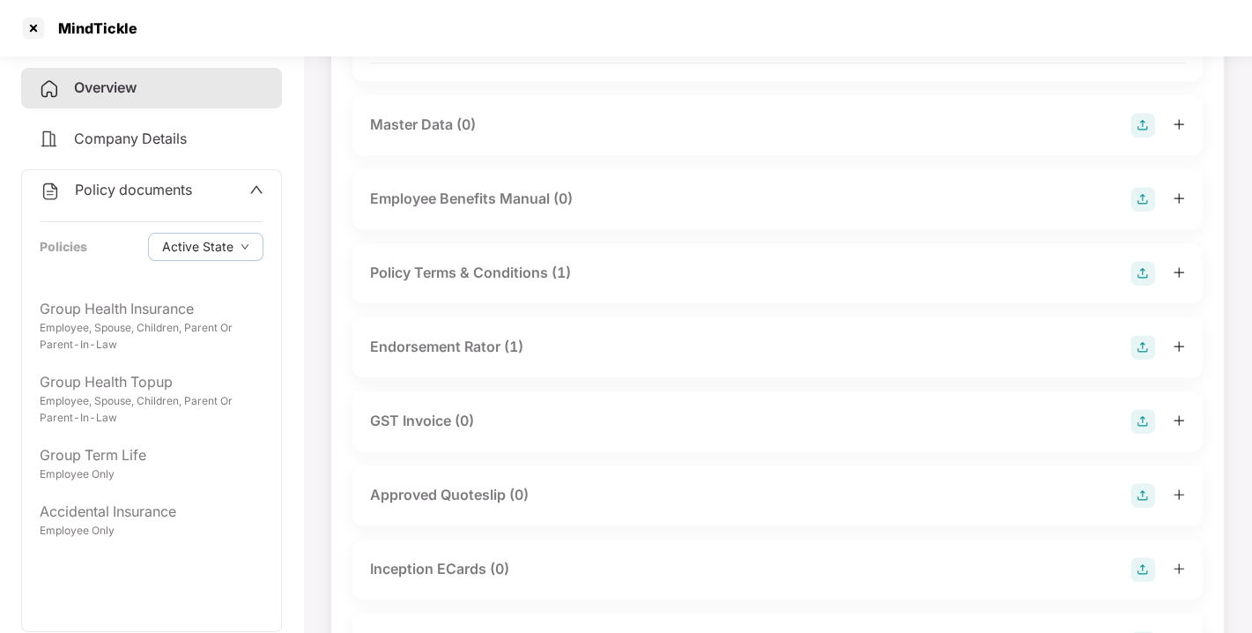
click at [441, 358] on div "Endorsement Rator (1)" at bounding box center [446, 347] width 153 height 22
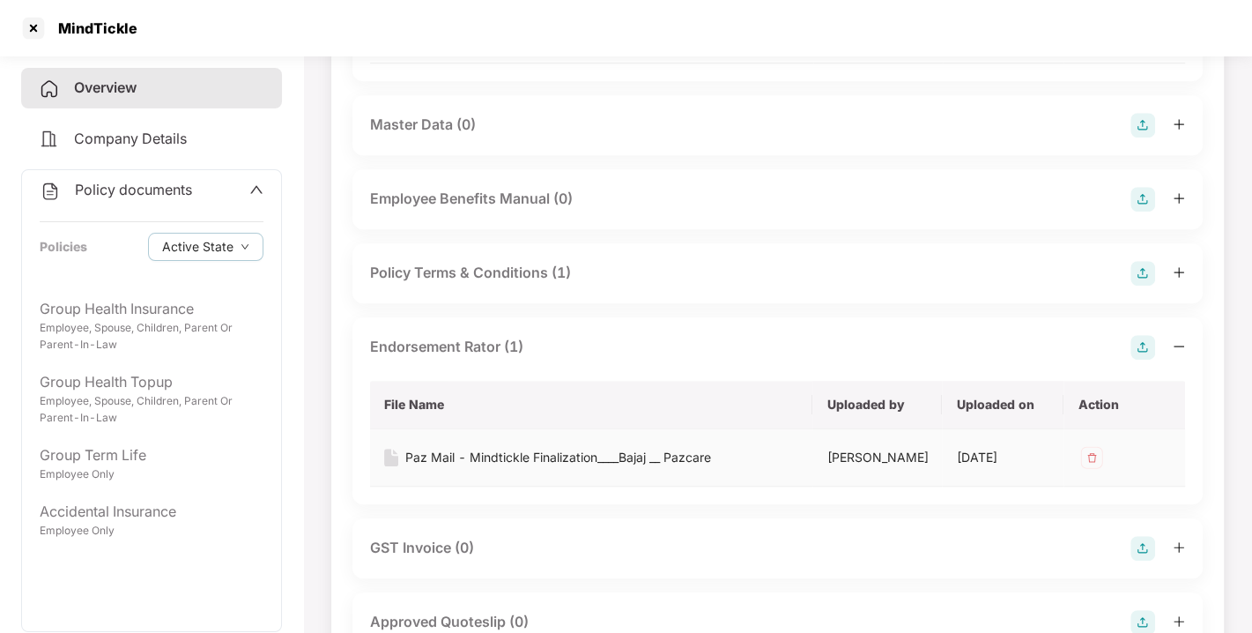
click at [492, 463] on div "Paz Mail - Mindtickle Finalization____Bajaj __ Pazcare" at bounding box center [558, 457] width 306 height 19
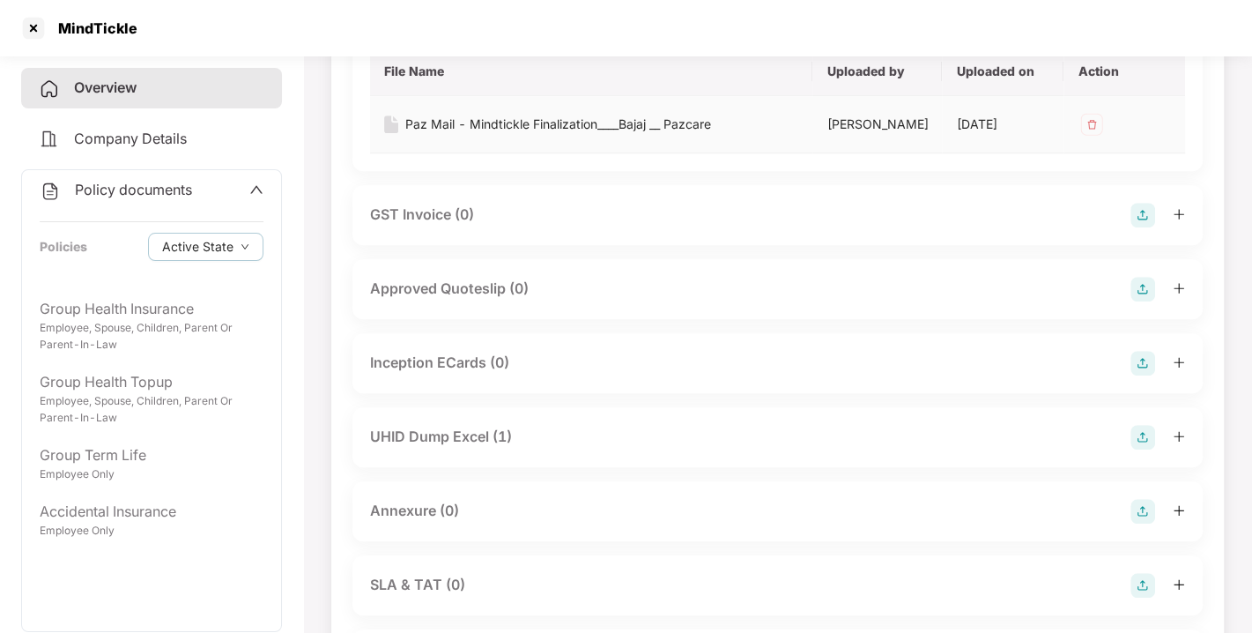
scroll to position [1012, 0]
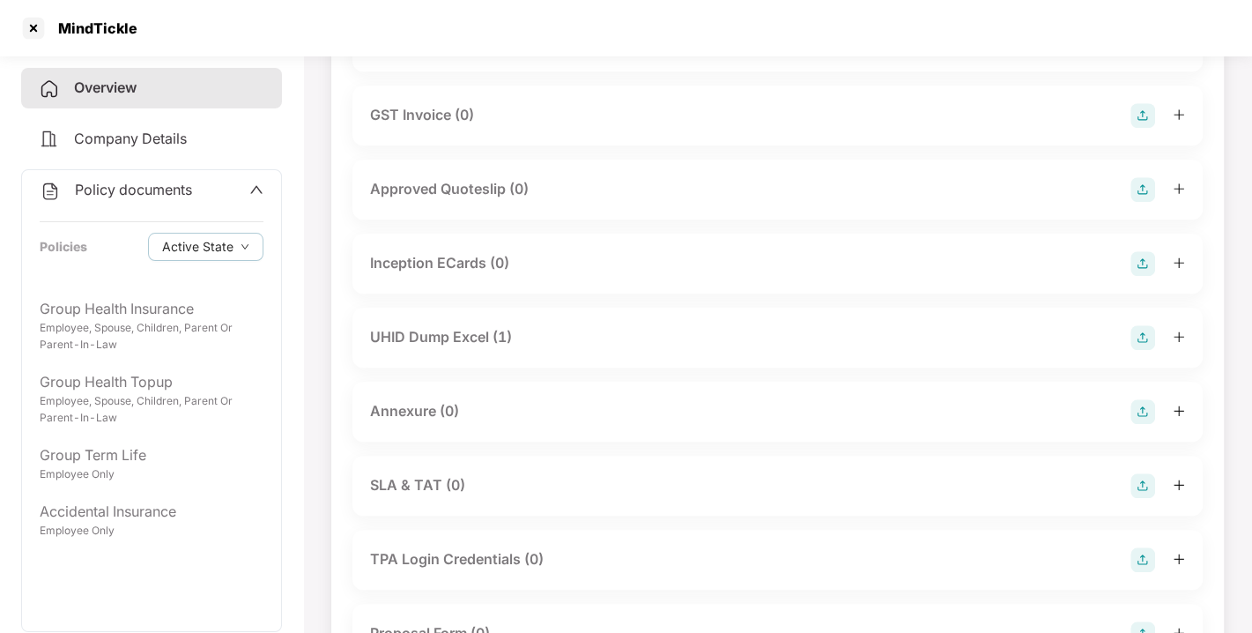
click at [436, 348] on div "UHID Dump Excel (1)" at bounding box center [441, 337] width 142 height 22
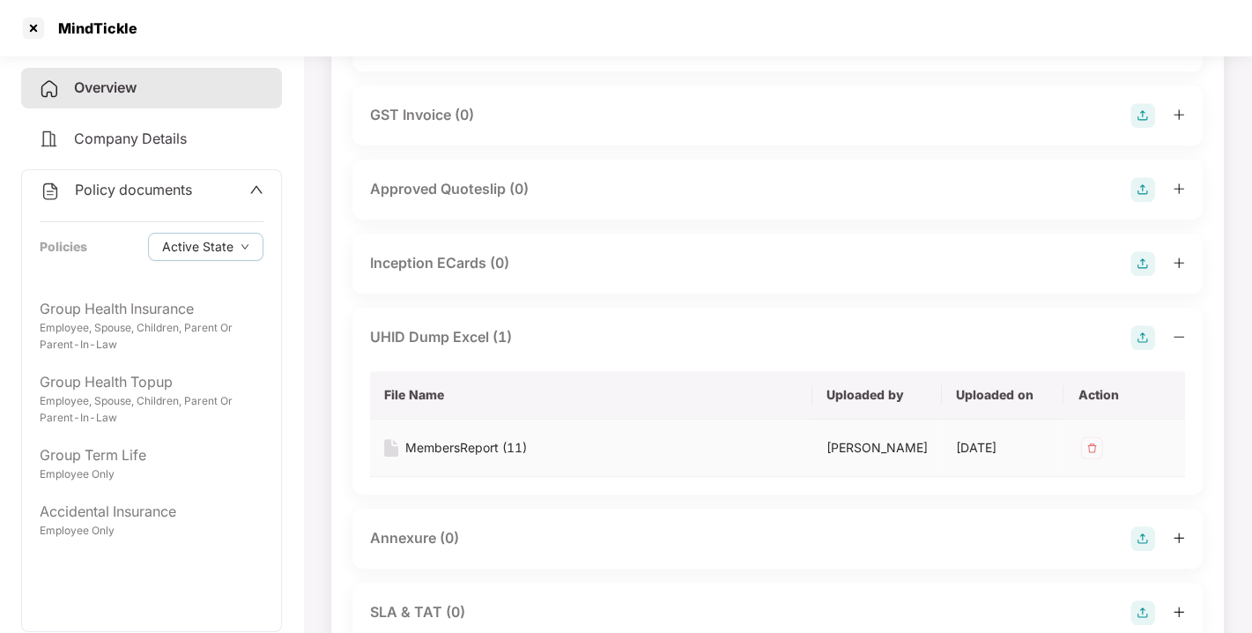
click at [449, 457] on div "MembersReport (11)" at bounding box center [466, 447] width 122 height 19
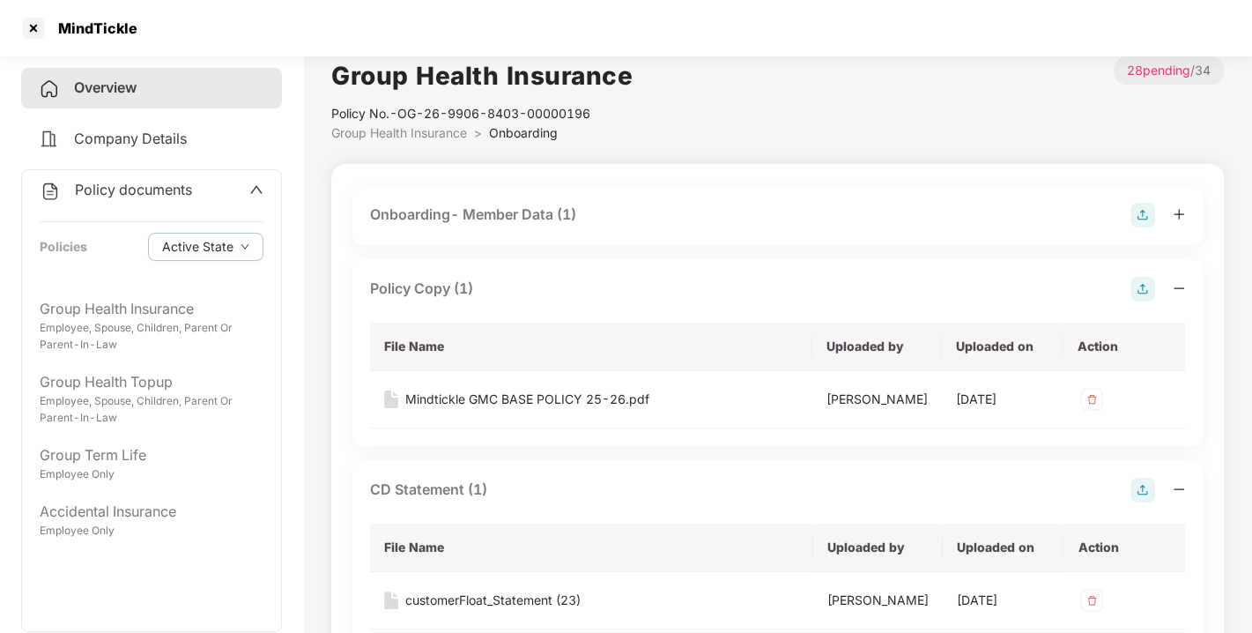
scroll to position [0, 0]
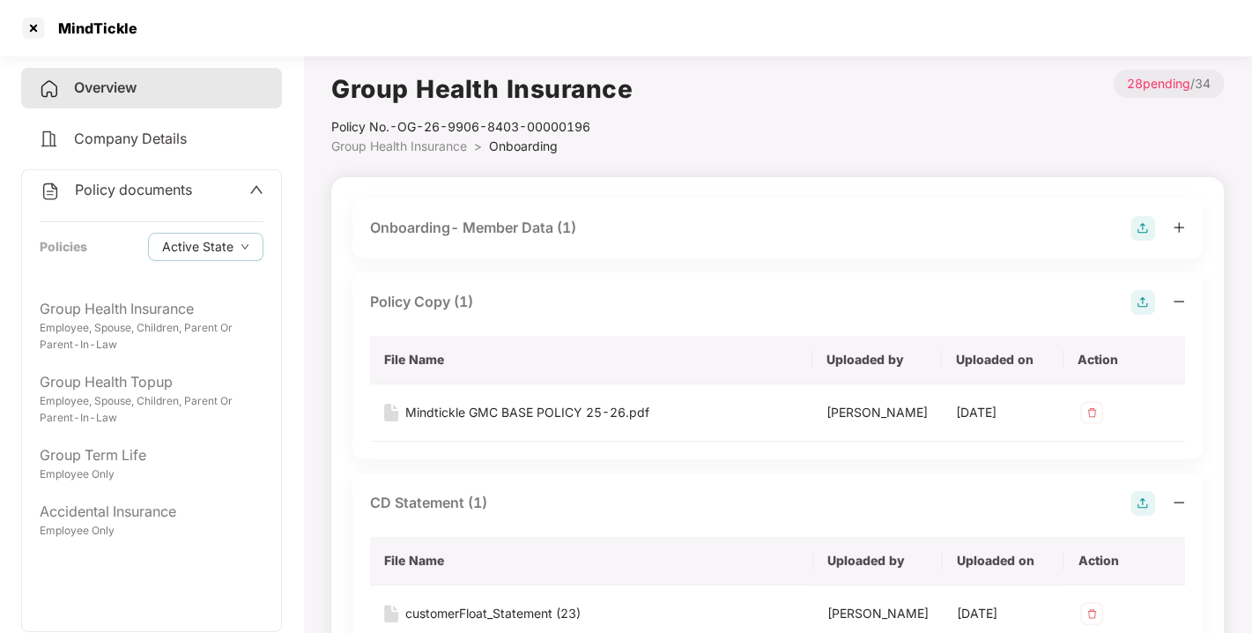
click at [143, 199] on div "Policy documents" at bounding box center [116, 190] width 152 height 23
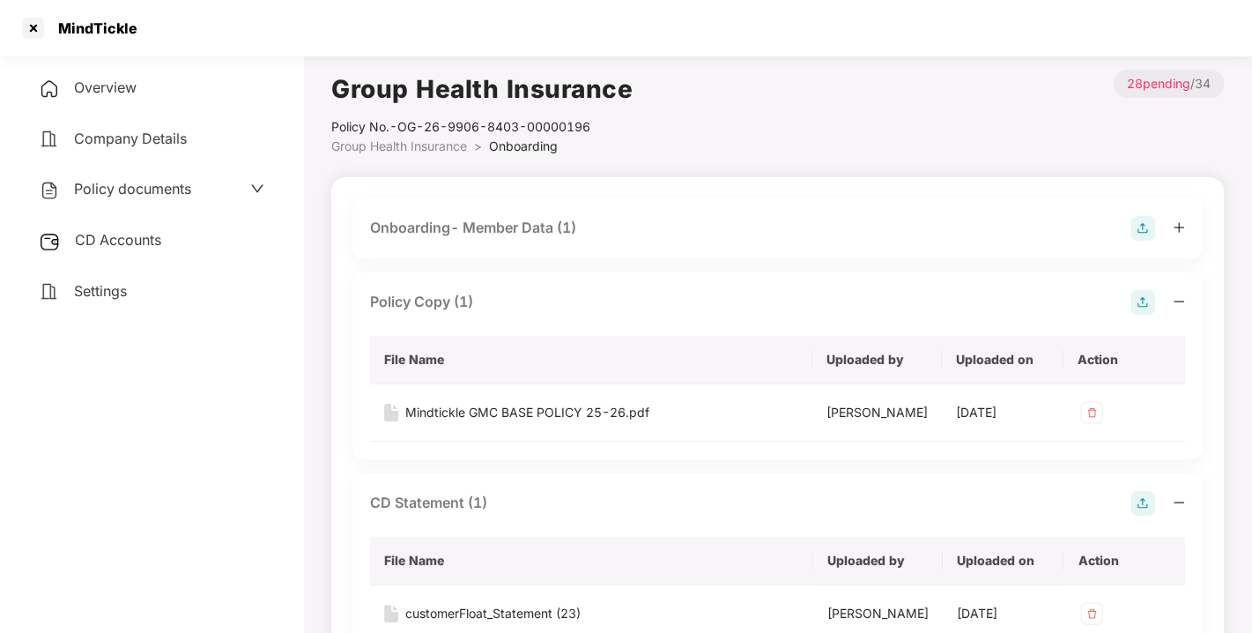
click at [143, 194] on span "Policy documents" at bounding box center [132, 189] width 117 height 18
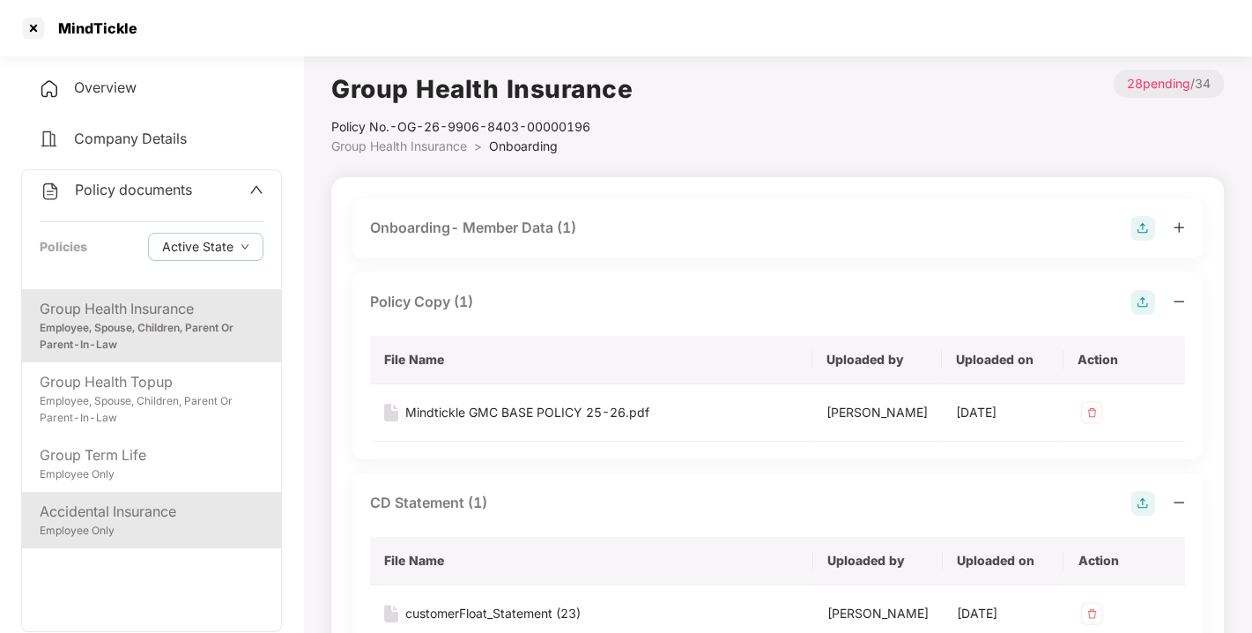
click at [120, 536] on div "Employee Only" at bounding box center [152, 531] width 224 height 17
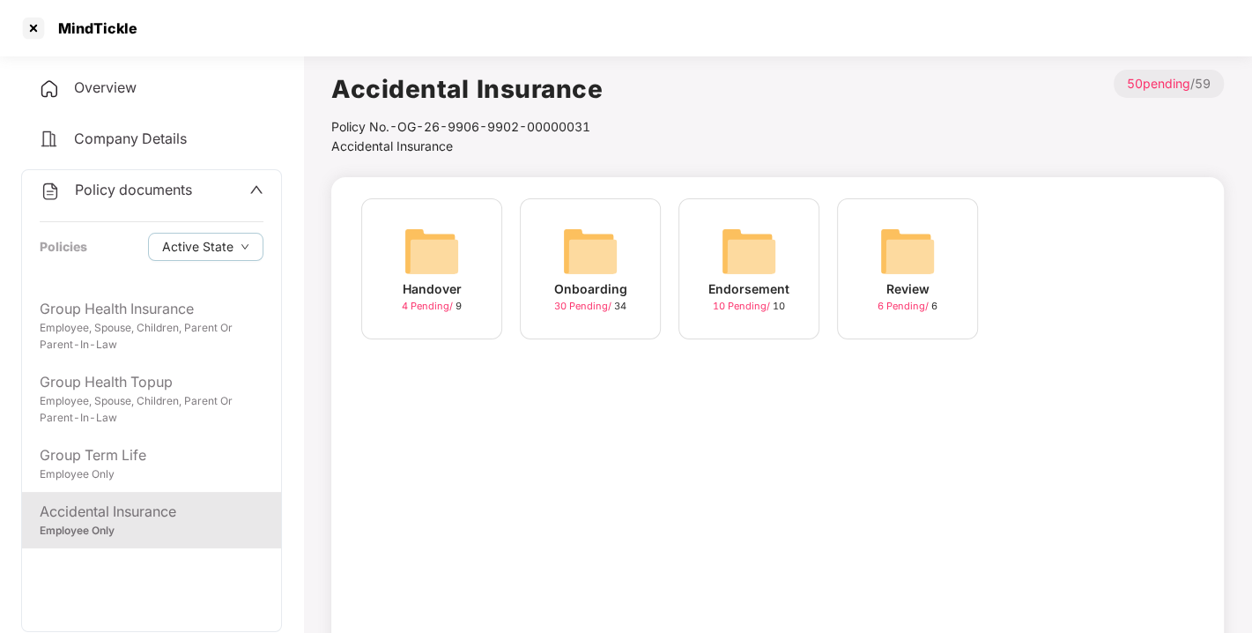
click at [604, 256] on img at bounding box center [590, 251] width 56 height 56
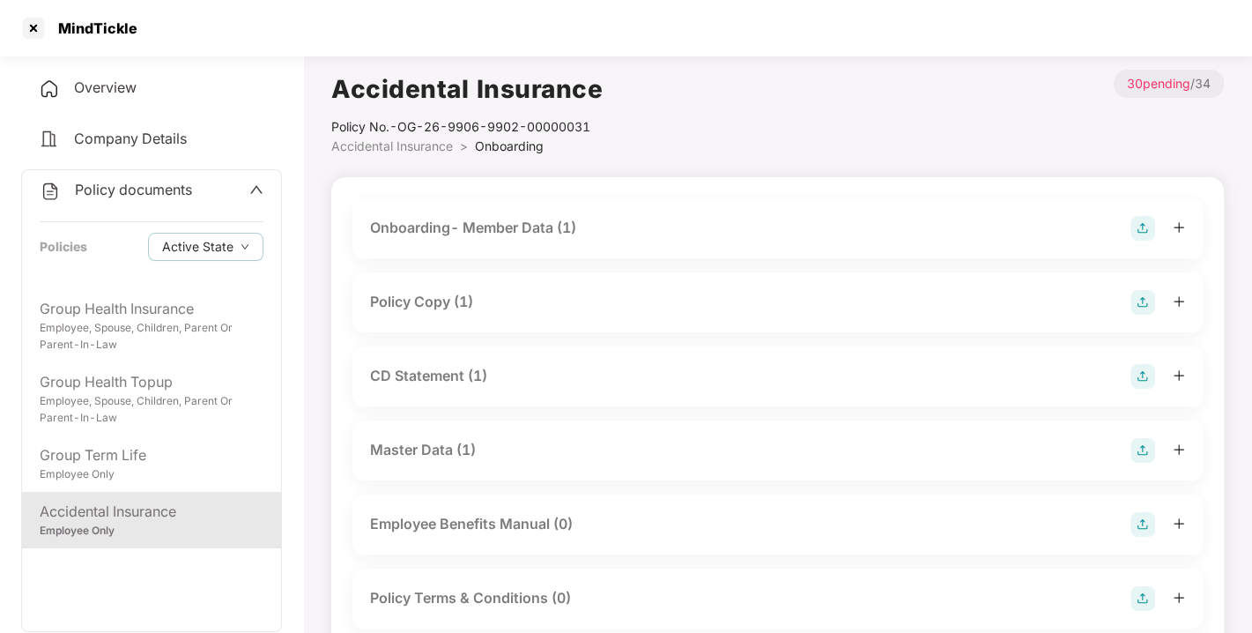
click at [409, 313] on div "Policy Copy (1)" at bounding box center [777, 302] width 815 height 25
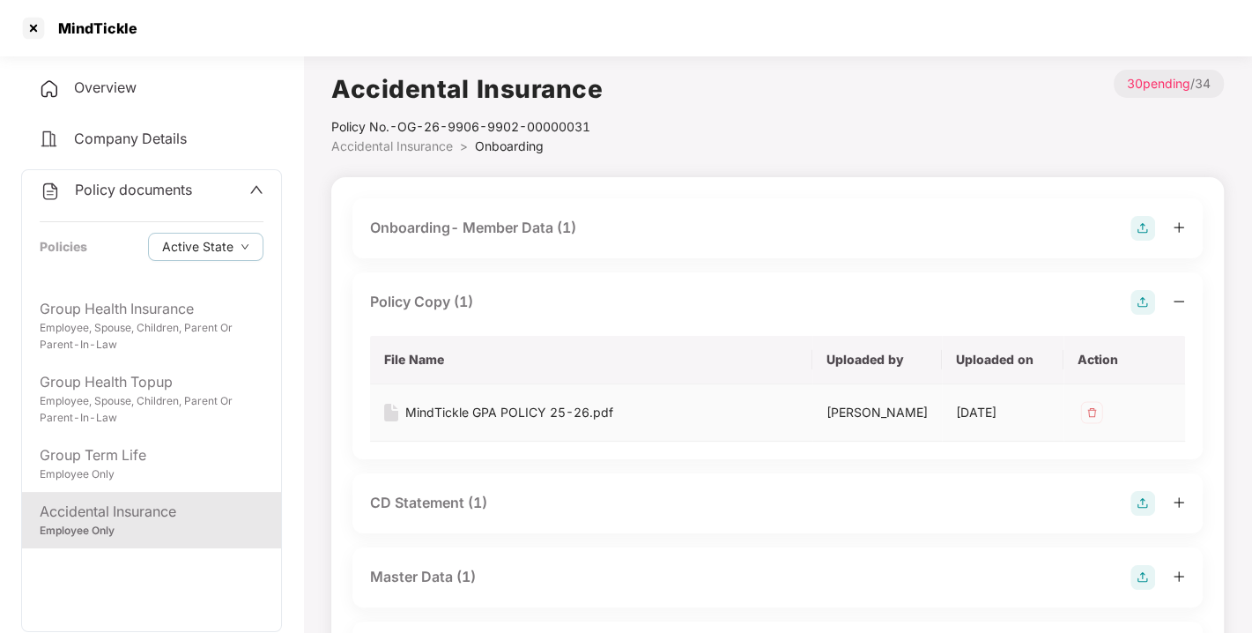
click at [471, 407] on div "MindTickle GPA POLICY 25-26.pdf" at bounding box center [509, 412] width 208 height 19
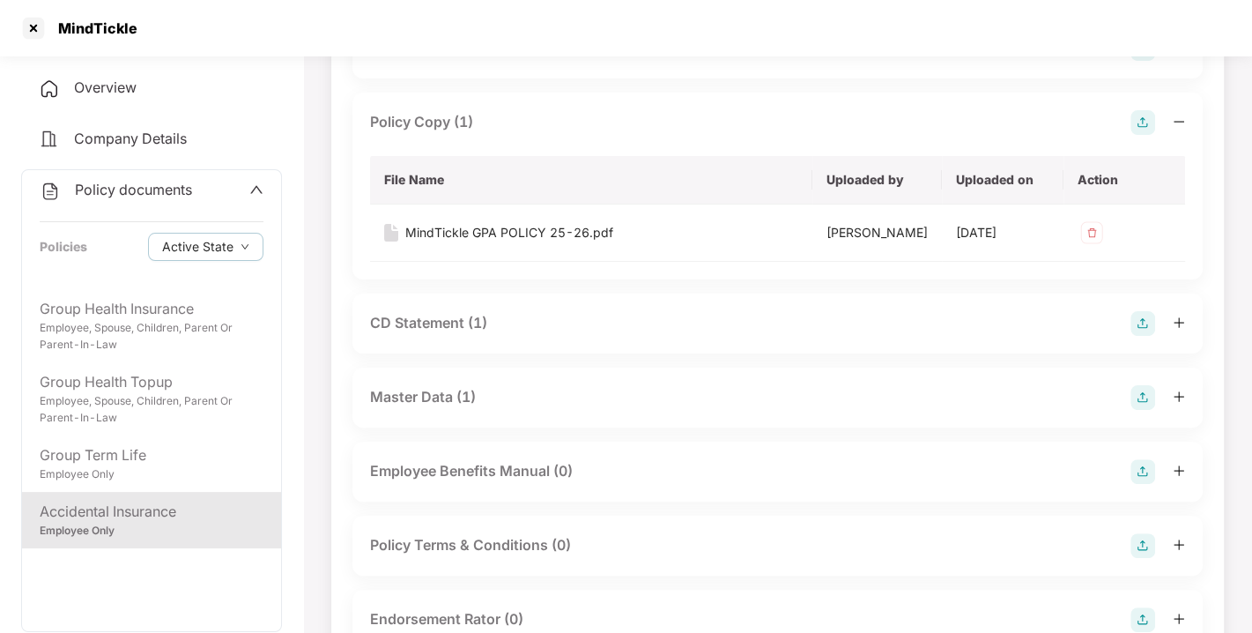
scroll to position [181, 0]
click at [423, 310] on div "CD Statement (1)" at bounding box center [777, 322] width 815 height 25
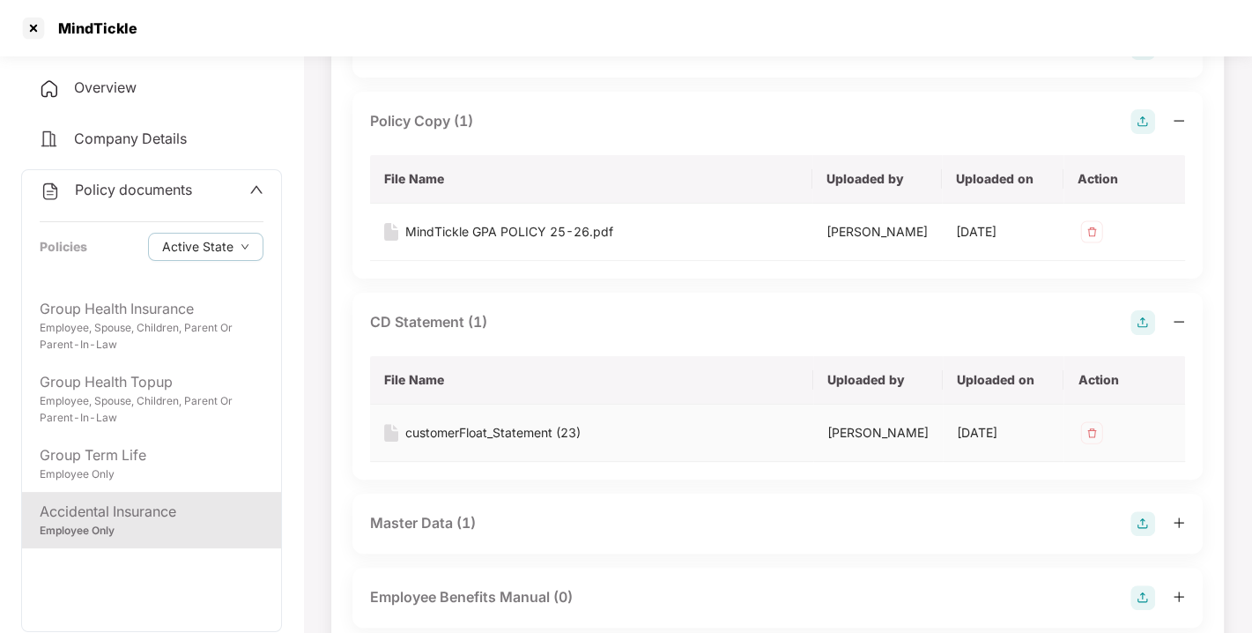
click at [457, 440] on div "customerFloat_Statement (23)" at bounding box center [492, 432] width 175 height 19
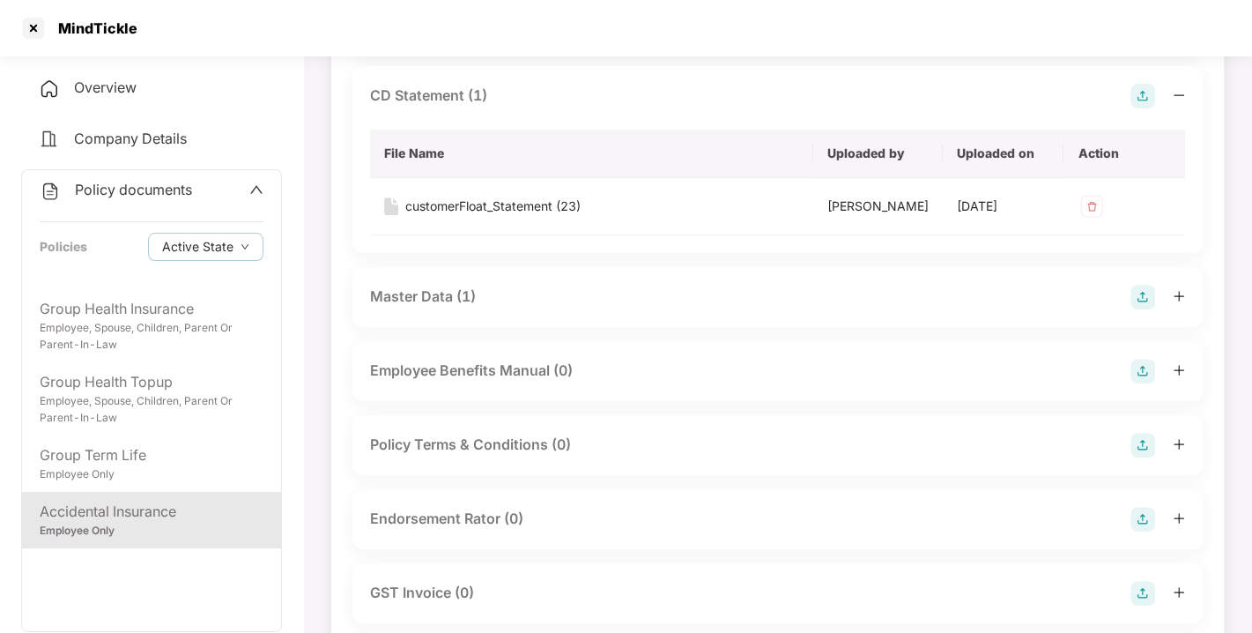
scroll to position [422, 0]
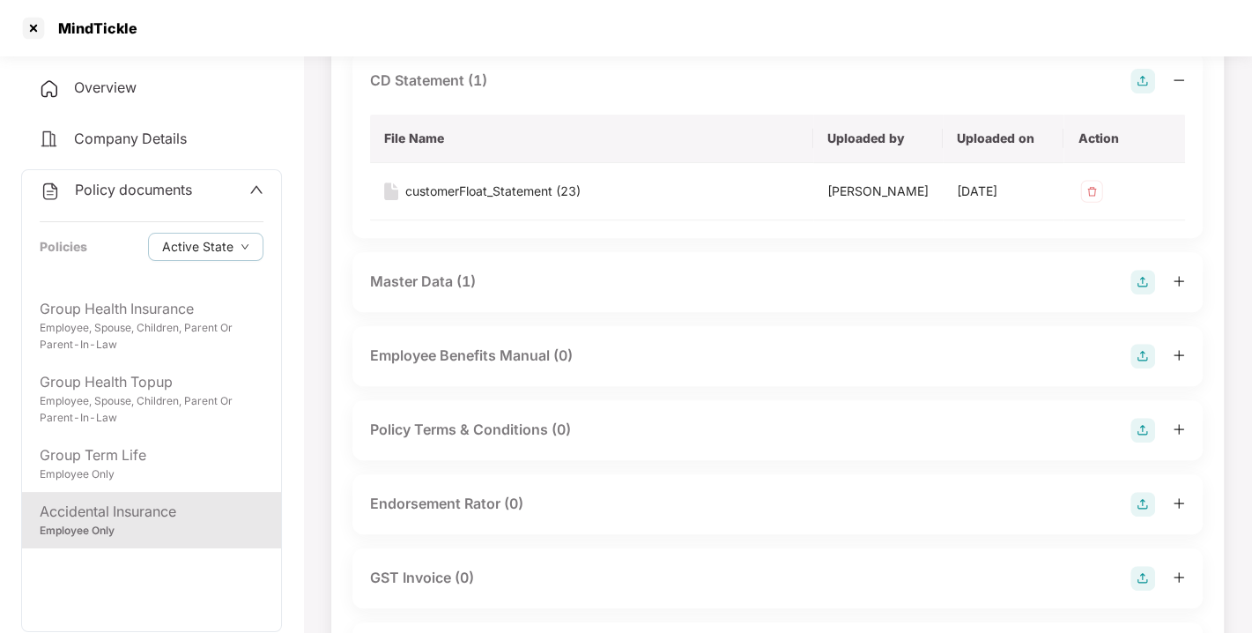
click at [436, 293] on div "Master Data (1)" at bounding box center [423, 282] width 106 height 22
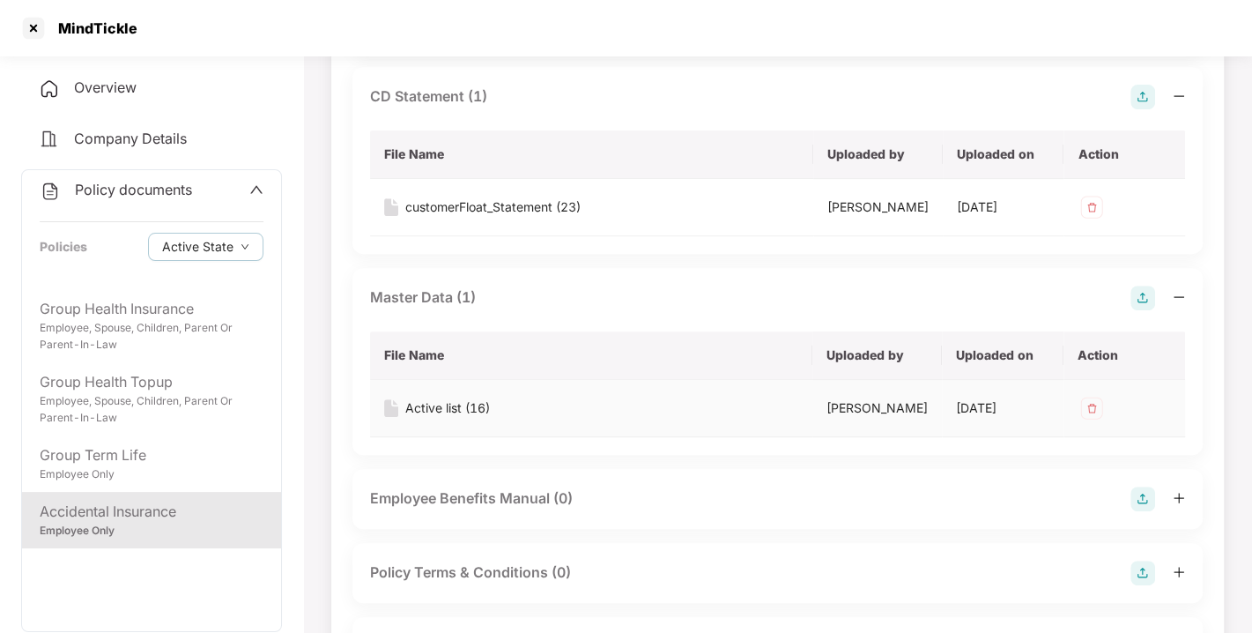
scroll to position [401, 0]
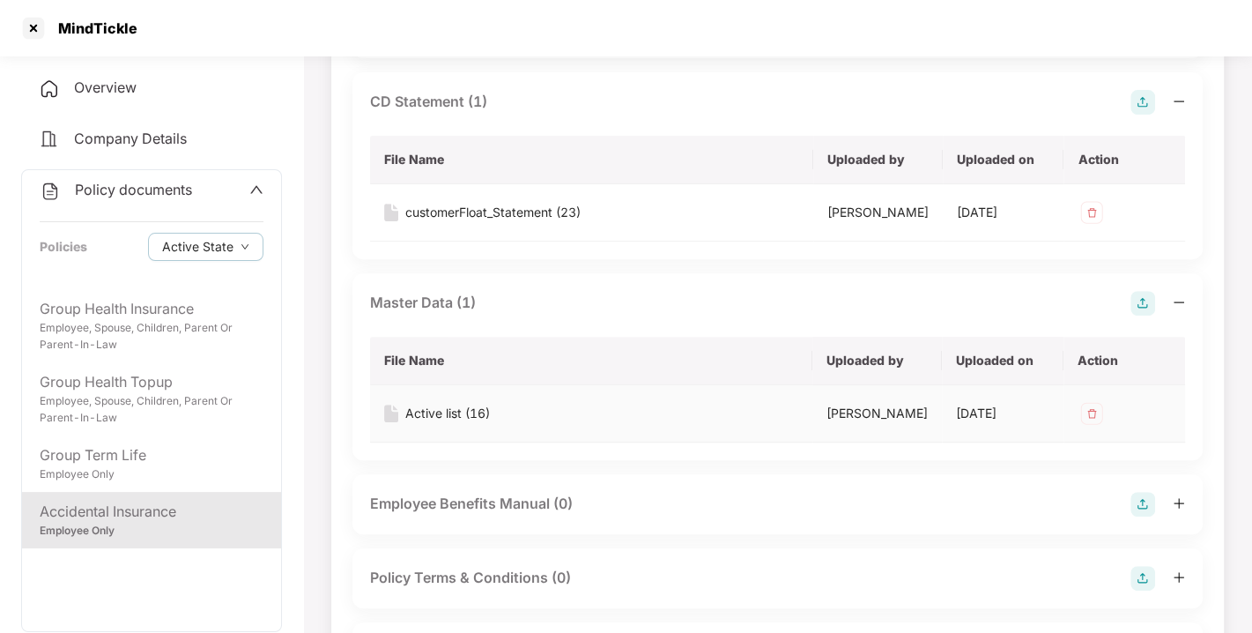
click at [442, 418] on div "Active list (16)" at bounding box center [447, 413] width 85 height 19
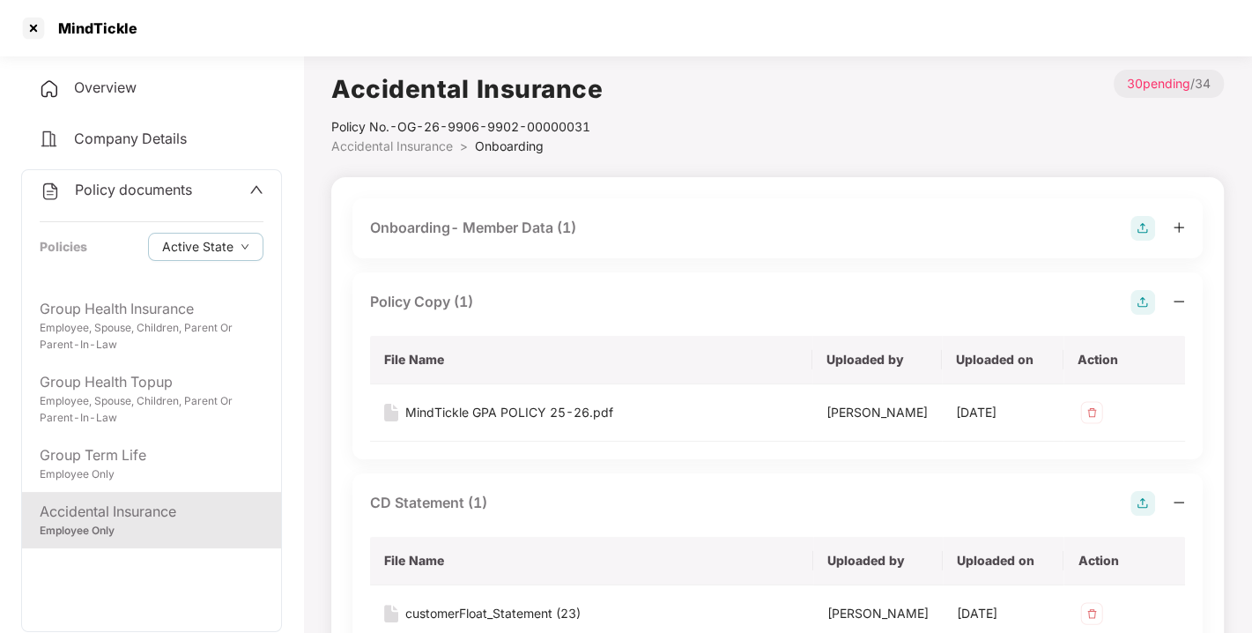
click at [98, 83] on span "Overview" at bounding box center [105, 87] width 63 height 18
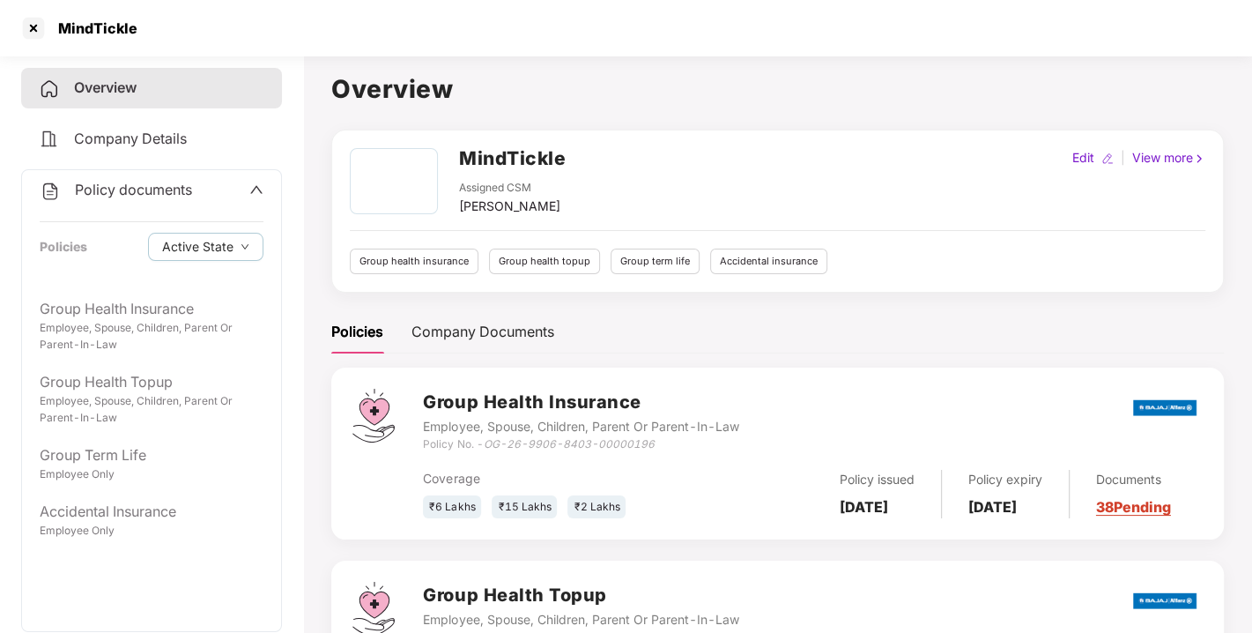
click at [466, 161] on h2 "MindTickle" at bounding box center [512, 158] width 107 height 29
copy h2 "MindTickle"
click at [466, 161] on h2 "MindTickle" at bounding box center [512, 158] width 107 height 29
click at [118, 179] on div "Policy documents" at bounding box center [116, 190] width 152 height 23
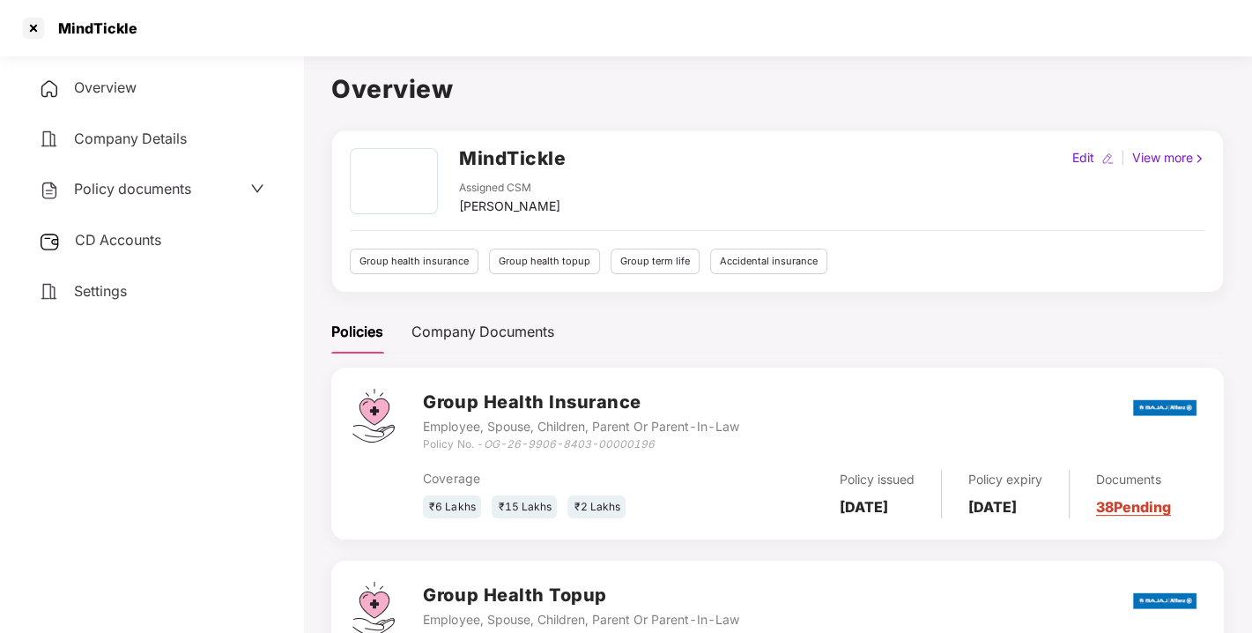
click at [113, 220] on div "CD Accounts" at bounding box center [151, 240] width 261 height 41
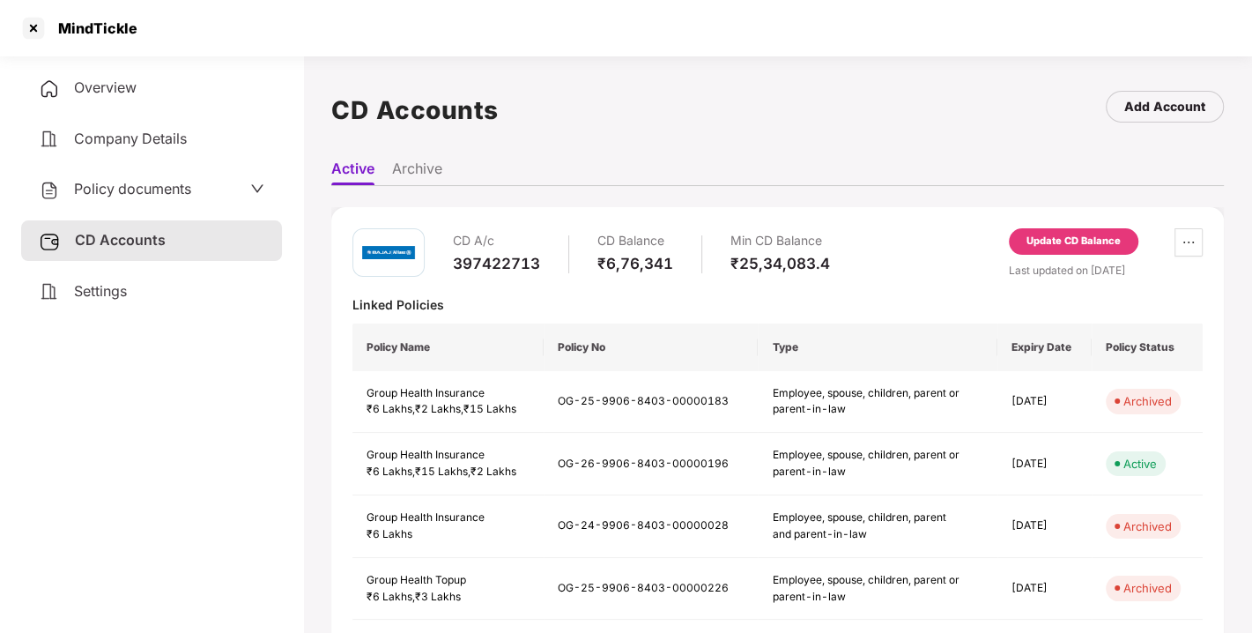
click at [115, 85] on span "Overview" at bounding box center [105, 87] width 63 height 18
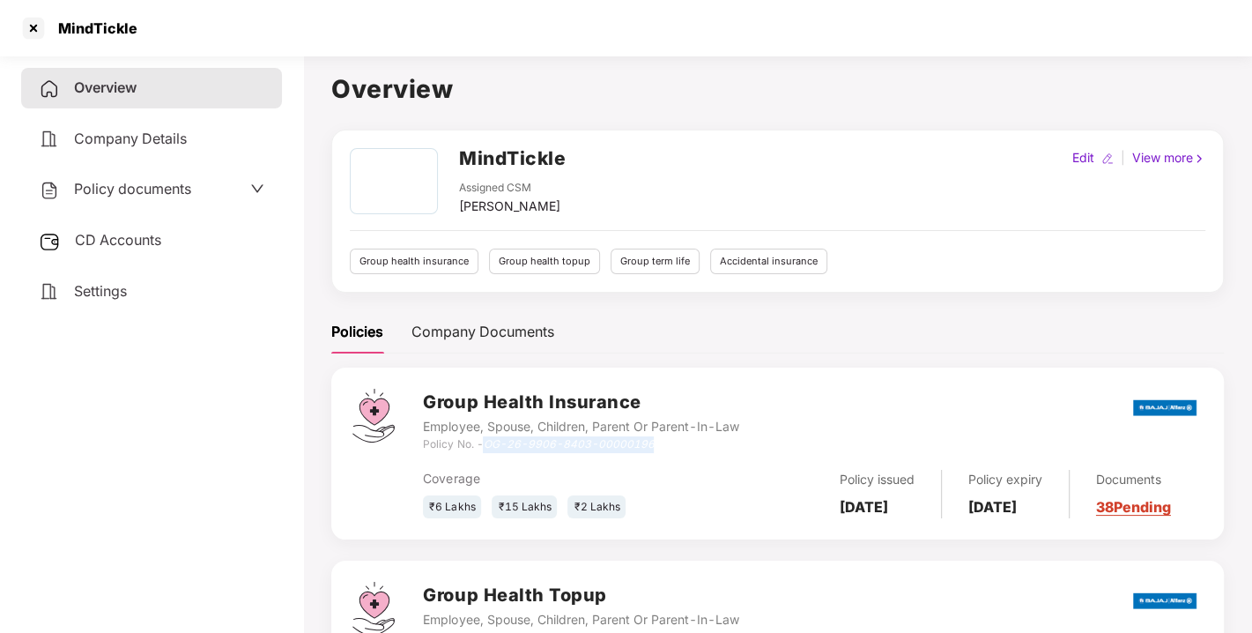
drag, startPoint x: 485, startPoint y: 442, endPoint x: 732, endPoint y: 440, distance: 247.7
click at [732, 440] on div "Policy No. - OG-26-9906-8403-00000196" at bounding box center [581, 444] width 316 height 17
copy icon "OG-26-9906-8403-00000196"
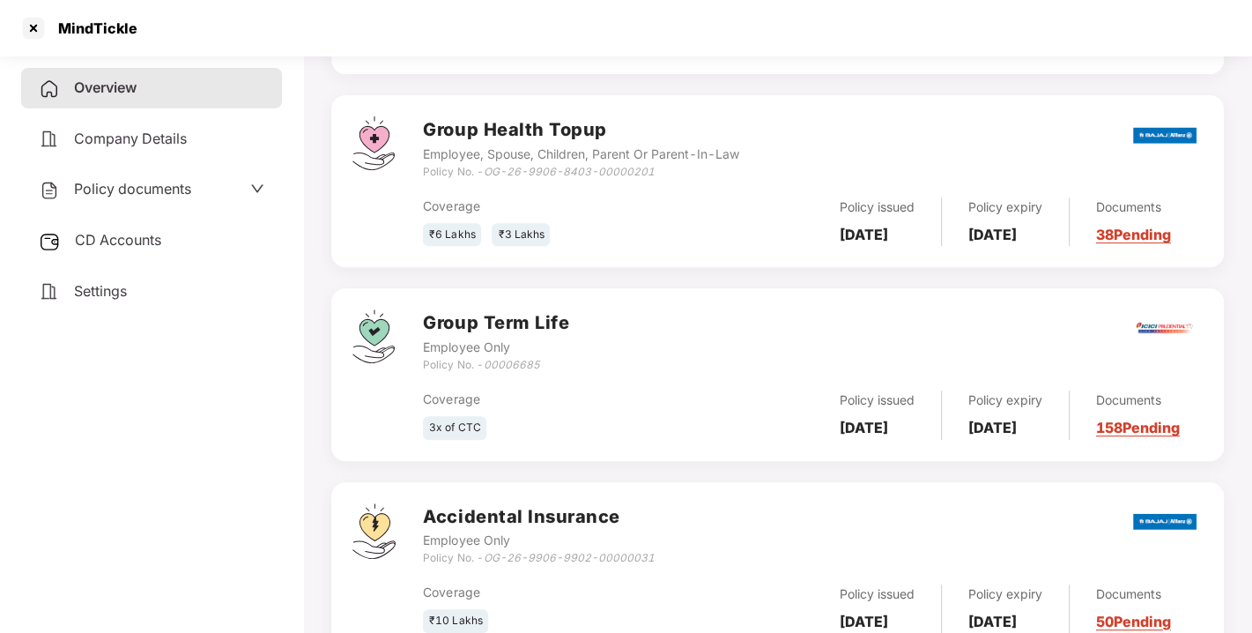
scroll to position [546, 0]
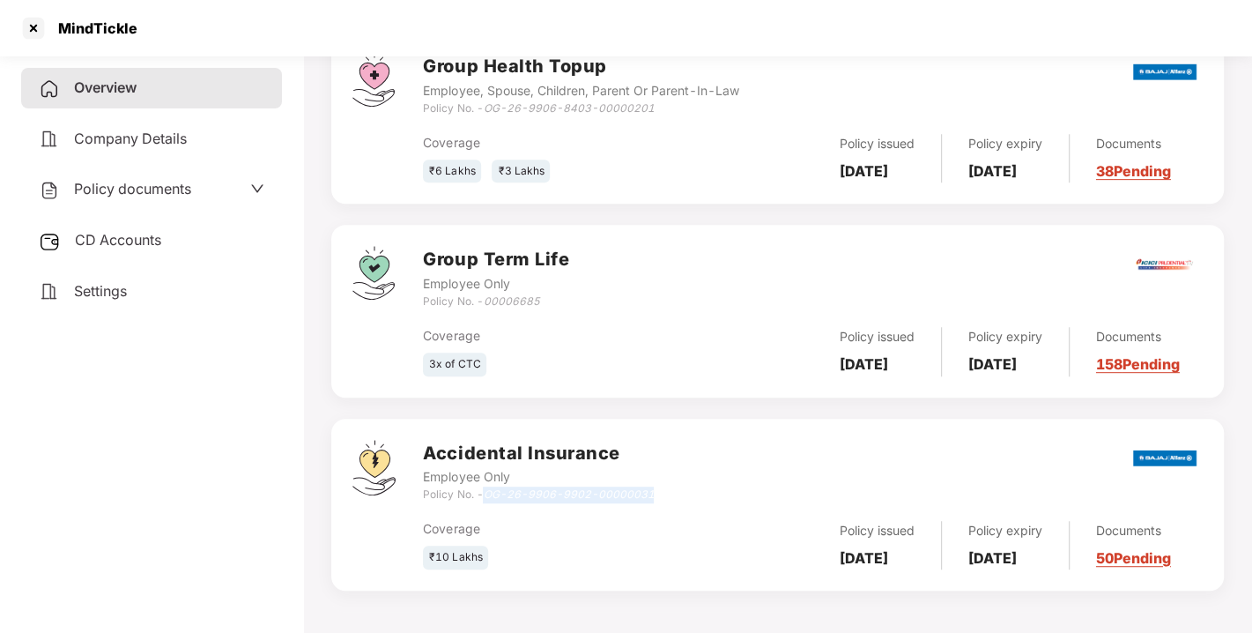
drag, startPoint x: 488, startPoint y: 491, endPoint x: 663, endPoint y: 493, distance: 174.5
click at [663, 493] on div "Accidental Insurance Employee Only Policy No. - OG-26-9906-9902-00000031" at bounding box center [813, 471] width 780 height 63
copy icon "OG-26-9906-9902-00000031"
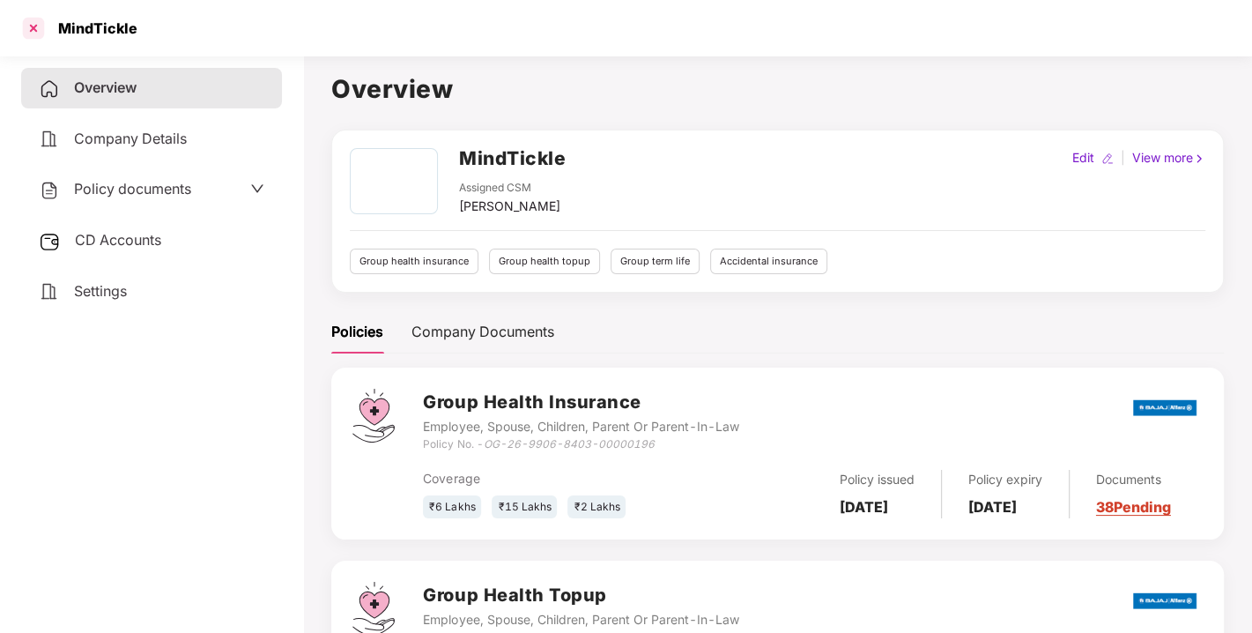
click at [29, 34] on div at bounding box center [33, 28] width 28 height 28
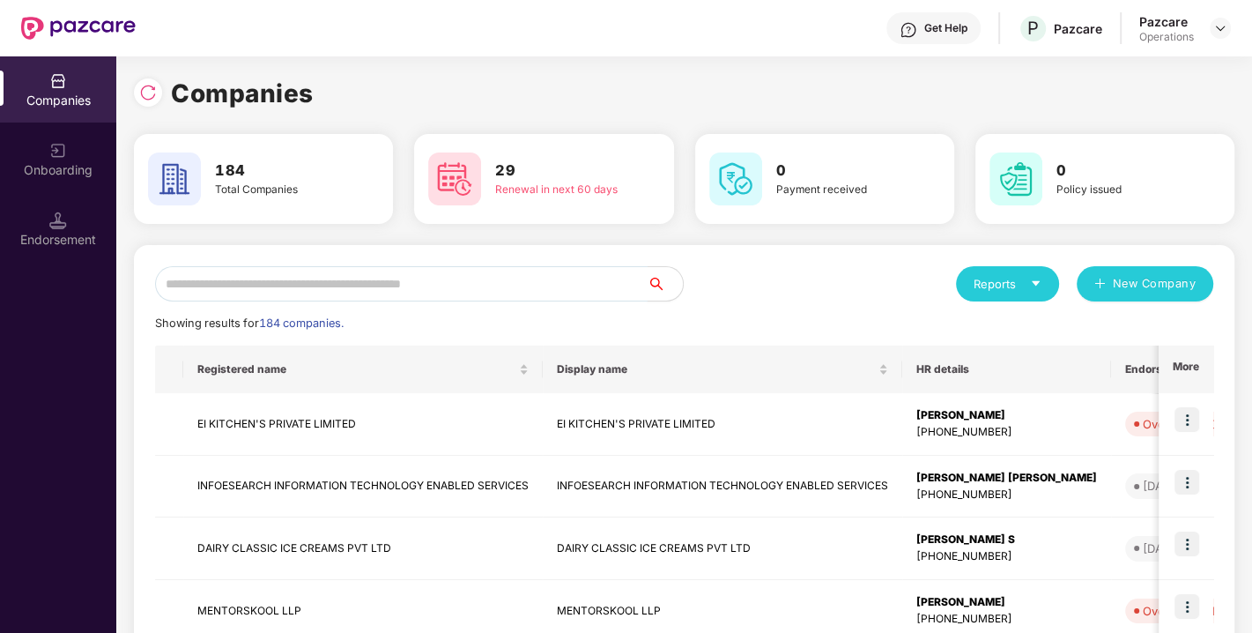
click at [251, 279] on input "text" at bounding box center [401, 283] width 493 height 35
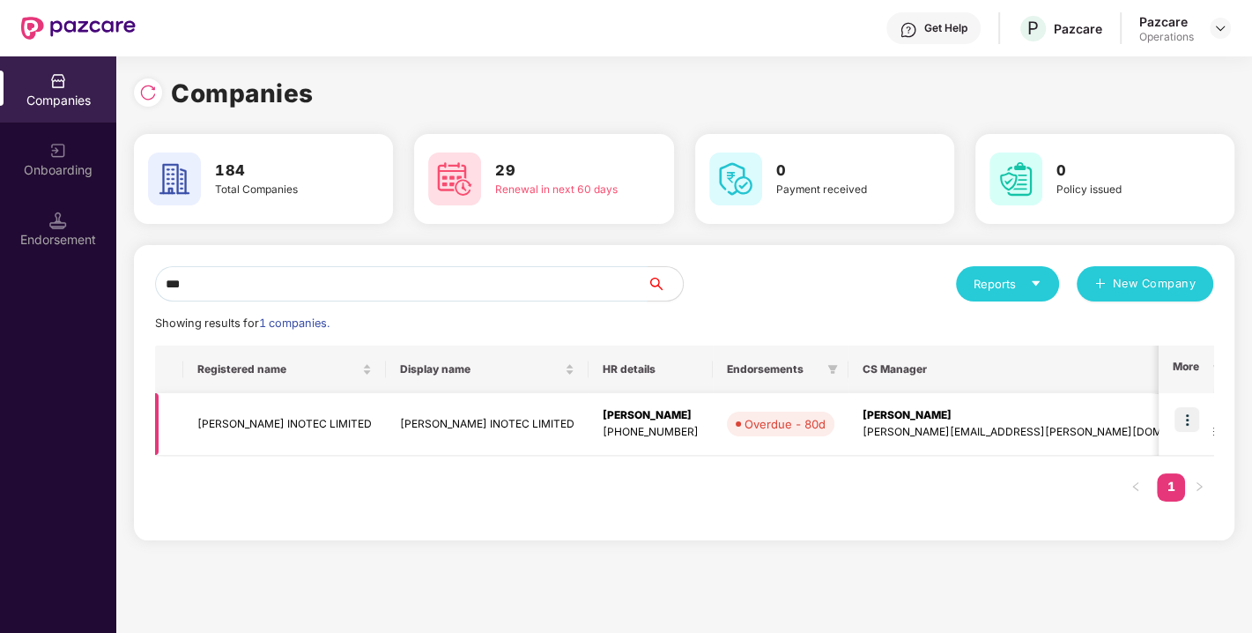
type input "***"
click at [1199, 423] on img at bounding box center [1187, 419] width 25 height 25
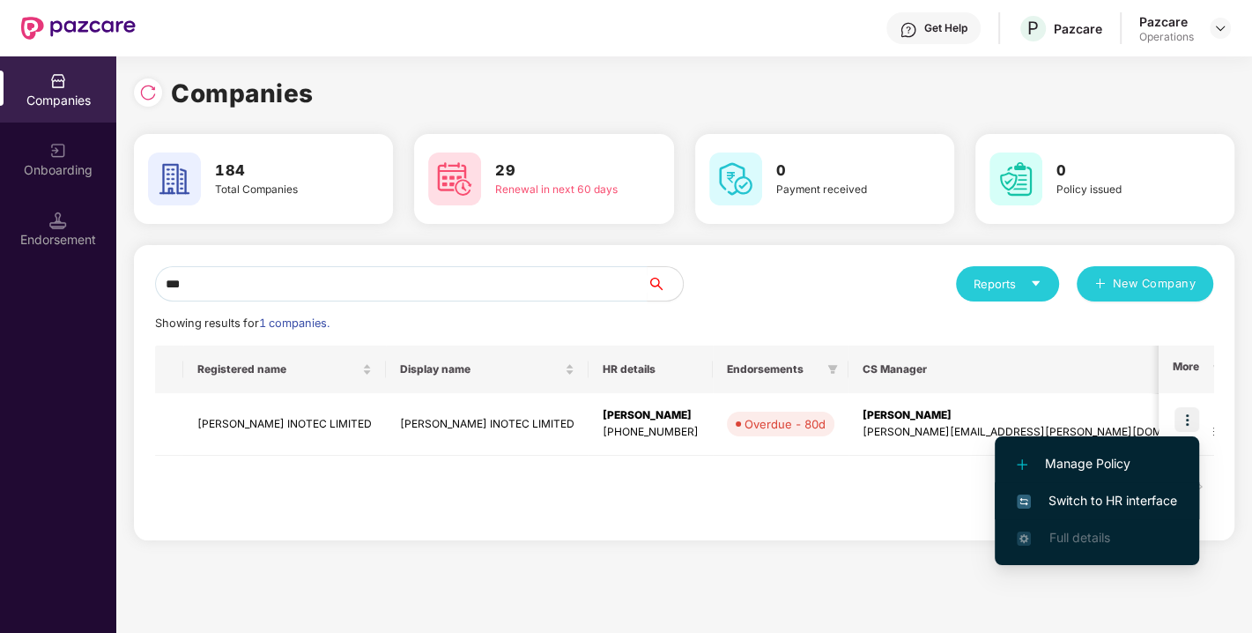
click at [1104, 491] on span "Switch to HR interface" at bounding box center [1097, 500] width 160 height 19
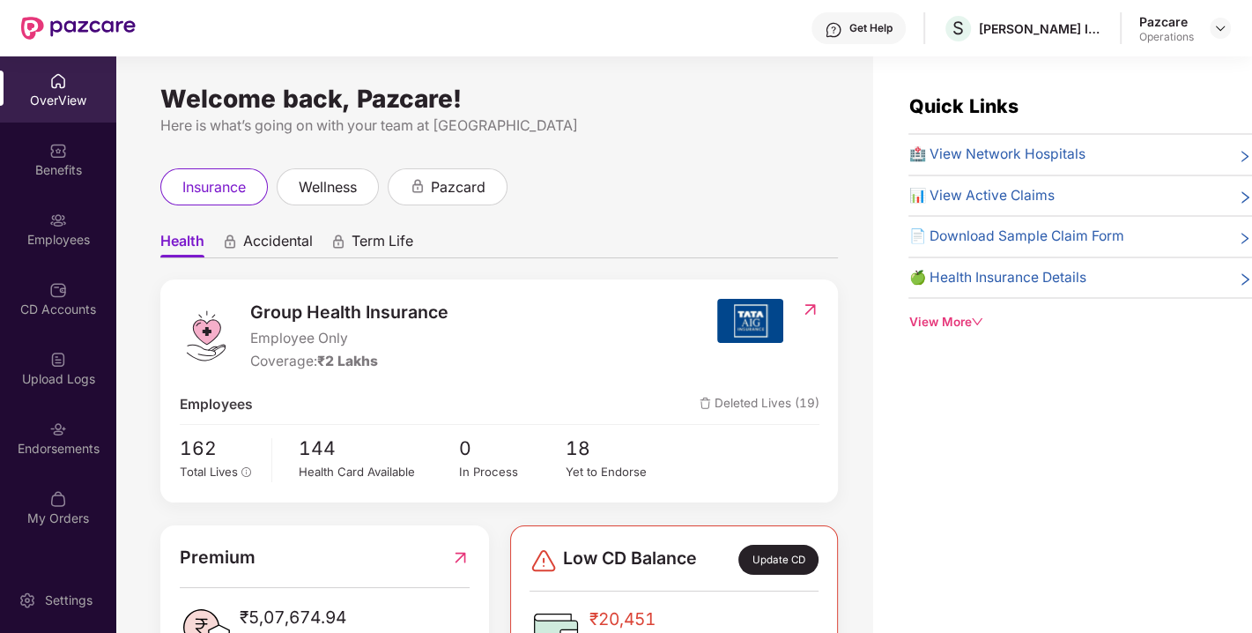
click at [64, 454] on div "Endorsements" at bounding box center [58, 449] width 116 height 18
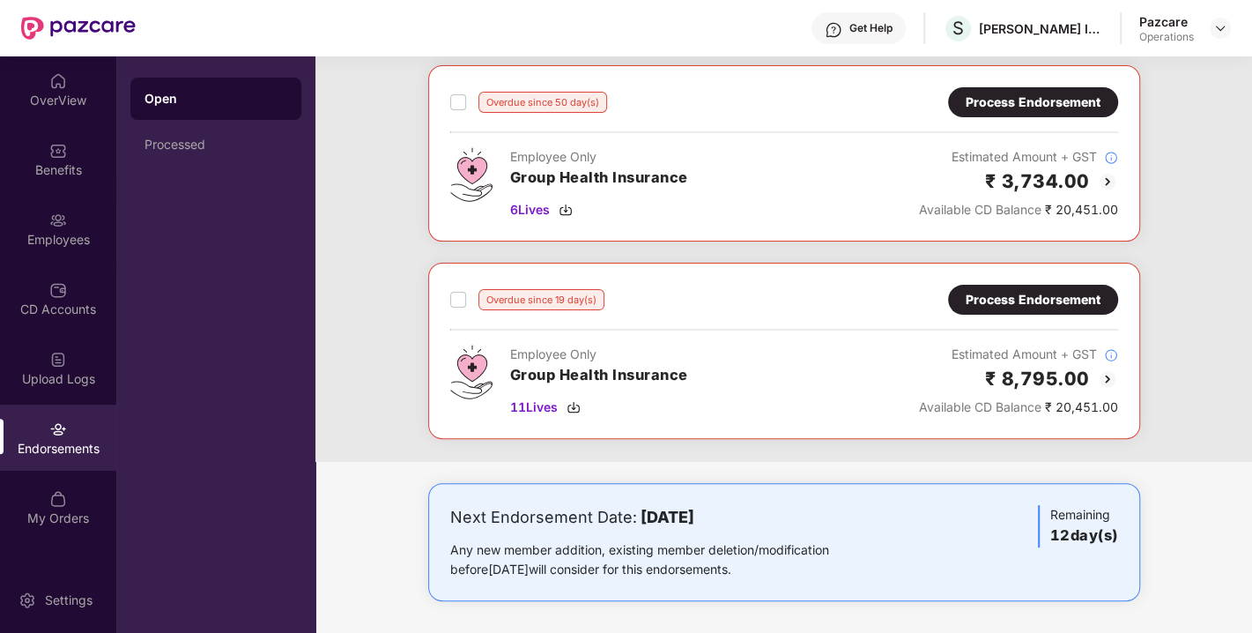
scroll to position [286, 0]
click at [1062, 290] on div "Process Endorsement" at bounding box center [1033, 299] width 135 height 19
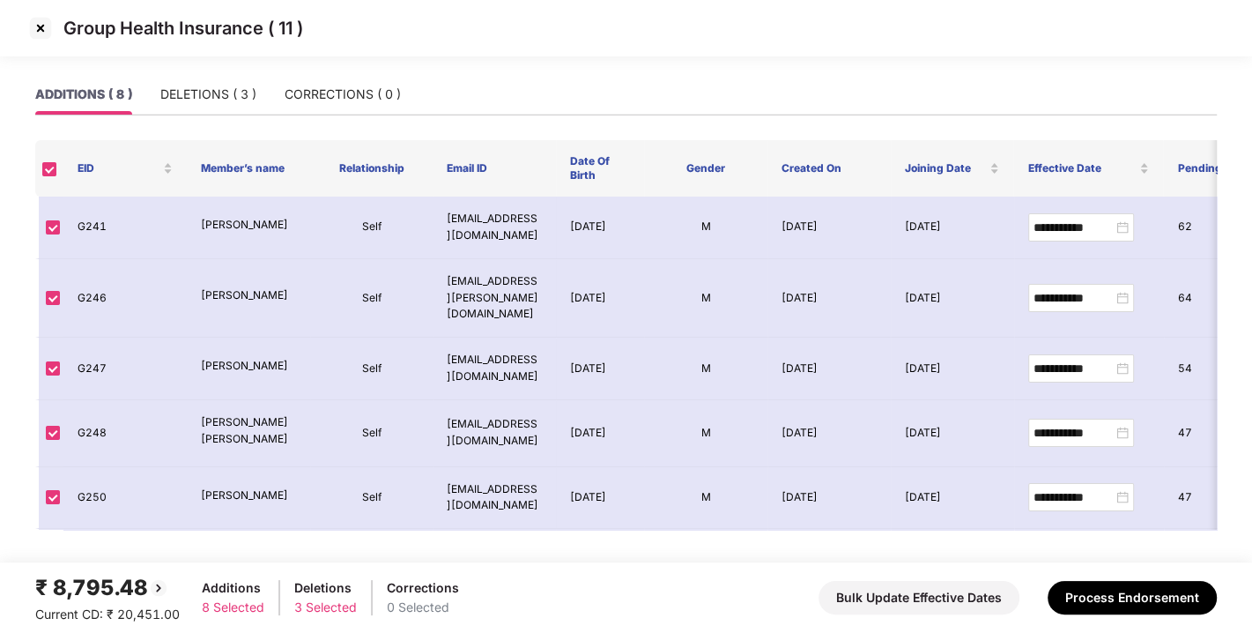
click at [30, 32] on img at bounding box center [40, 28] width 28 height 28
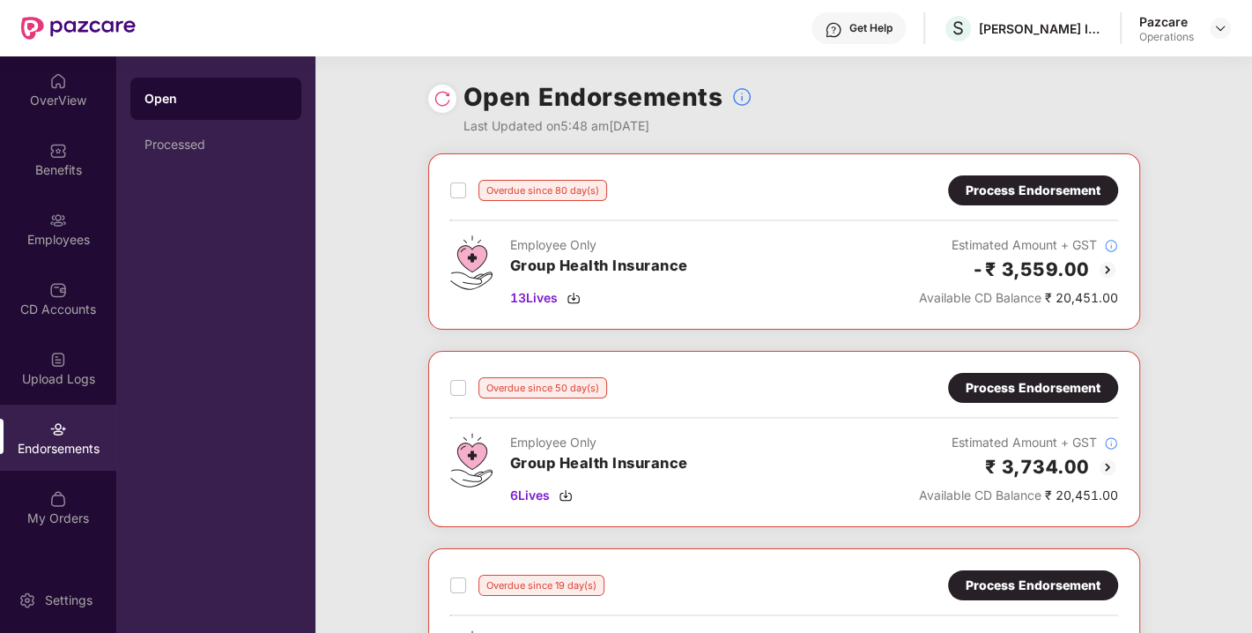
click at [434, 103] on img at bounding box center [443, 99] width 18 height 18
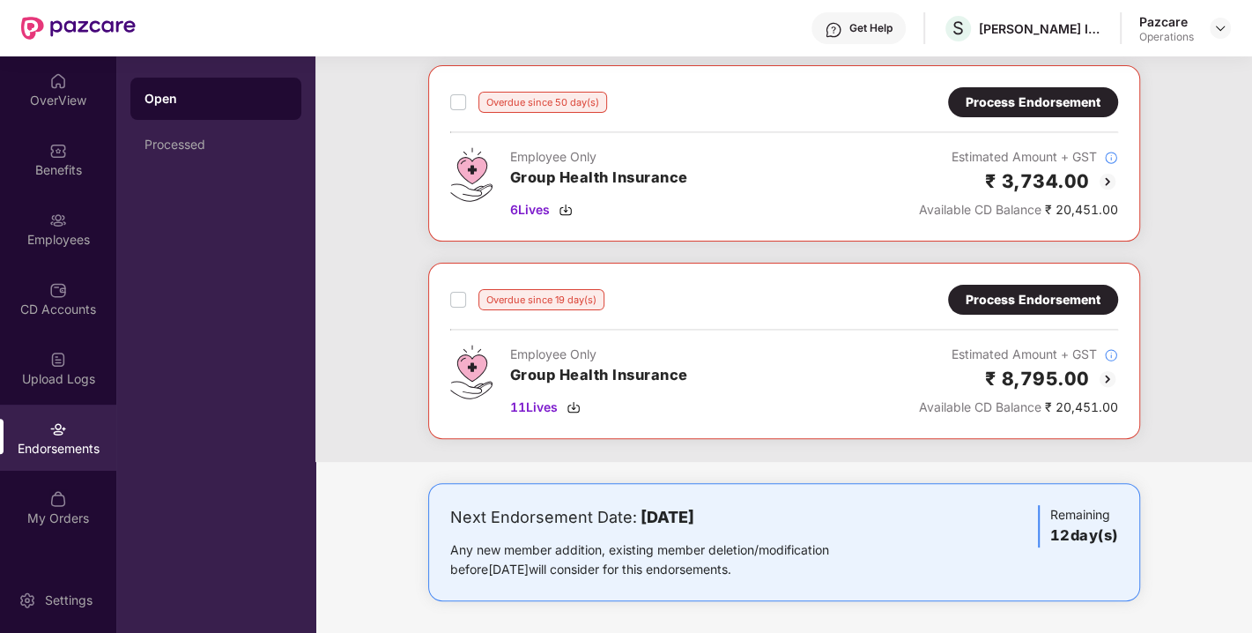
scroll to position [0, 0]
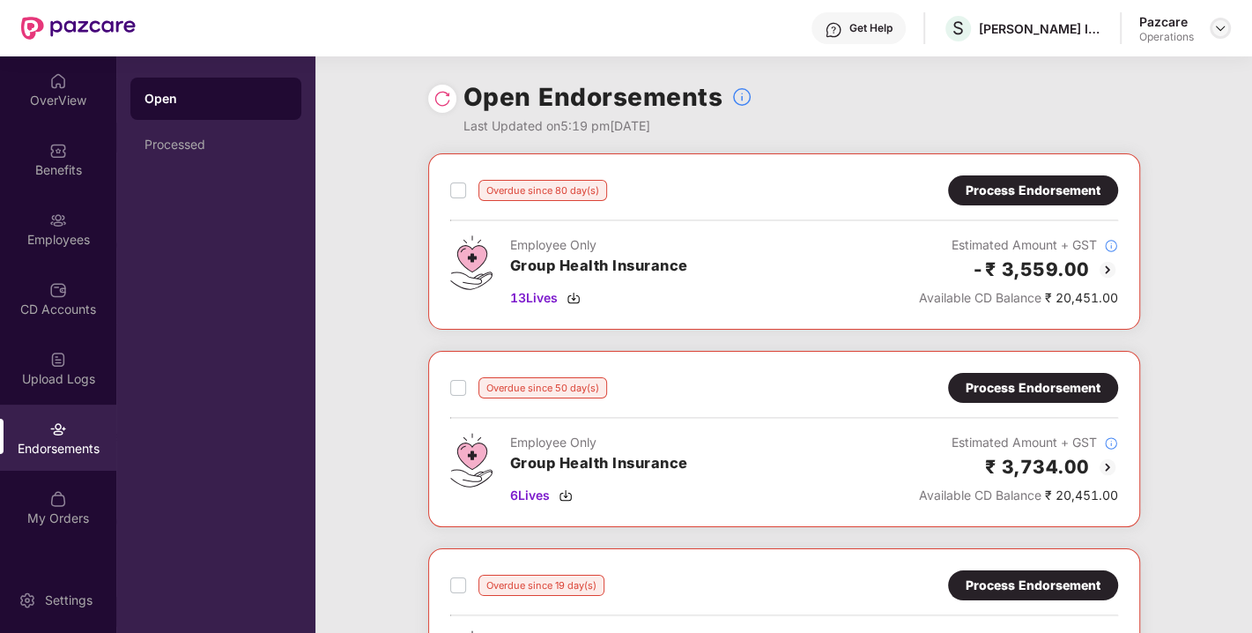
click at [1214, 30] on img at bounding box center [1221, 28] width 14 height 14
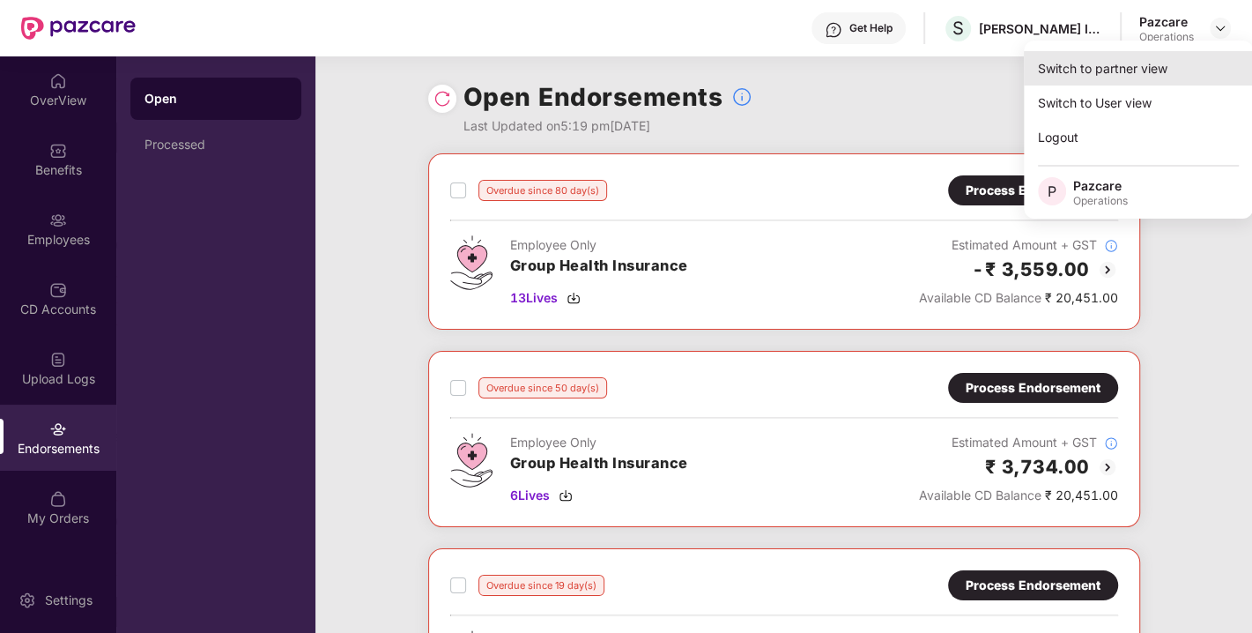
click at [1099, 70] on div "Switch to partner view" at bounding box center [1138, 68] width 229 height 34
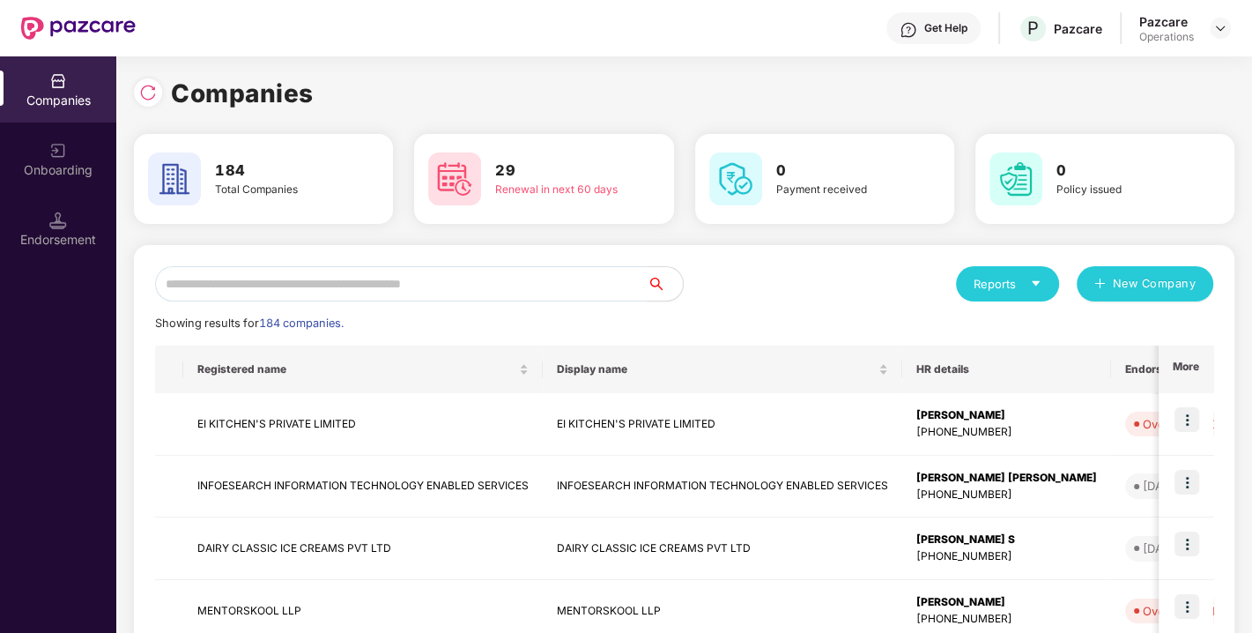
click at [435, 279] on input "text" at bounding box center [401, 283] width 493 height 35
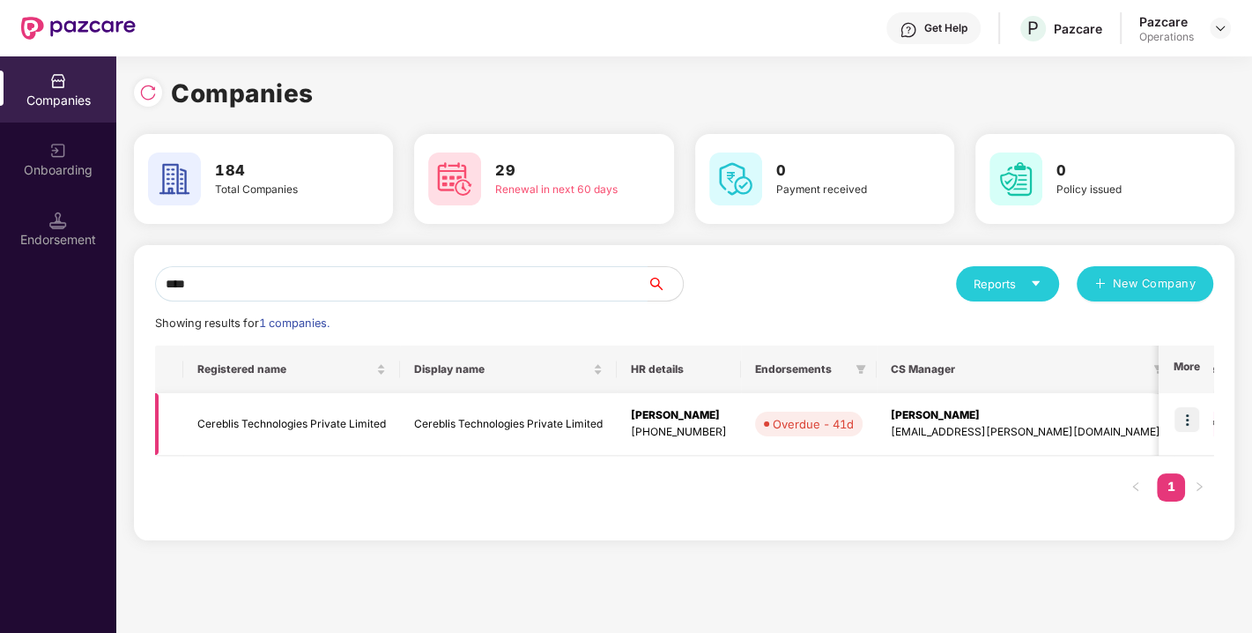
type input "****"
click at [279, 428] on td "Cereblis Technologies Private Limited" at bounding box center [291, 424] width 217 height 63
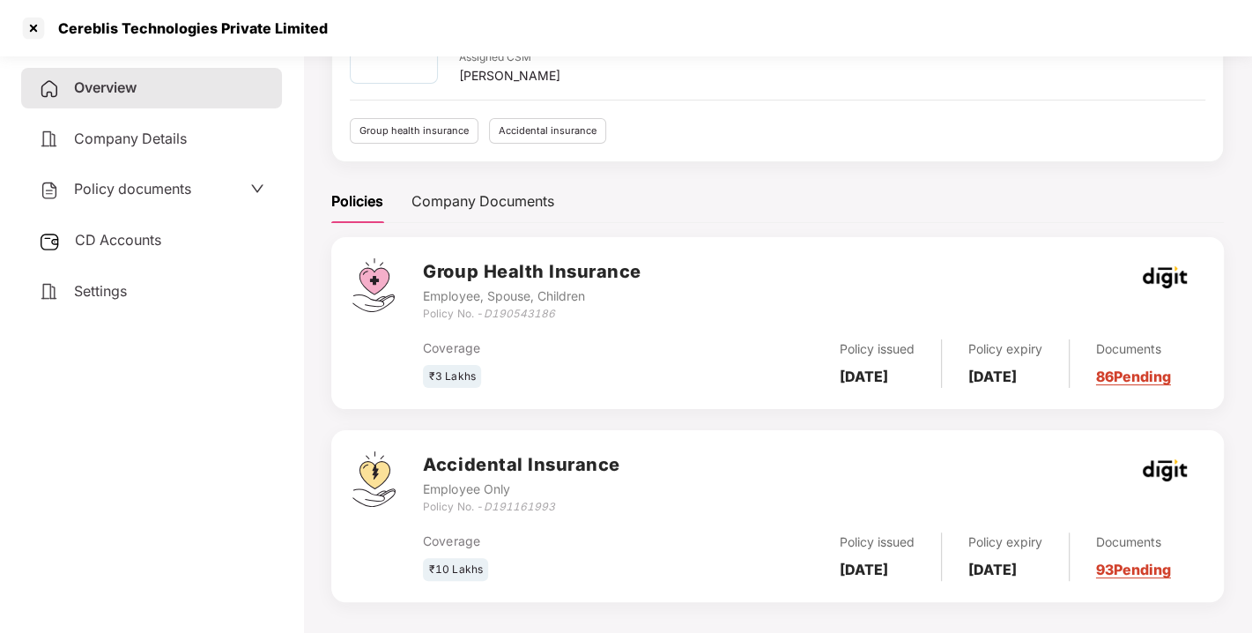
scroll to position [141, 0]
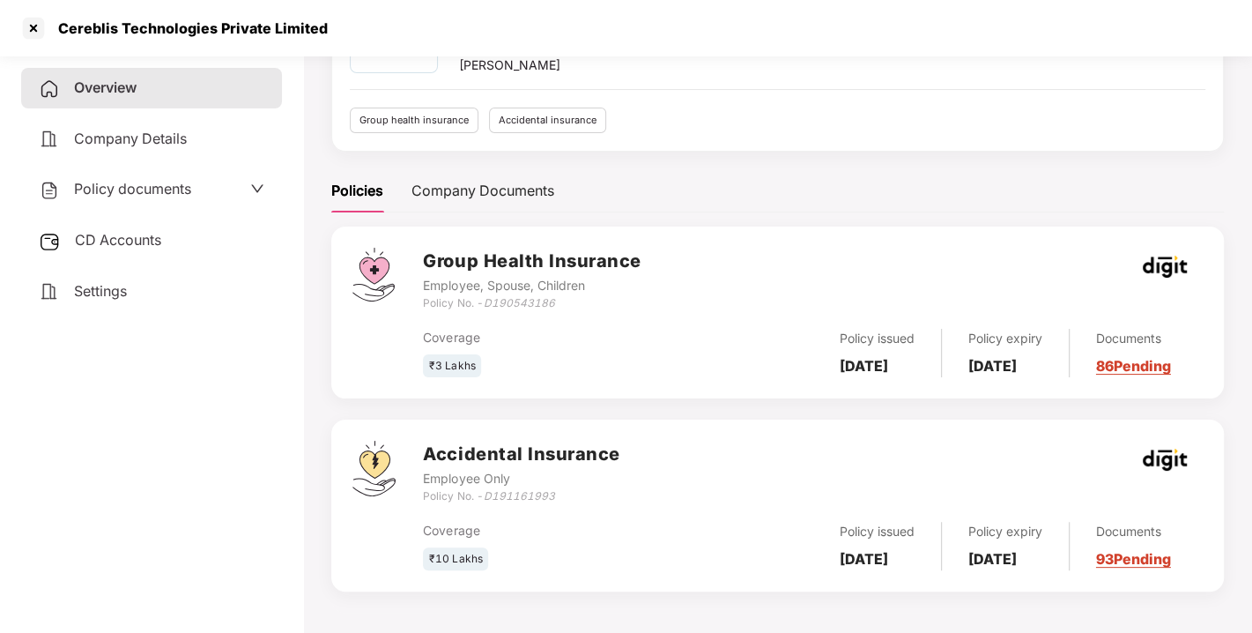
click at [518, 288] on div "Employee, Spouse, Children" at bounding box center [532, 285] width 218 height 19
click at [502, 303] on icon "D190543186" at bounding box center [518, 302] width 71 height 13
copy icon "D190543186"
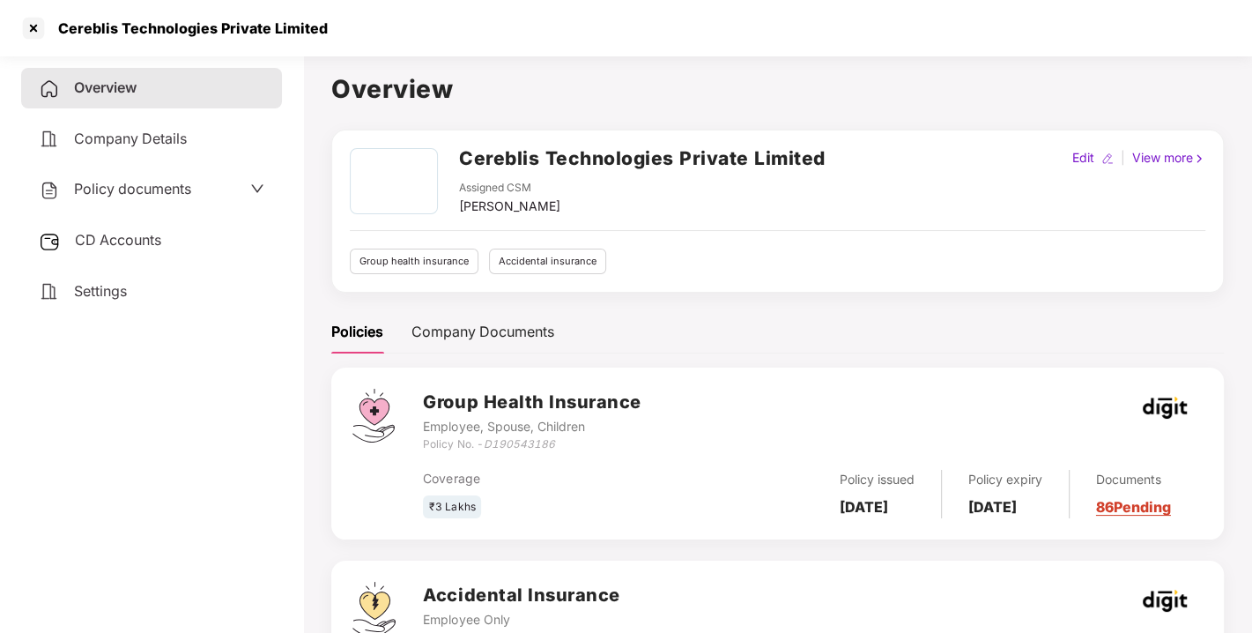
click at [117, 234] on span "CD Accounts" at bounding box center [118, 240] width 86 height 18
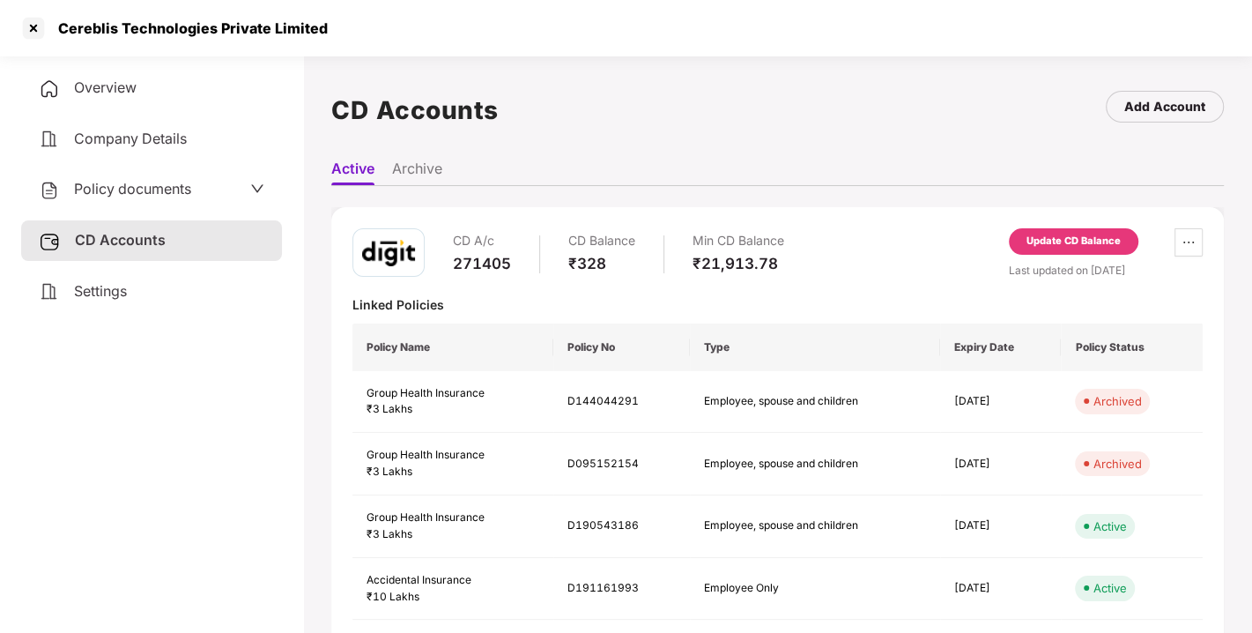
click at [482, 262] on div "271405" at bounding box center [482, 263] width 58 height 19
copy div "271405"
click at [482, 262] on div "271405" at bounding box center [482, 263] width 58 height 19
click at [35, 20] on div at bounding box center [33, 28] width 28 height 28
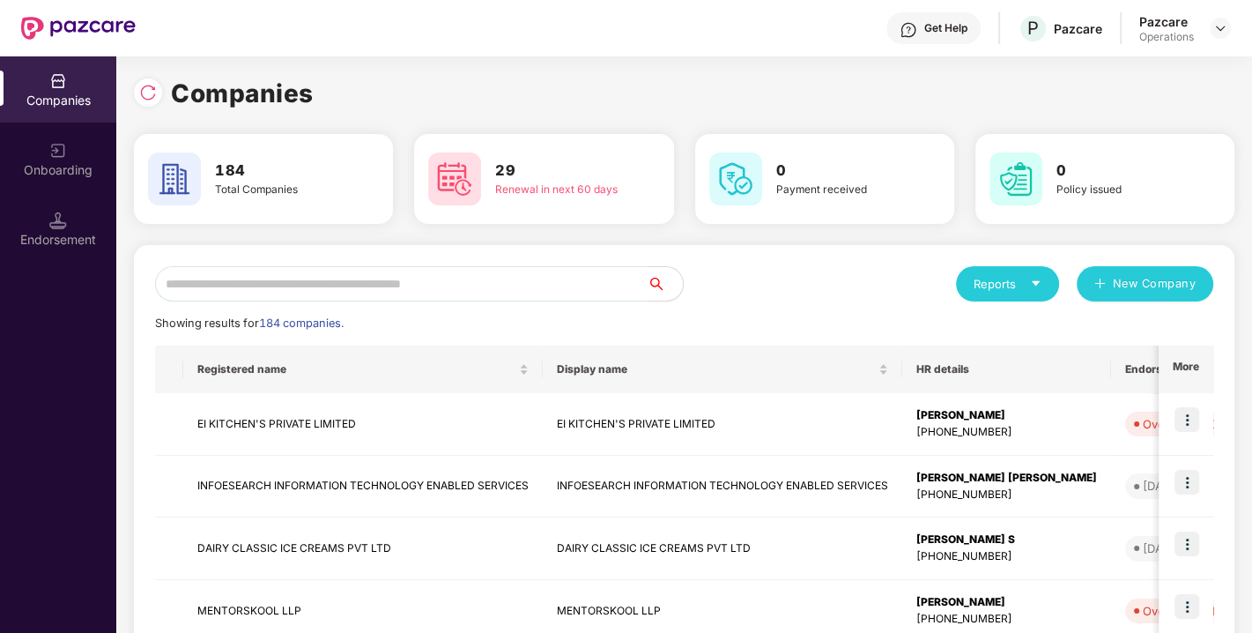
click at [297, 277] on input "text" at bounding box center [401, 283] width 493 height 35
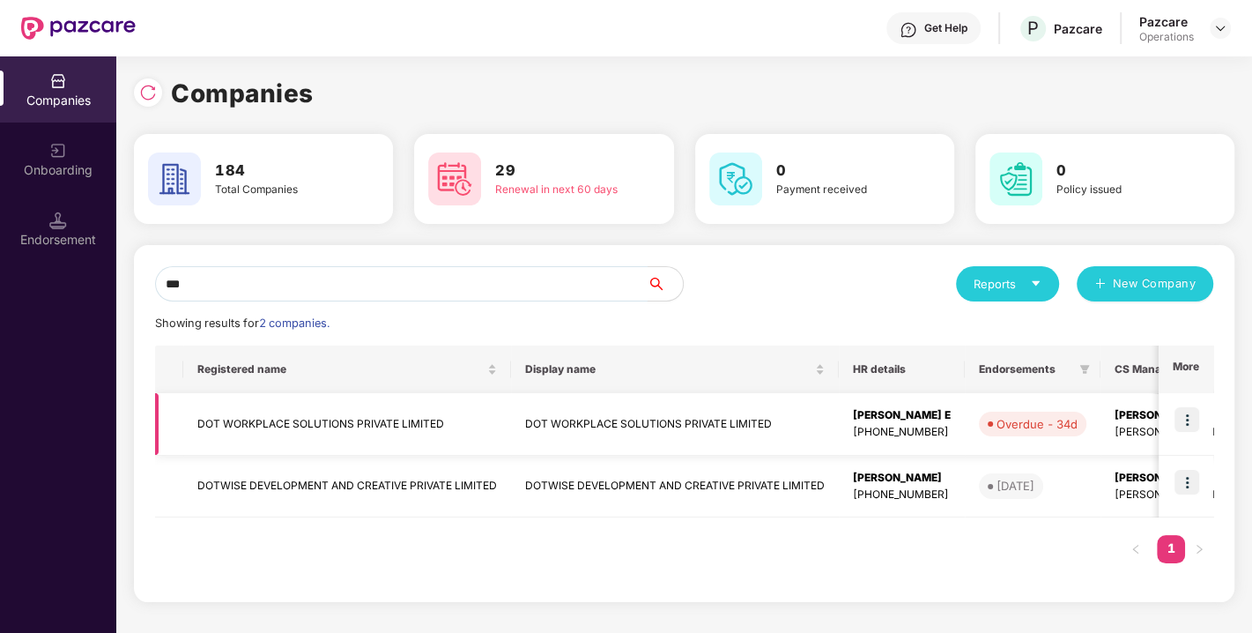
type input "***"
click at [1183, 415] on img at bounding box center [1187, 419] width 25 height 25
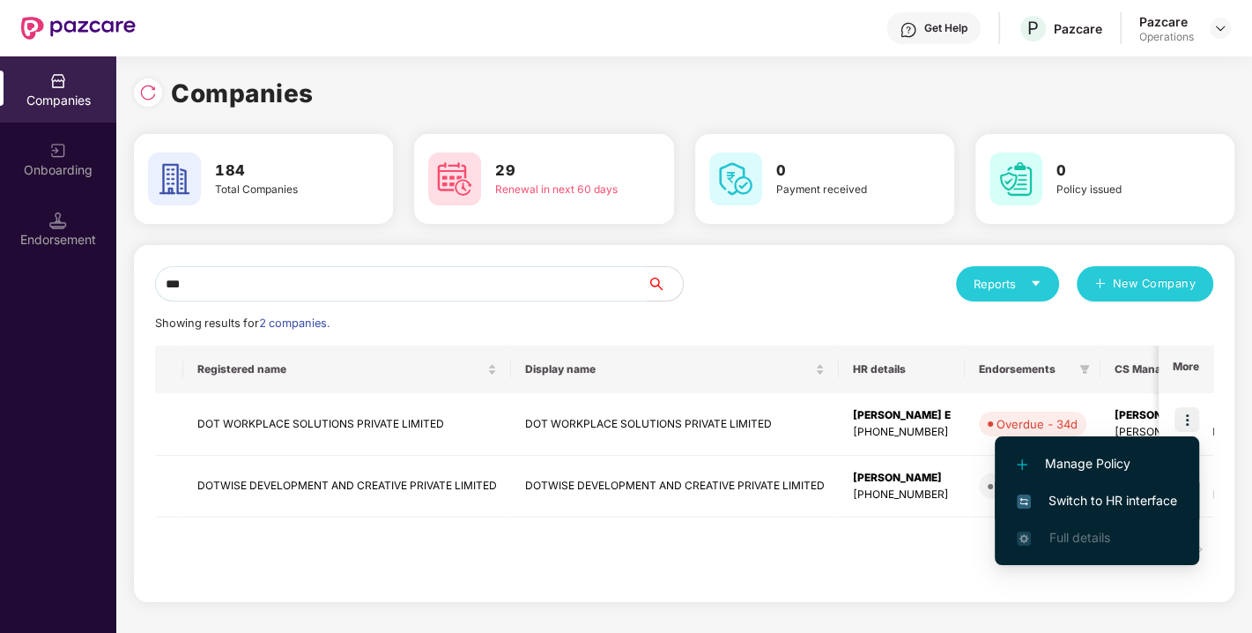
click at [1087, 497] on span "Switch to HR interface" at bounding box center [1097, 500] width 160 height 19
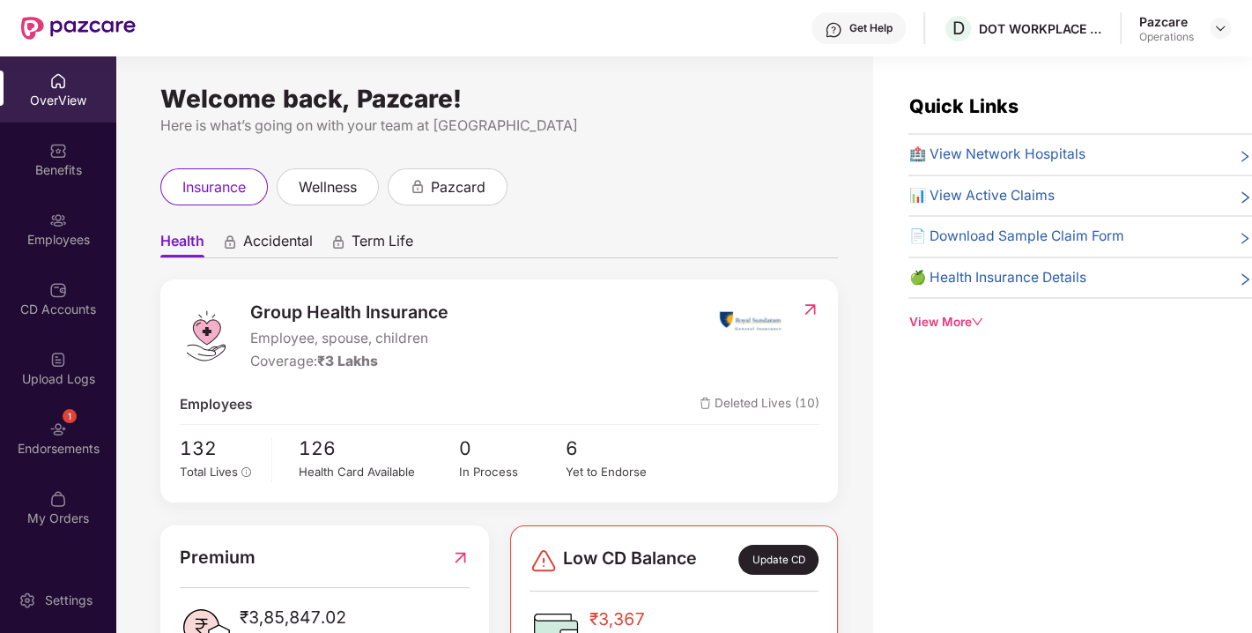
click at [53, 446] on div "Endorsements" at bounding box center [58, 449] width 116 height 18
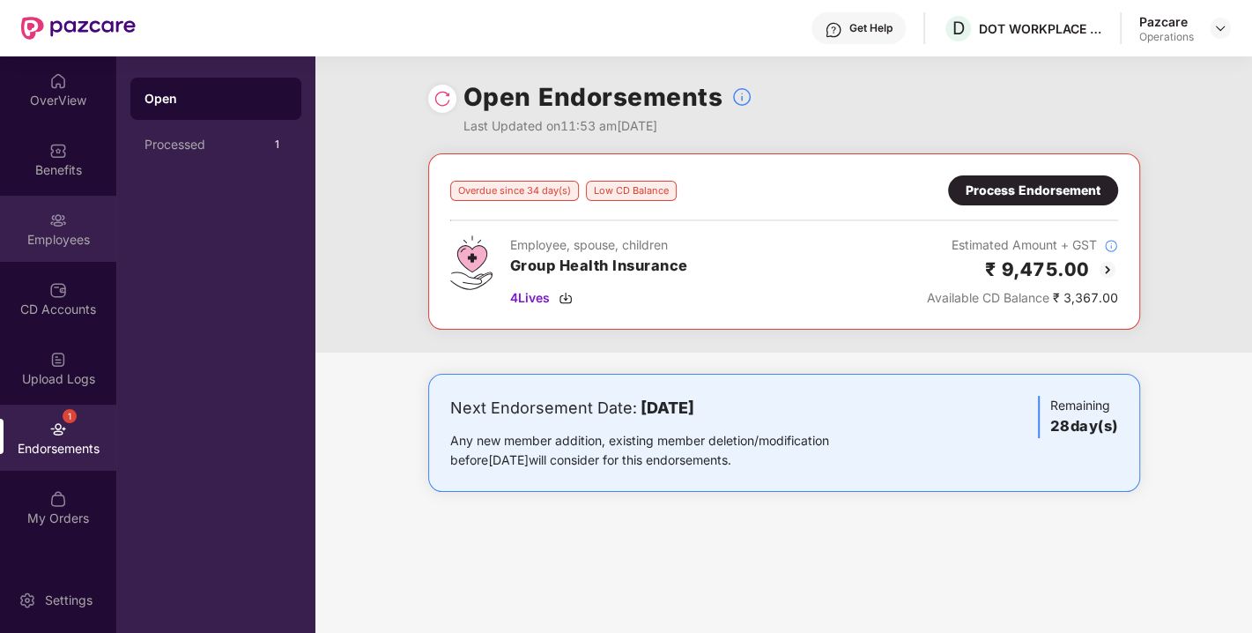
click at [68, 221] on div "Employees" at bounding box center [58, 229] width 116 height 66
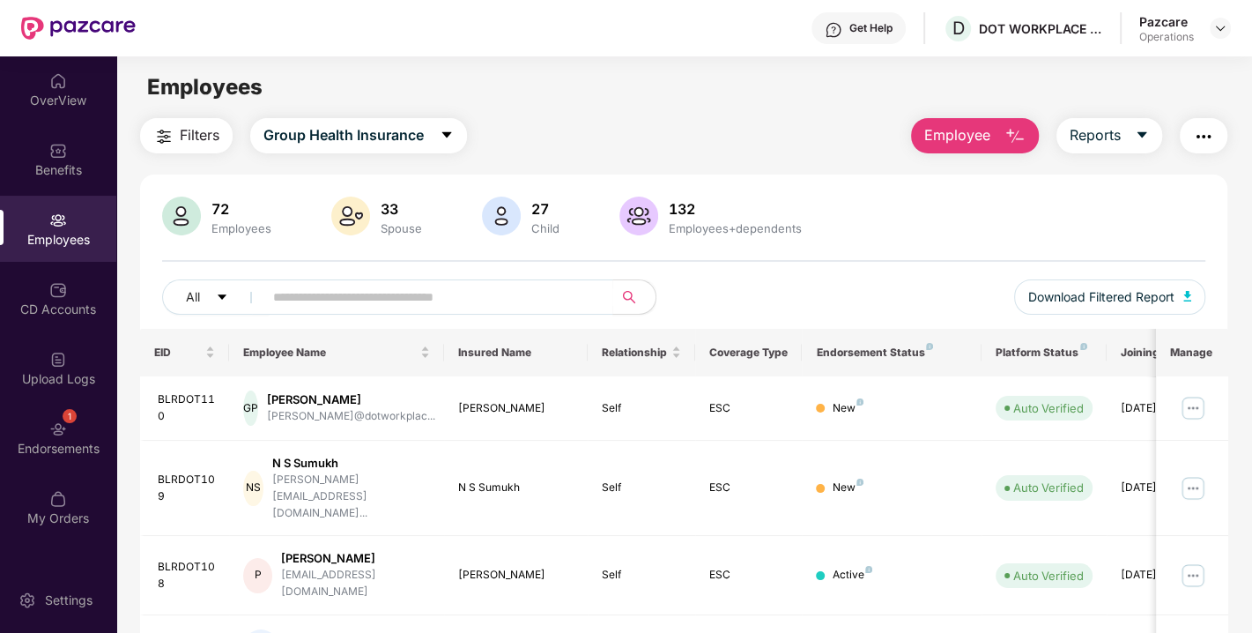
click at [202, 148] on button "Filters" at bounding box center [186, 135] width 93 height 35
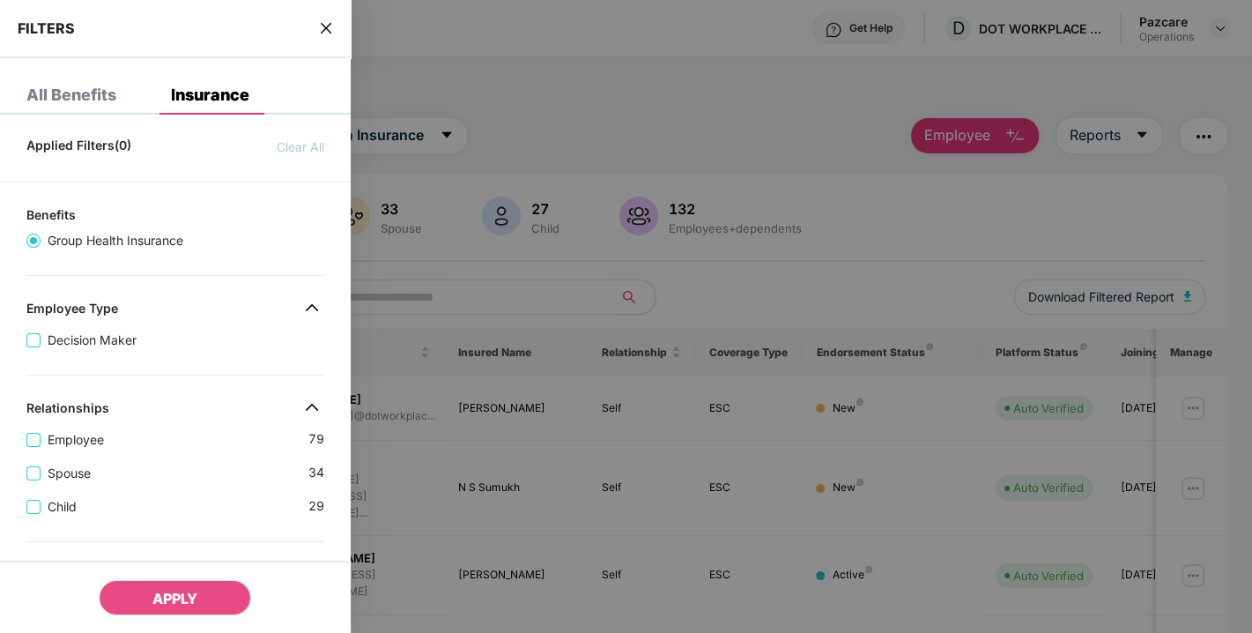
scroll to position [487, 0]
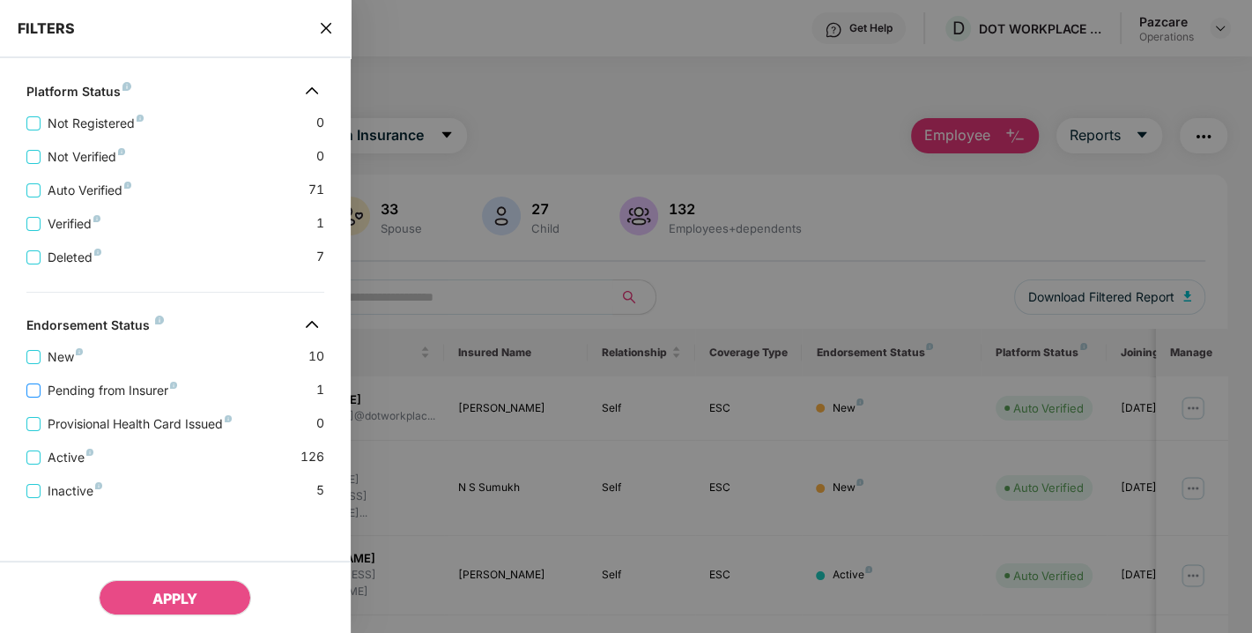
click at [89, 390] on span "Pending from Insurer" at bounding box center [113, 390] width 144 height 19
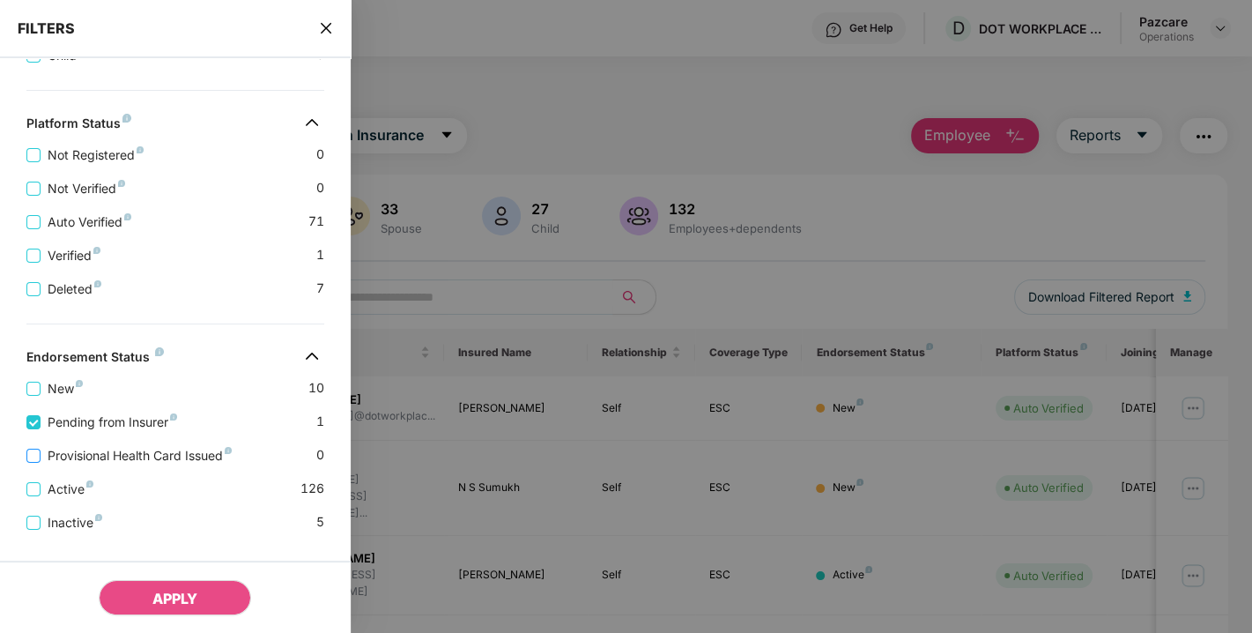
click at [106, 457] on span "Provisional Health Card Issued" at bounding box center [140, 455] width 198 height 19
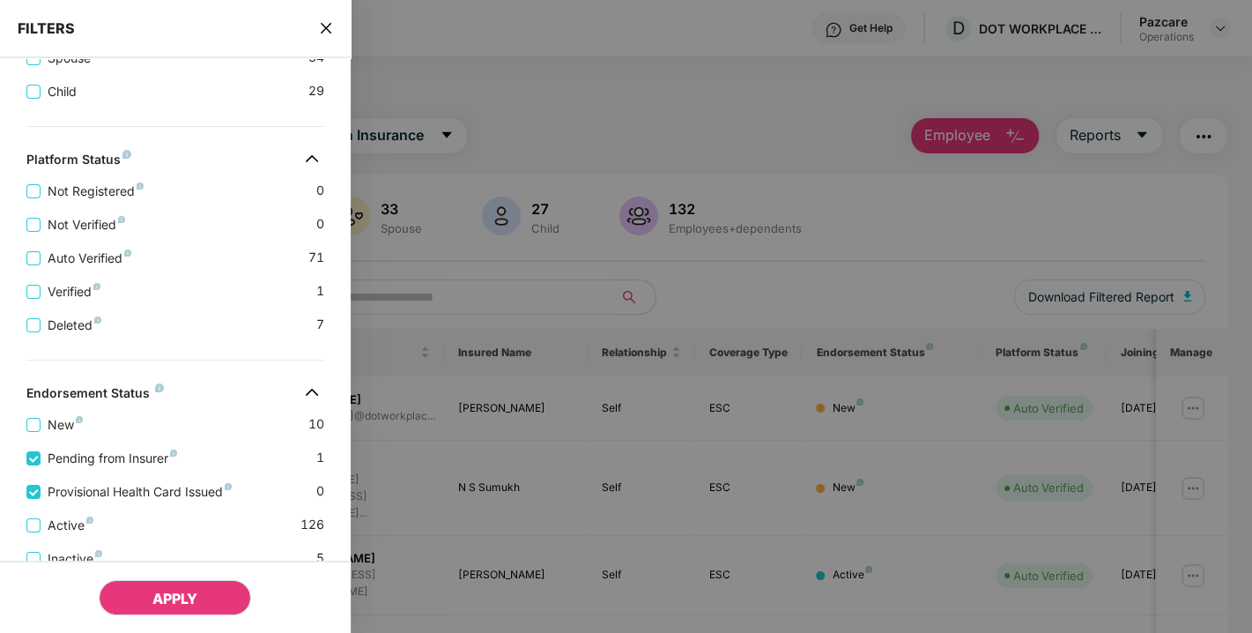
click at [152, 595] on span "APPLY" at bounding box center [174, 599] width 45 height 18
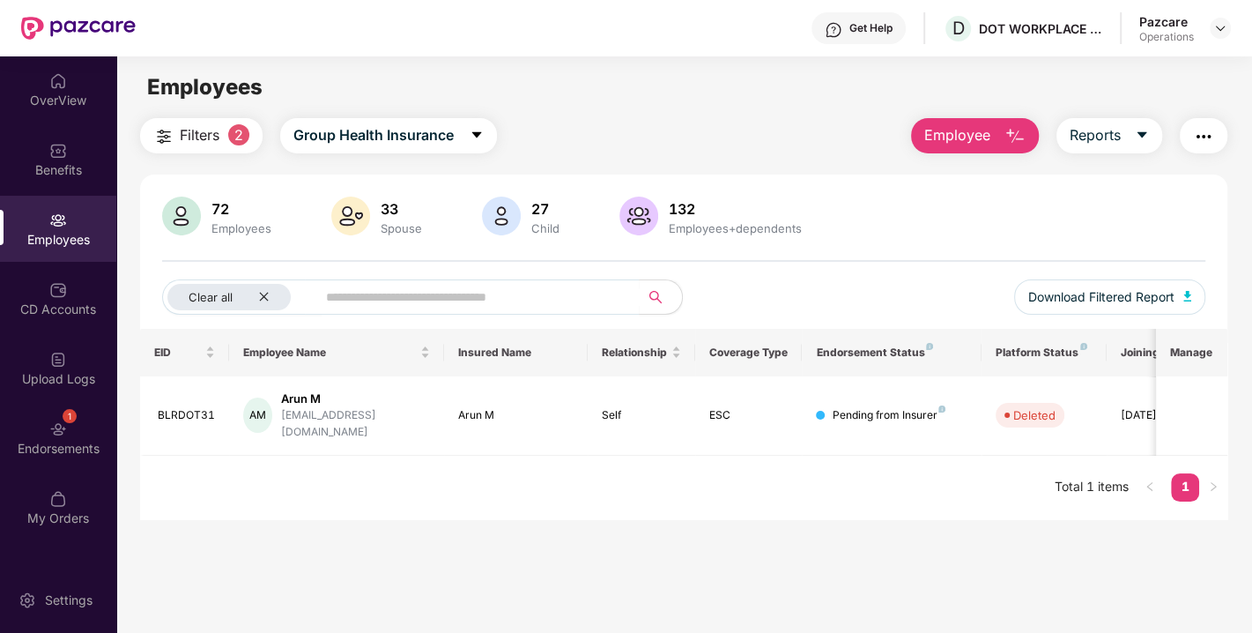
click at [1202, 141] on img "button" at bounding box center [1203, 136] width 21 height 21
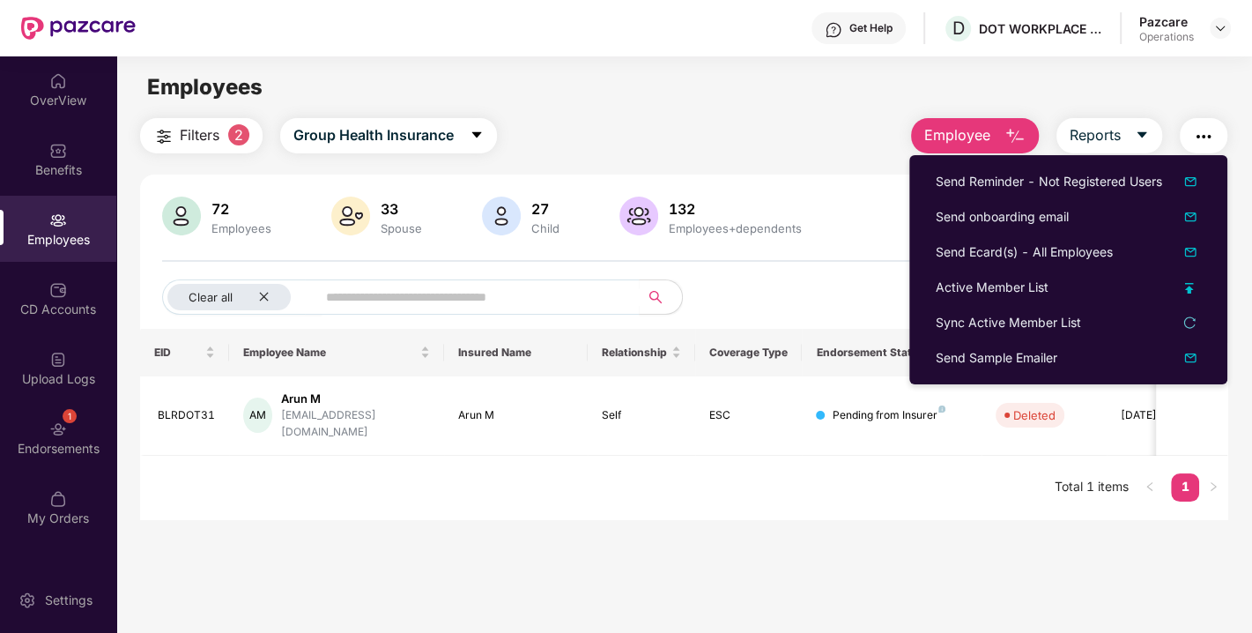
click at [839, 264] on div "72 Employees 33 Spouse 27 Child [DEMOGRAPHIC_DATA] Employees+dependents Clear a…" at bounding box center [684, 263] width 1088 height 132
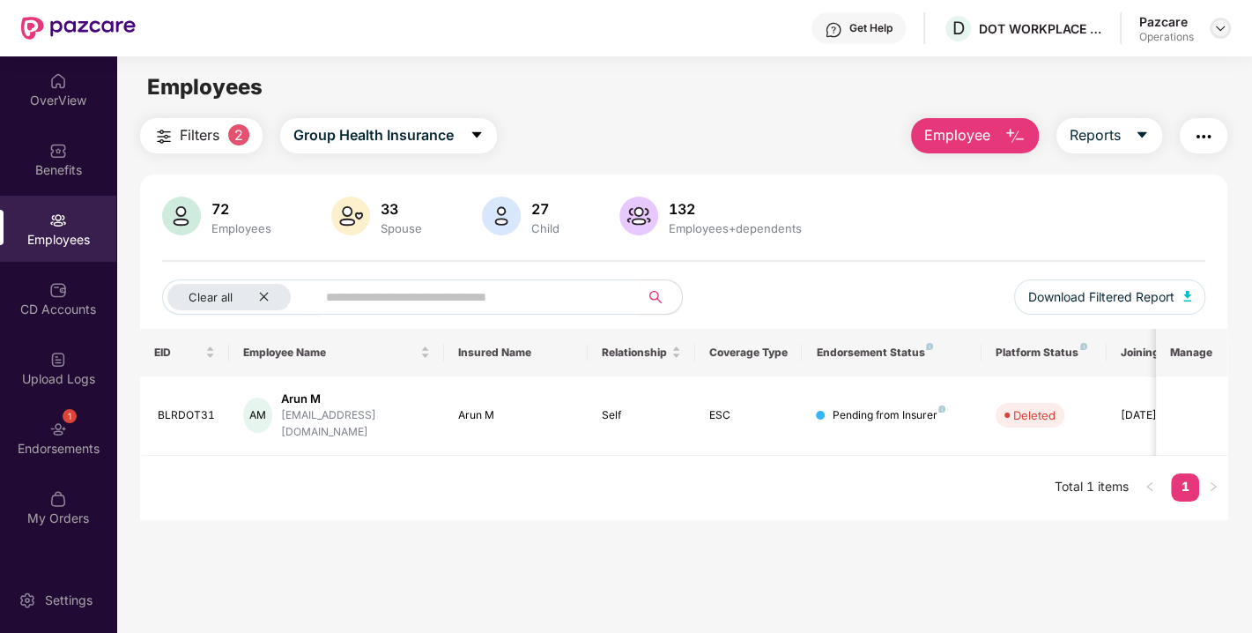
click at [1221, 30] on img at bounding box center [1221, 28] width 14 height 14
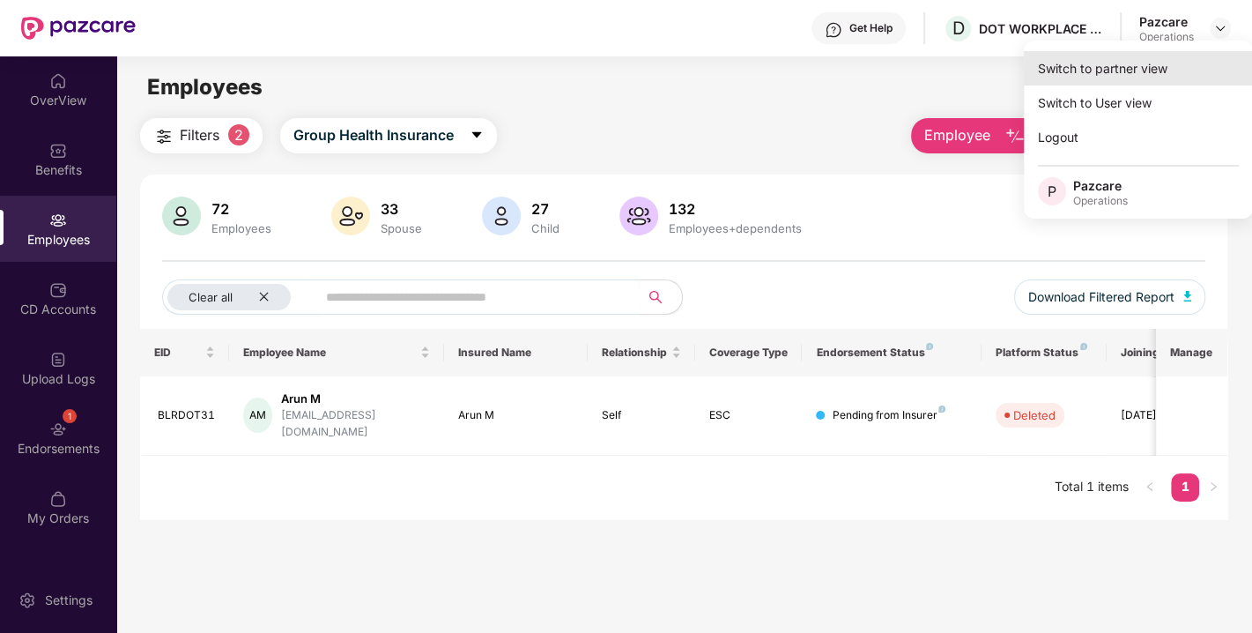
click at [1116, 63] on div "Switch to partner view" at bounding box center [1138, 68] width 229 height 34
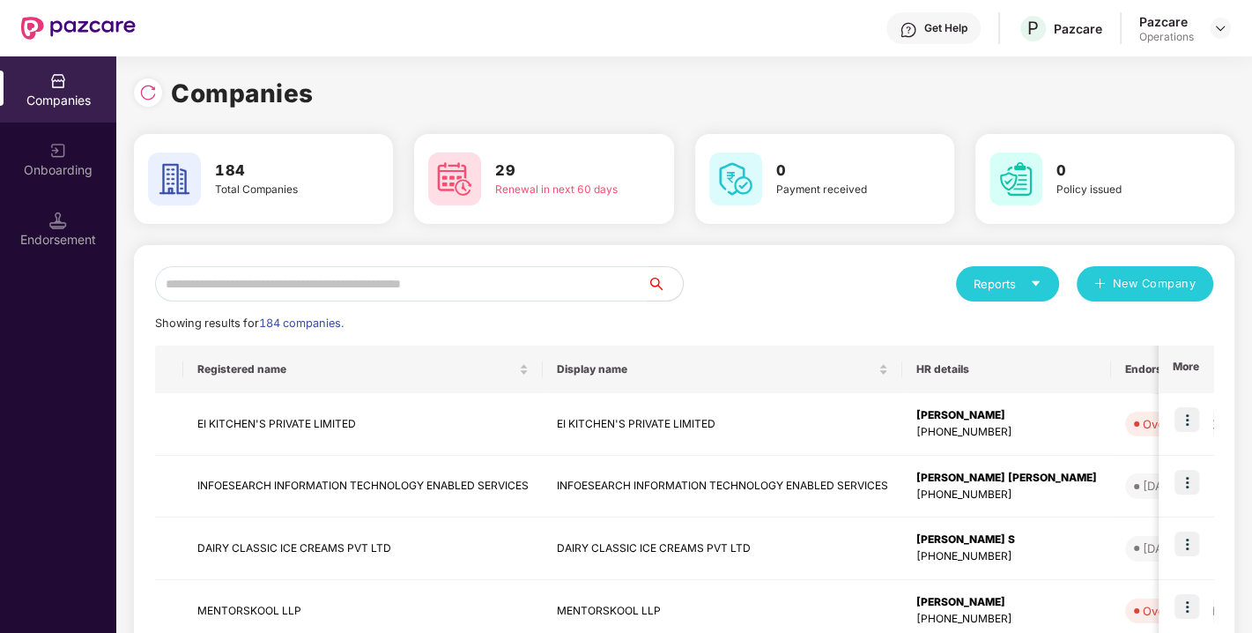
click at [415, 286] on input "text" at bounding box center [401, 283] width 493 height 35
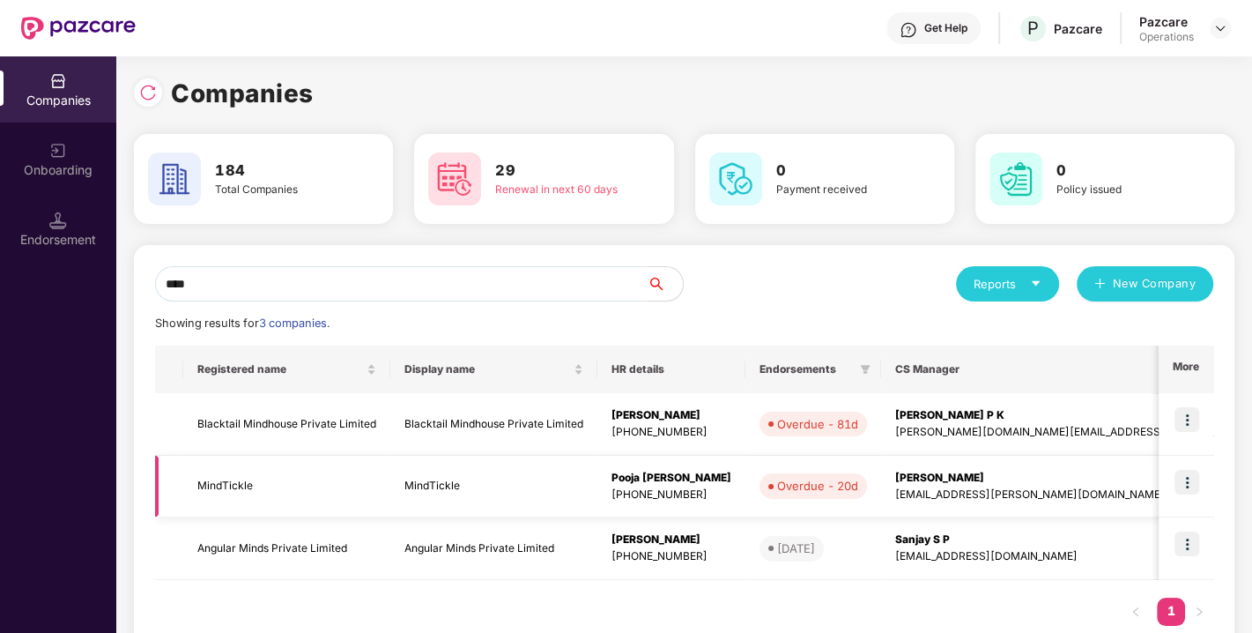
type input "****"
click at [231, 485] on td "MindTickle" at bounding box center [286, 487] width 207 height 63
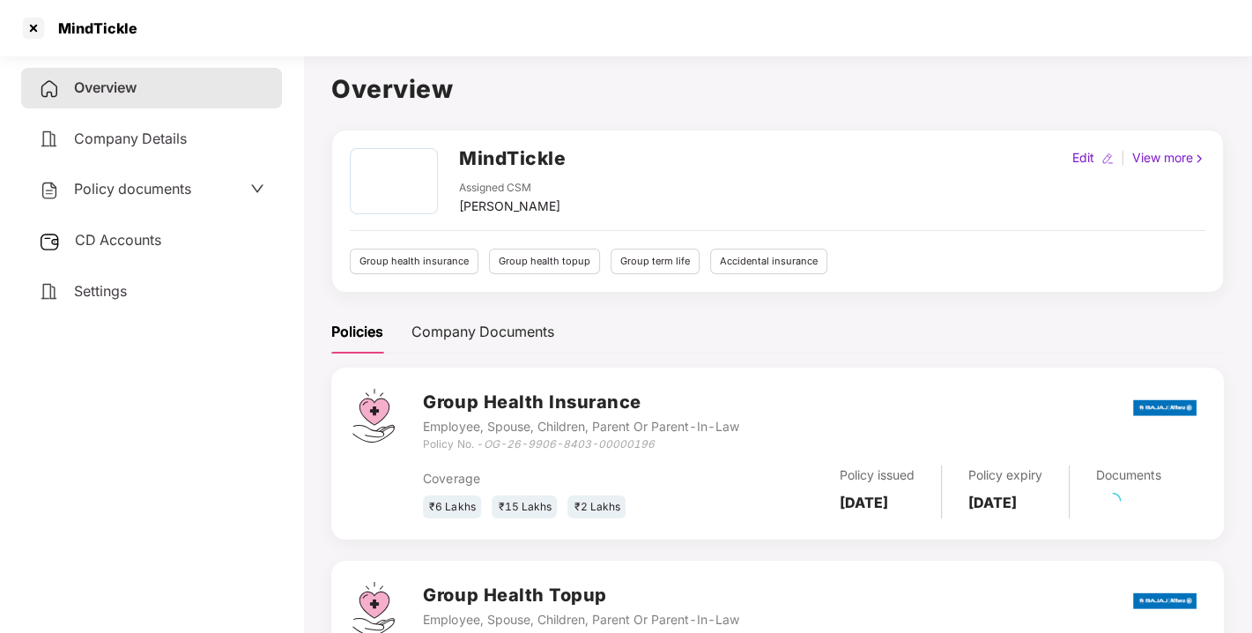
click at [92, 229] on div "CD Accounts" at bounding box center [151, 240] width 261 height 41
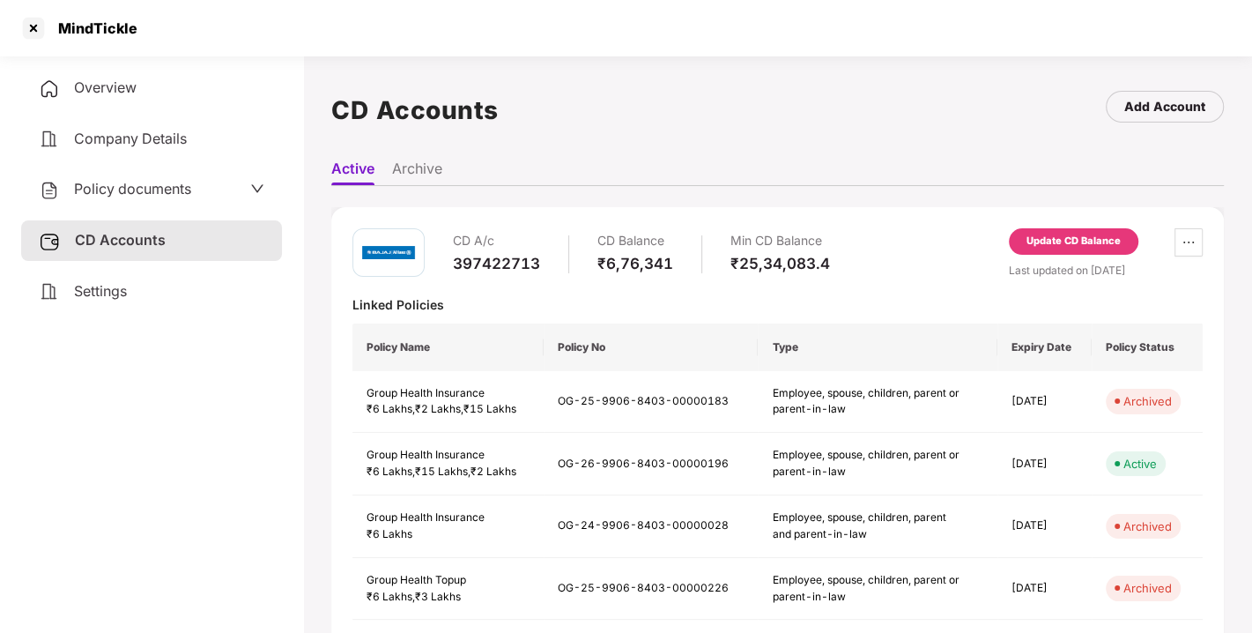
click at [471, 254] on div "397422713" at bounding box center [496, 263] width 87 height 19
copy div "397422713"
click at [471, 254] on div "397422713" at bounding box center [496, 263] width 87 height 19
click at [32, 30] on div at bounding box center [33, 28] width 28 height 28
